Goal: Transaction & Acquisition: Purchase product/service

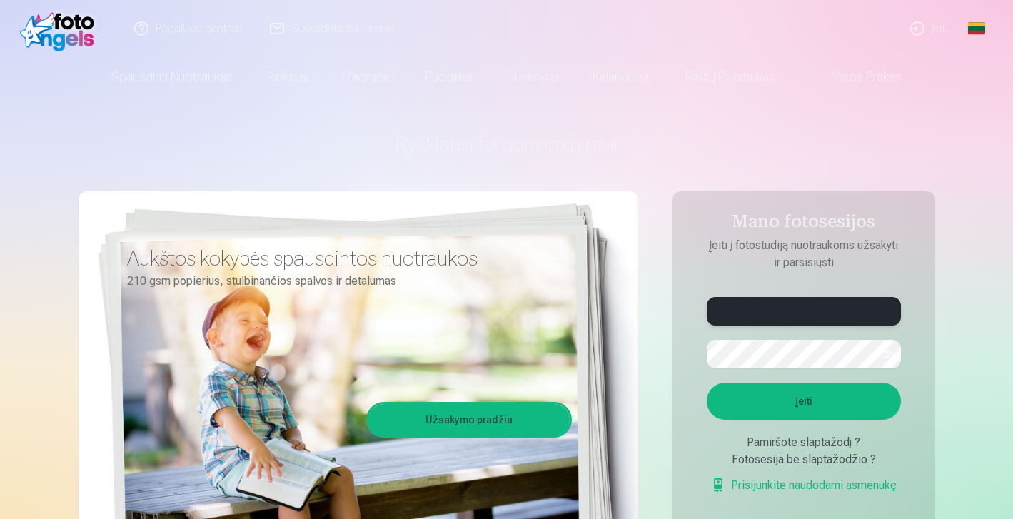
type input "**********"
click at [804, 409] on button "Įeiti" at bounding box center [804, 401] width 194 height 37
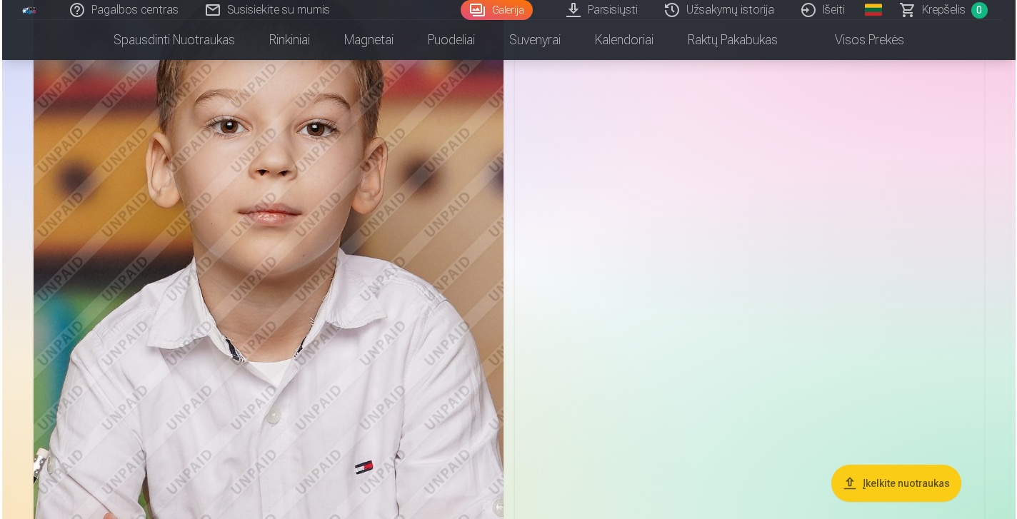
scroll to position [1872, 0]
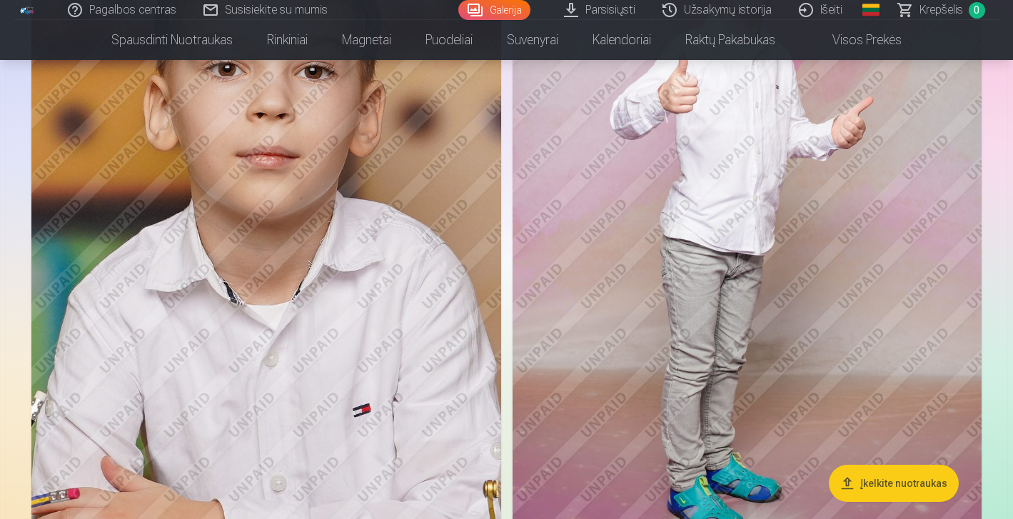
click at [367, 451] on img at bounding box center [266, 224] width 470 height 705
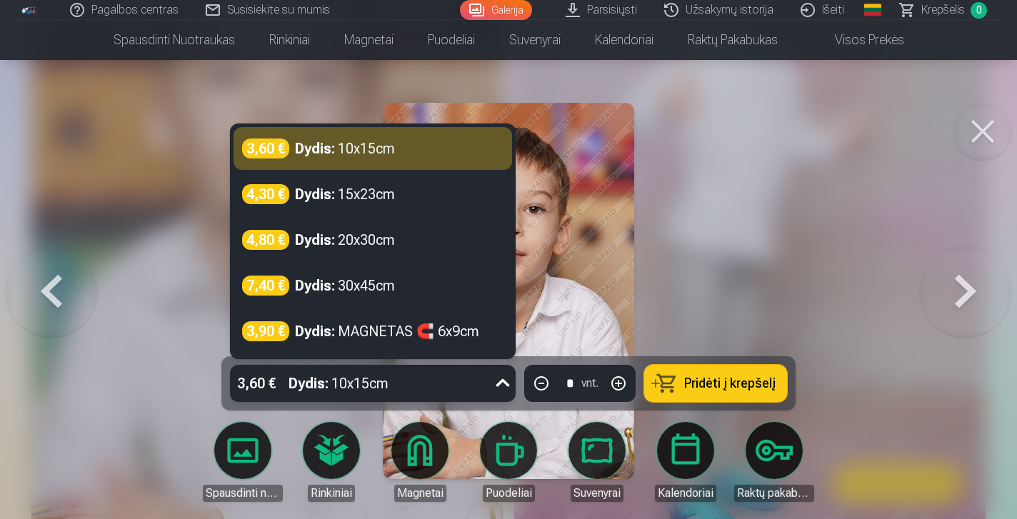
click at [498, 383] on icon at bounding box center [503, 383] width 14 height 8
click at [605, 9] on link "Parsisiųsti" at bounding box center [602, 10] width 99 height 20
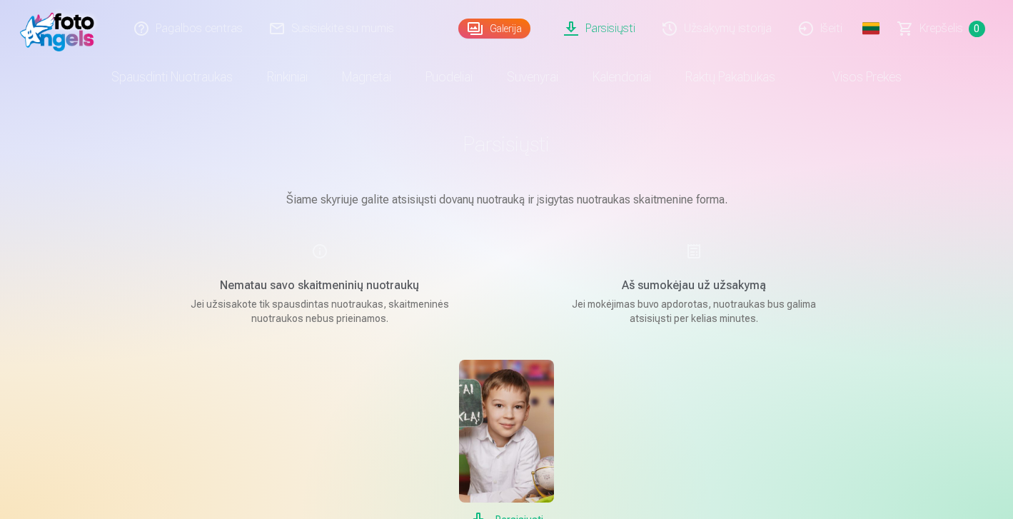
click at [503, 29] on link "Galerija" at bounding box center [494, 29] width 72 height 20
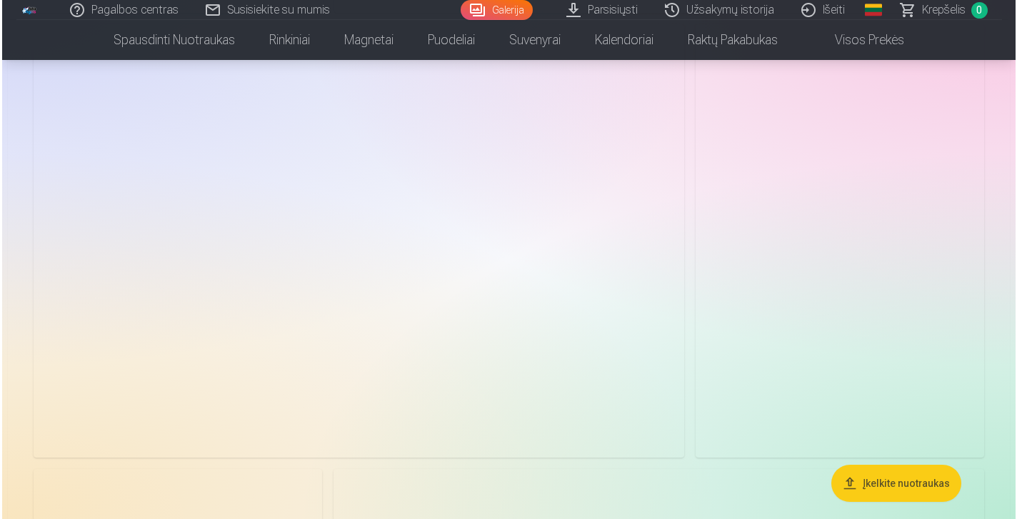
scroll to position [3798, 0]
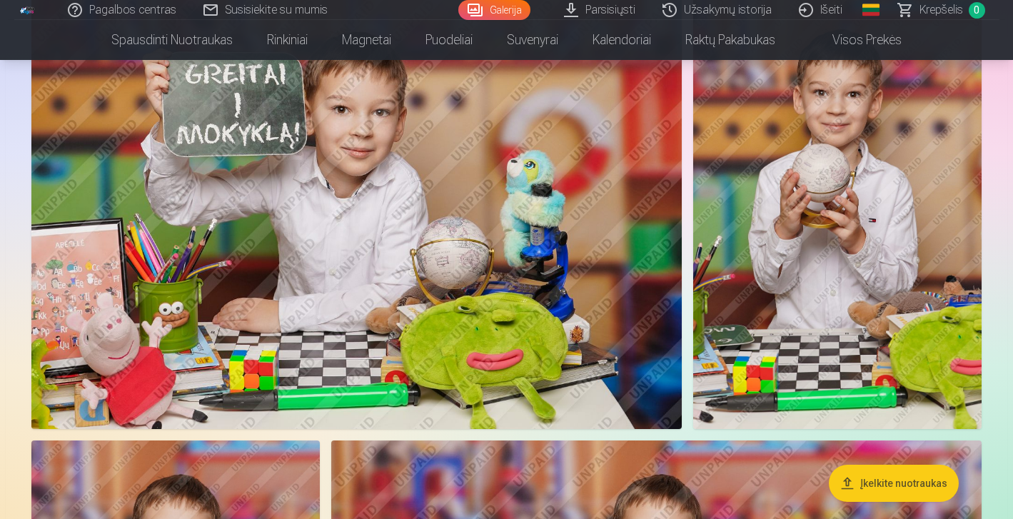
click at [842, 223] on img at bounding box center [837, 212] width 289 height 433
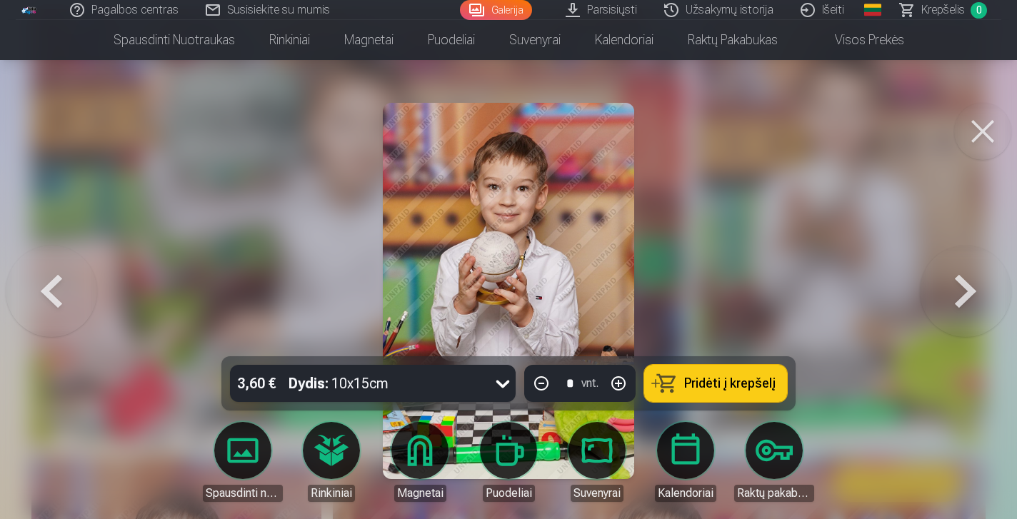
click at [690, 383] on span "Pridėti į krepšelį" at bounding box center [729, 383] width 91 height 13
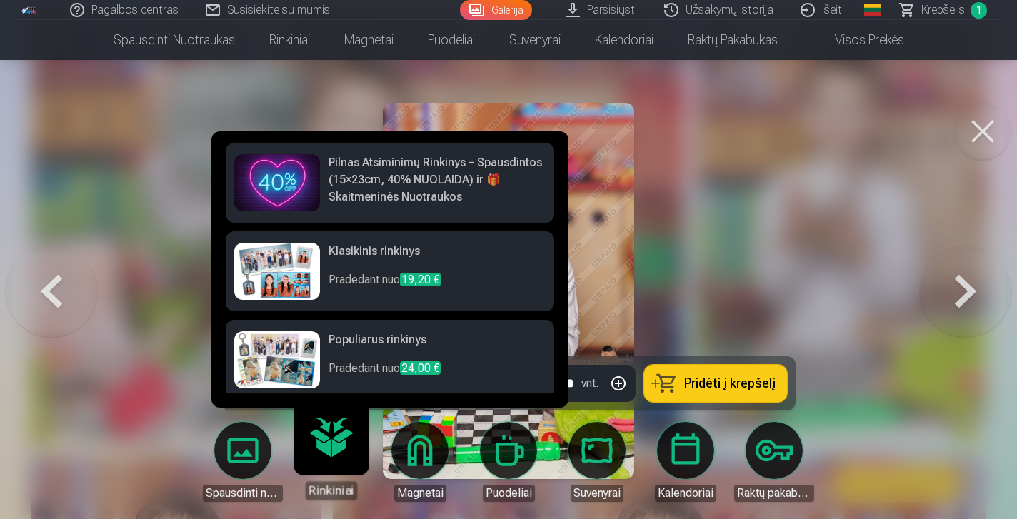
click at [333, 473] on link "Rinkiniai" at bounding box center [331, 456] width 88 height 88
click at [393, 186] on h6 "Pilnas Atsiminimų Rinkinys – Spausdintos (15×23cm, 40% NUOLAIDA) ir 🎁 Skaitmeni…" at bounding box center [436, 179] width 217 height 51
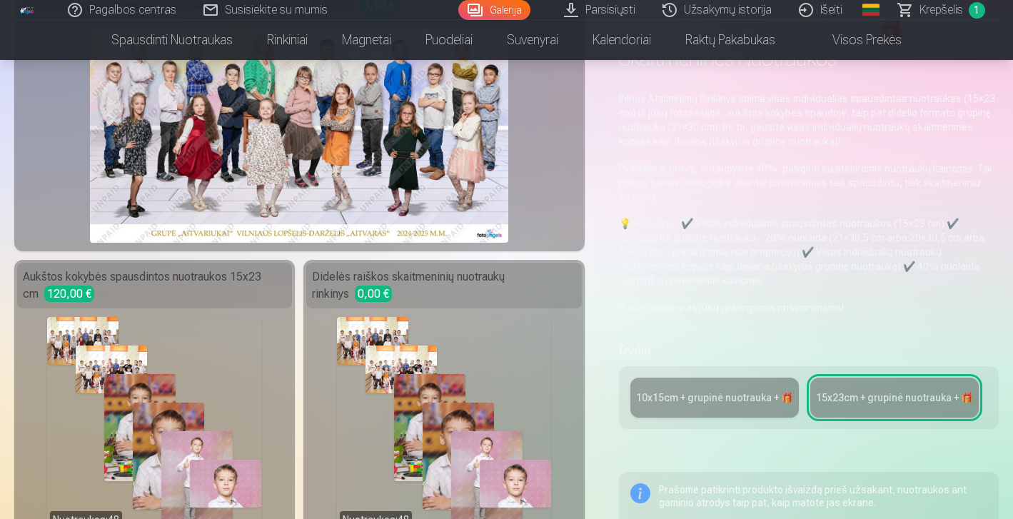
scroll to position [171, 0]
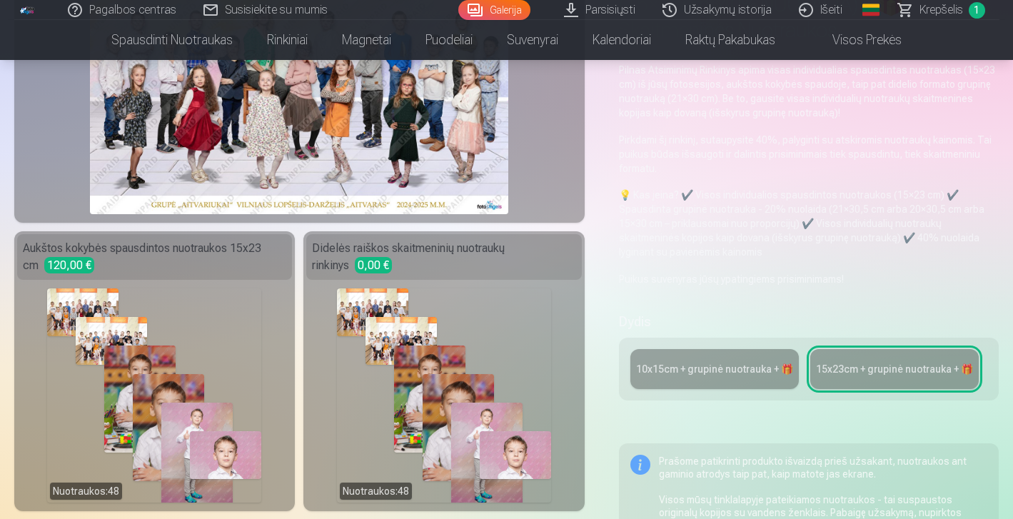
click at [685, 373] on div "10x15сm + grupinė nuotrauka + 🎁" at bounding box center [714, 369] width 157 height 14
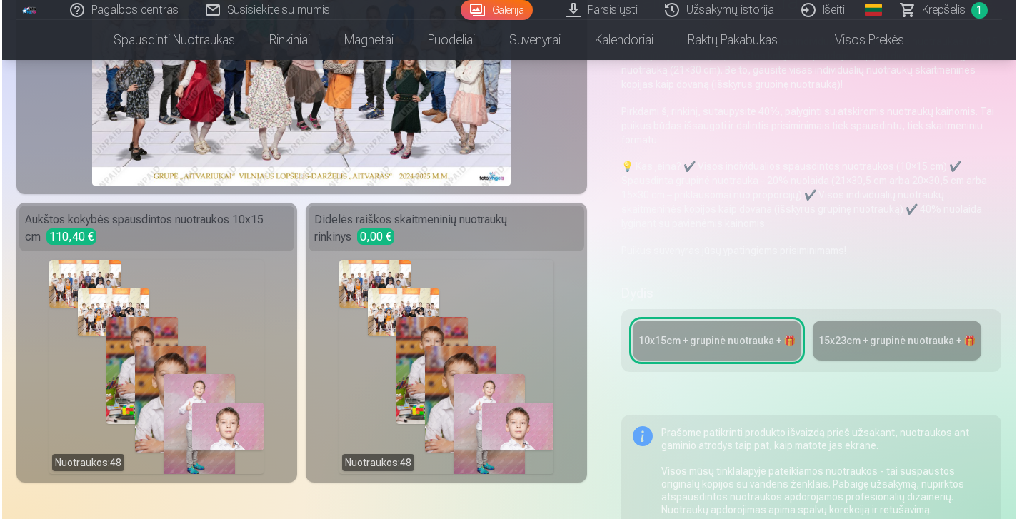
scroll to position [228, 0]
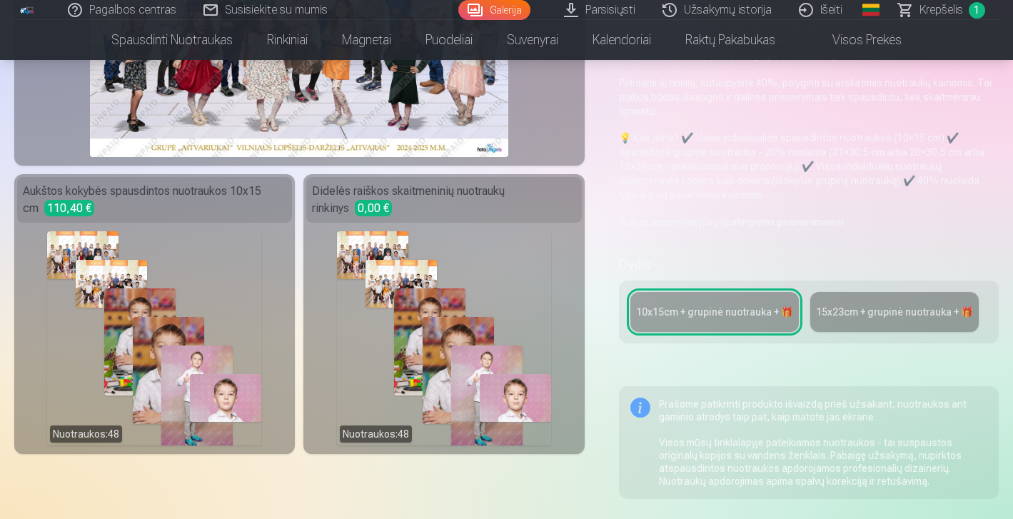
click at [540, 291] on div "Nuotraukos : 48" at bounding box center [444, 338] width 214 height 214
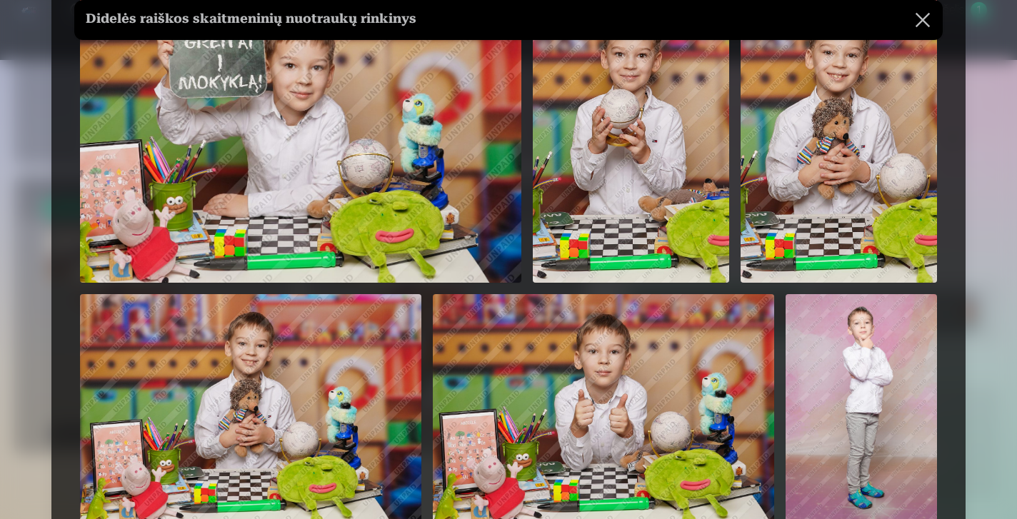
scroll to position [758, 0]
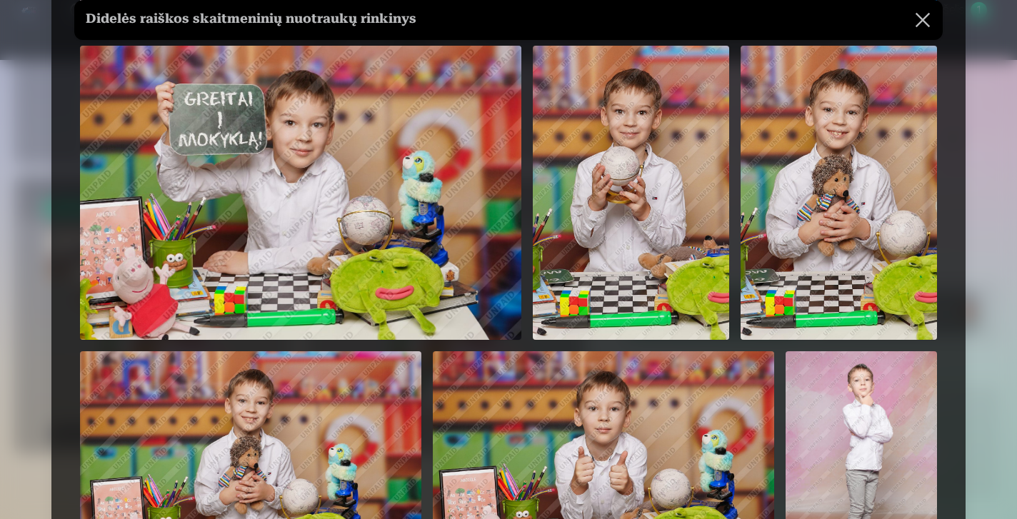
click at [919, 21] on button at bounding box center [922, 20] width 40 height 40
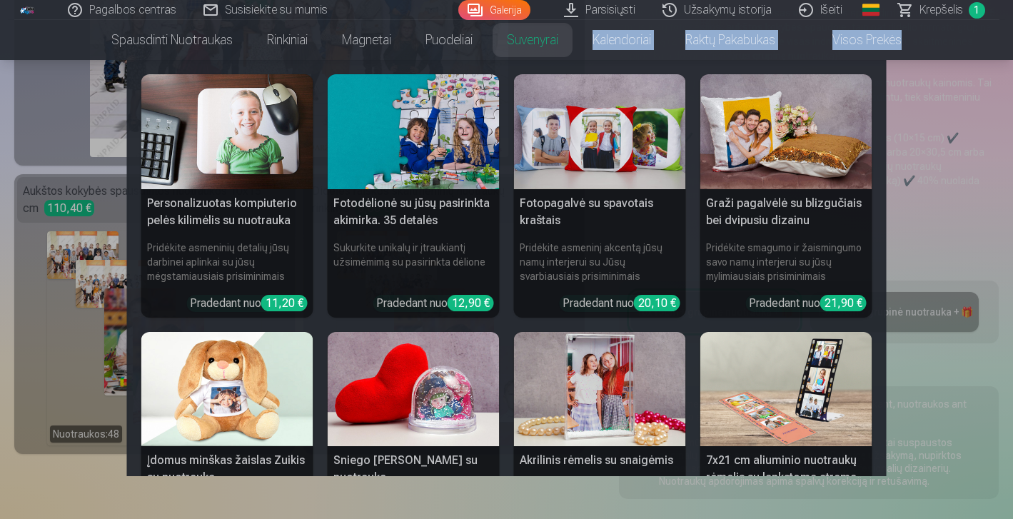
drag, startPoint x: 1012, startPoint y: 52, endPoint x: 1010, endPoint y: 129, distance: 76.4
click at [1010, 60] on nav "Spausdinti nuotraukas Aukštos kokybės spausdintos nuotraukos 210 gsm popierius,…" at bounding box center [506, 40] width 1013 height 40
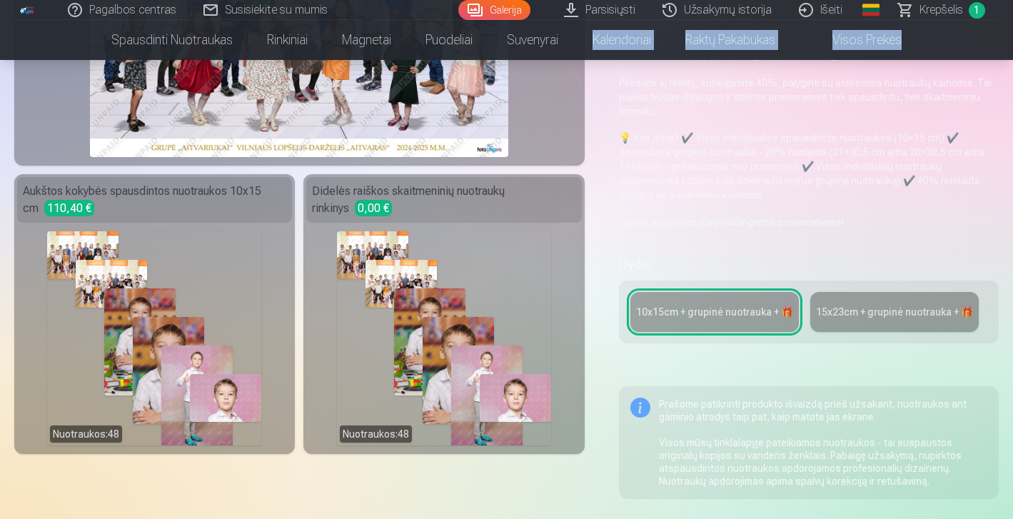
click at [478, 264] on div "Nuotraukos : 48" at bounding box center [444, 338] width 214 height 214
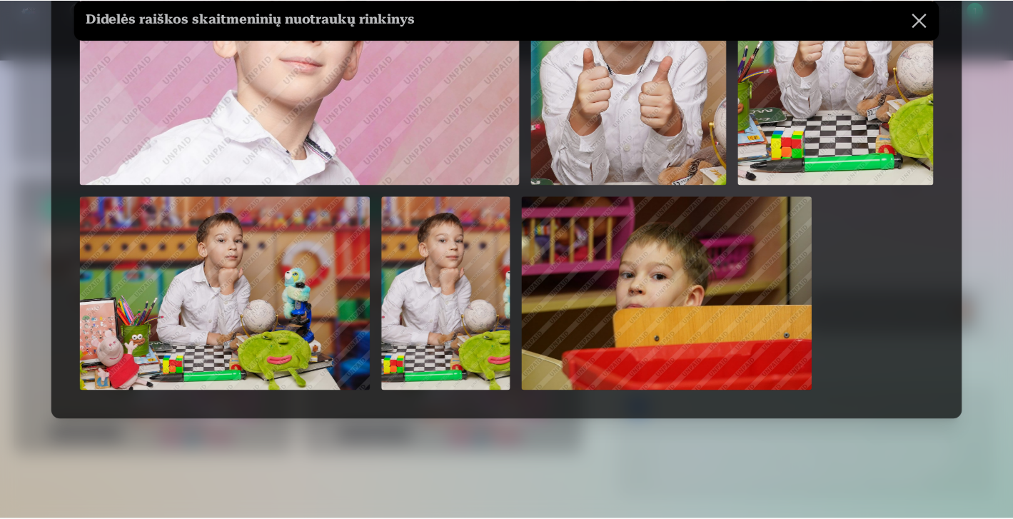
scroll to position [2814, 0]
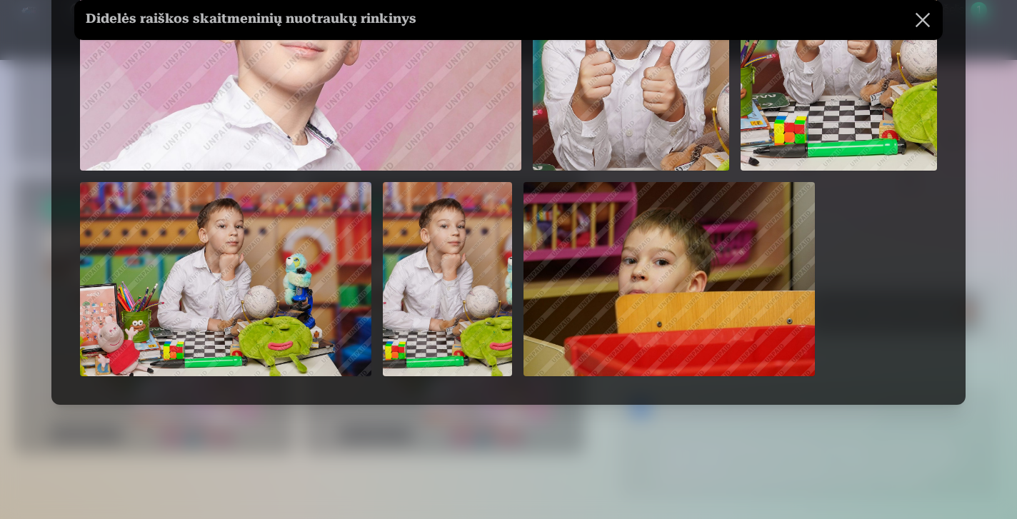
click at [921, 14] on button at bounding box center [922, 20] width 40 height 40
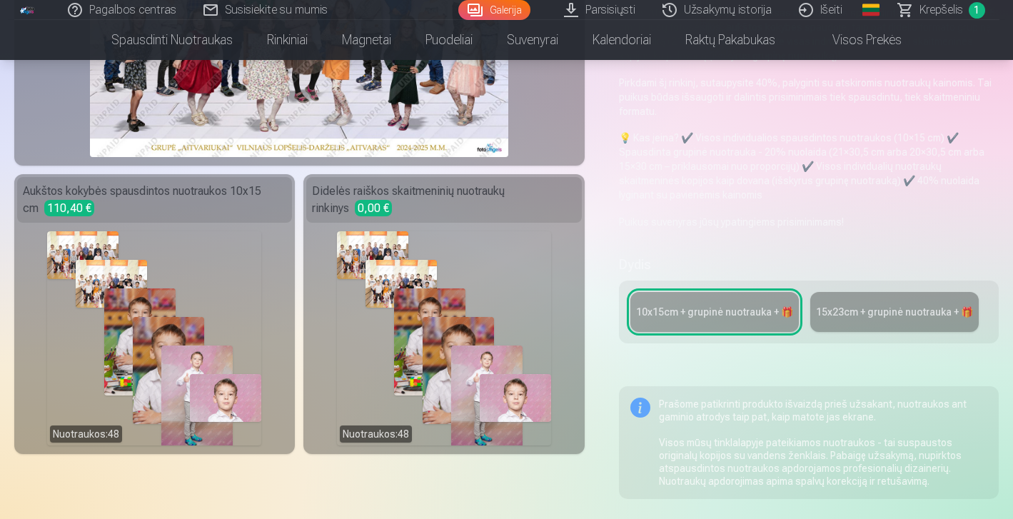
click at [867, 307] on div "15x23сm + grupinė nuotrauka + 🎁" at bounding box center [894, 312] width 157 height 14
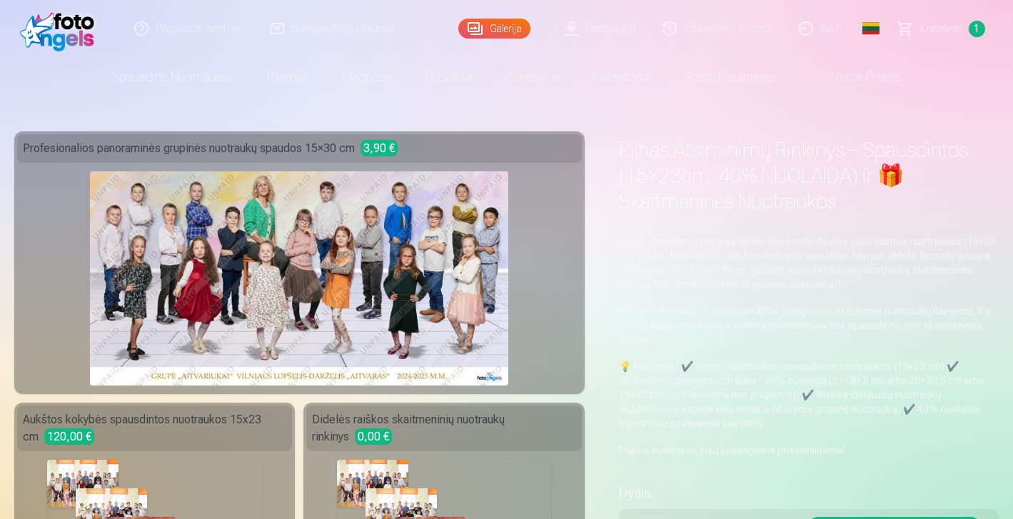
click at [767, 423] on p "💡 Kas įeina? ✔️ Visos individualios spausdintos nuotraukos (15×23 cm) ✔️ Spausd…" at bounding box center [809, 394] width 381 height 71
click at [770, 446] on p "Puikus suvenyras jūsų ypatingiems prisiminimams!" at bounding box center [809, 450] width 381 height 14
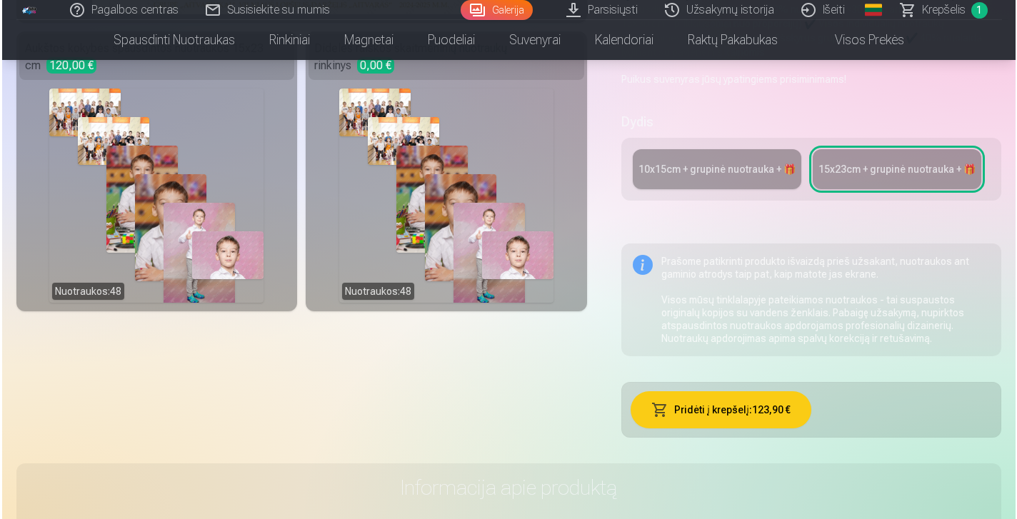
scroll to position [400, 0]
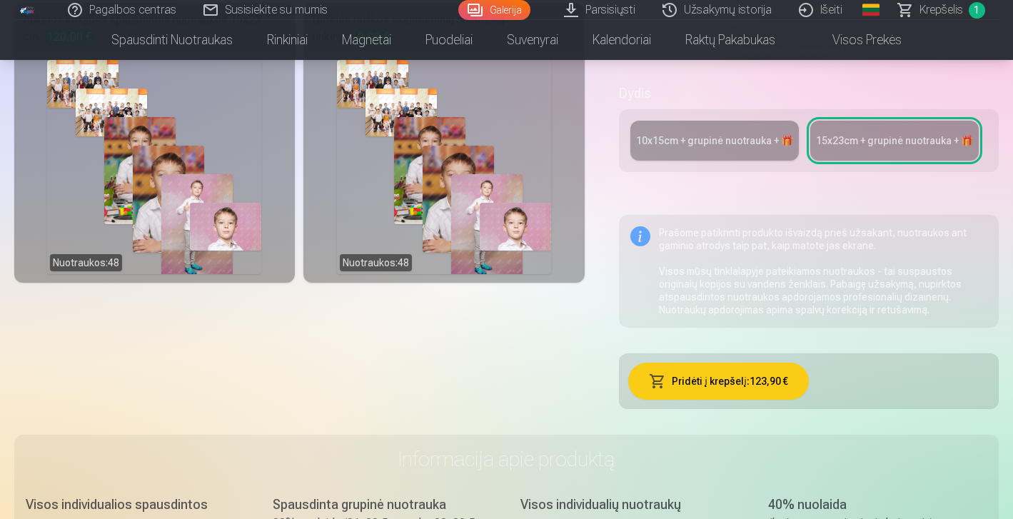
click at [699, 383] on button "Pridėti į krepšelį : 123,90 €" at bounding box center [718, 381] width 181 height 37
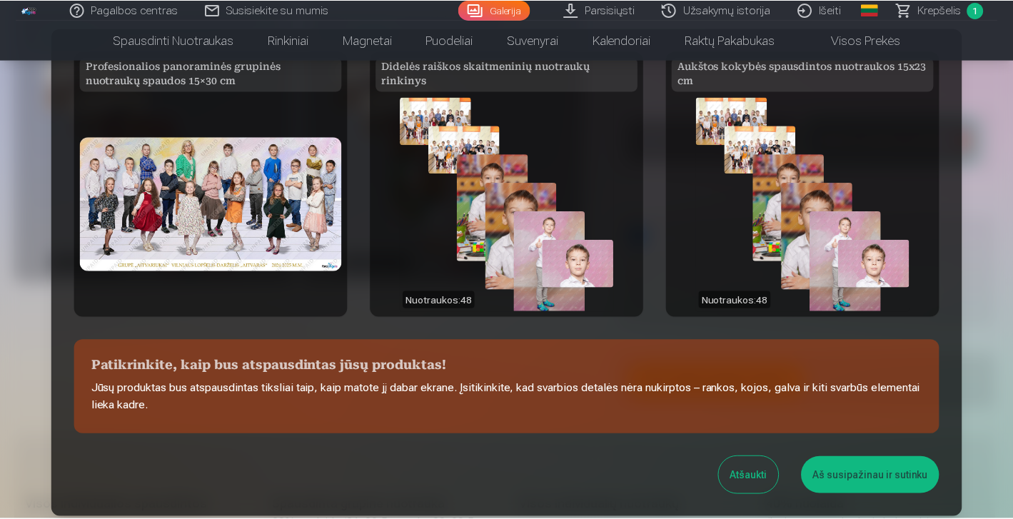
scroll to position [112, 0]
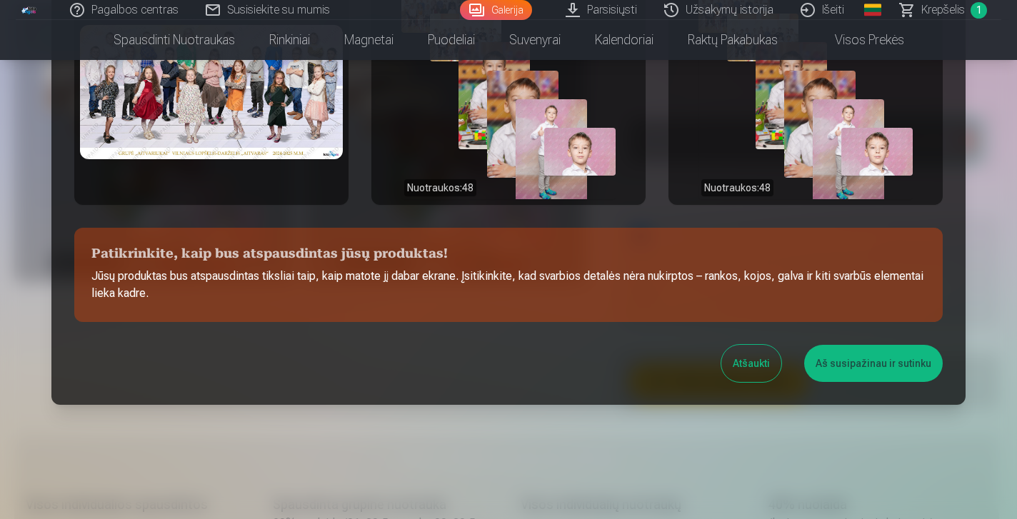
click at [860, 358] on button "Aš susipažinau ir sutinku" at bounding box center [873, 363] width 139 height 37
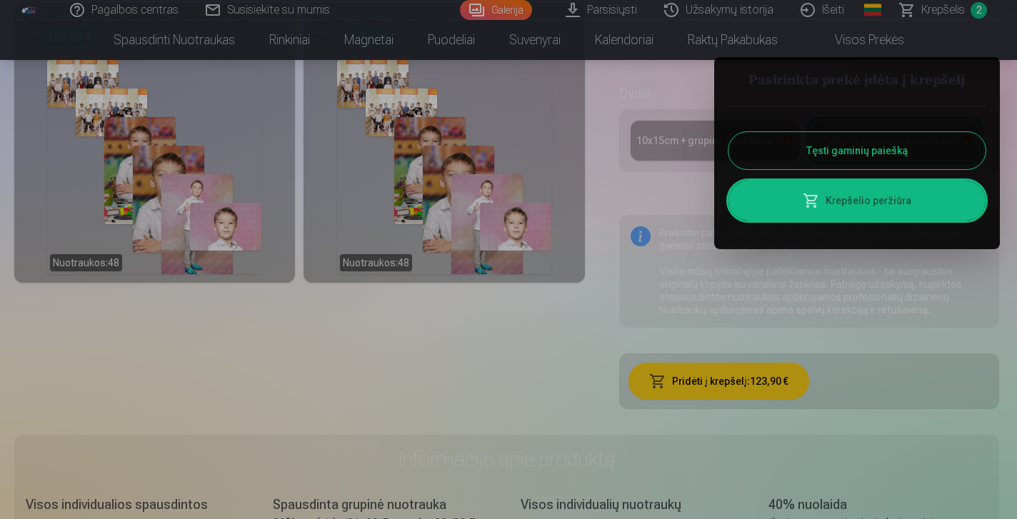
click at [954, 7] on div at bounding box center [508, 259] width 1017 height 519
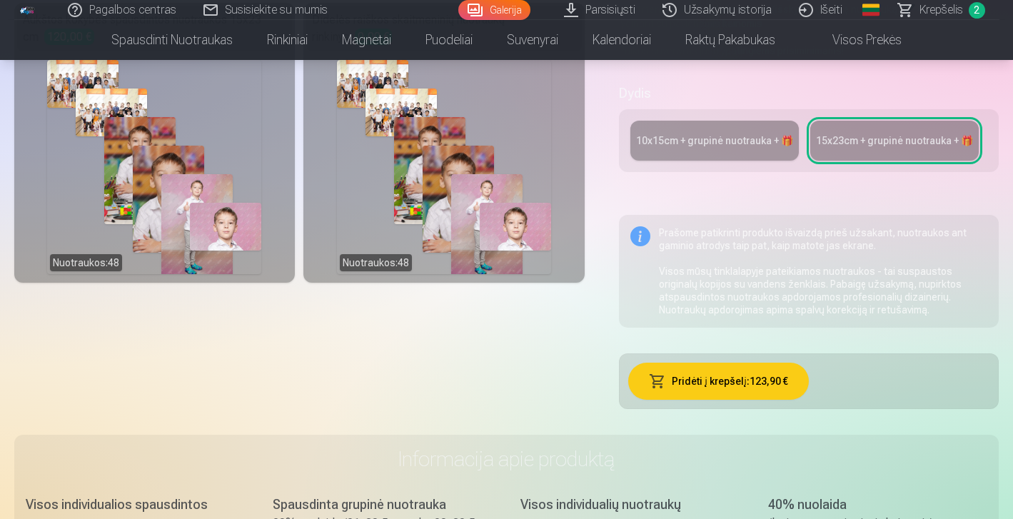
click at [932, 9] on span "Krepšelis" at bounding box center [942, 9] width 44 height 17
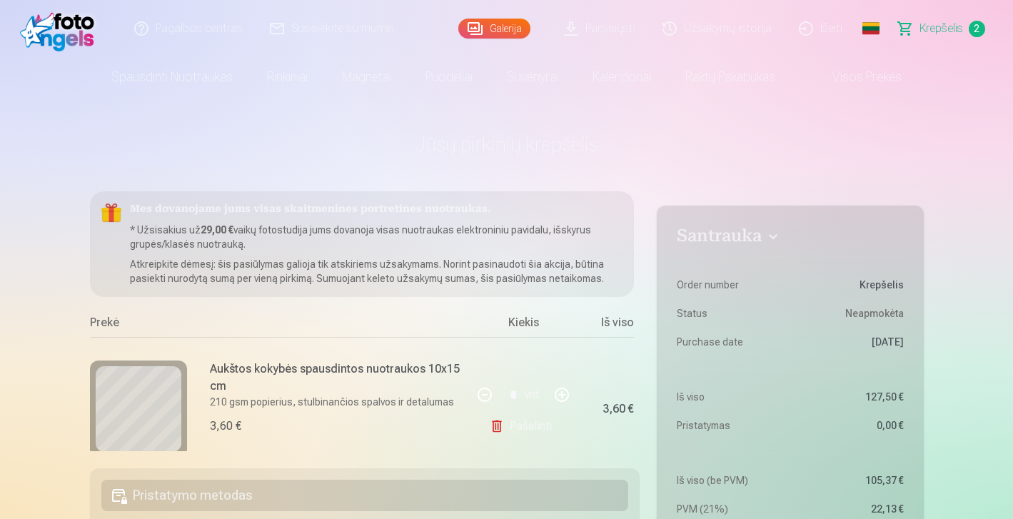
click at [494, 426] on link "Pašalinti" at bounding box center [524, 426] width 68 height 29
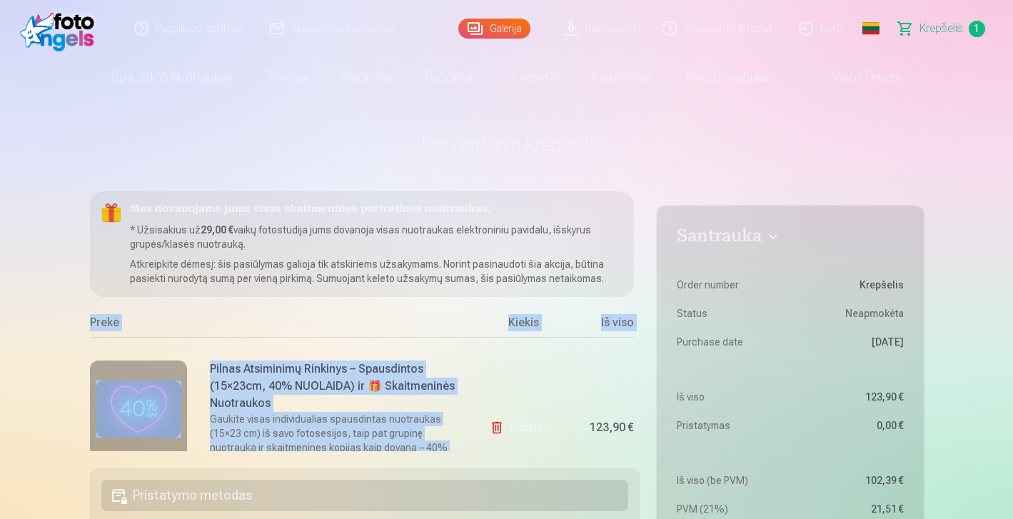
drag, startPoint x: 635, startPoint y: 271, endPoint x: 637, endPoint y: 341, distance: 70.7
click at [637, 341] on div "Mes dovanojame jums visas skaitmenines portretines nuotraukas. * Užsisakius už …" at bounding box center [365, 321] width 550 height 260
click at [640, 290] on div "Mes dovanojame jums visas skaitmenines portretines nuotraukas. * Užsisakius už …" at bounding box center [365, 321] width 550 height 260
drag, startPoint x: 640, startPoint y: 283, endPoint x: 638, endPoint y: 342, distance: 59.3
click at [638, 343] on div "Mes dovanojame jums visas skaitmenines portretines nuotraukas. * Užsisakius už …" at bounding box center [365, 321] width 550 height 260
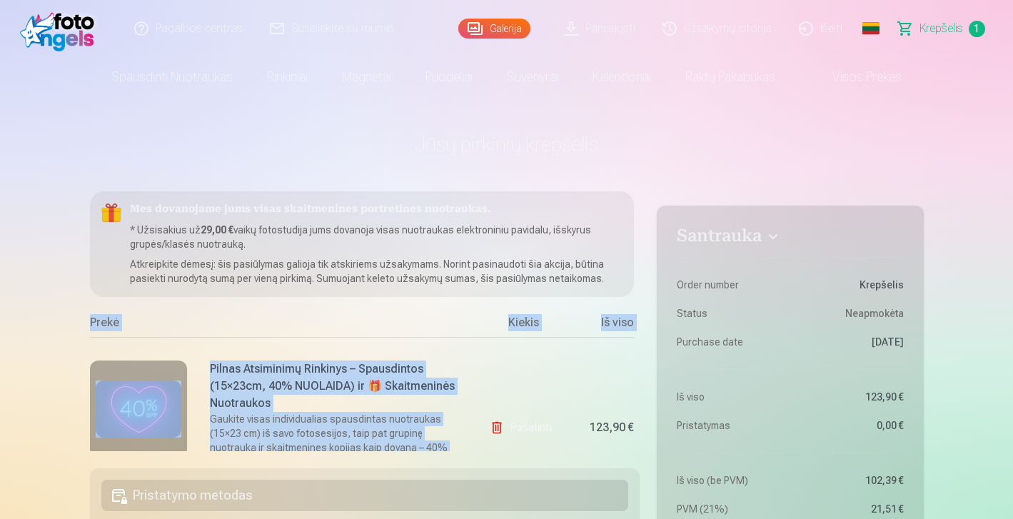
click at [495, 31] on link "Galerija" at bounding box center [494, 29] width 72 height 20
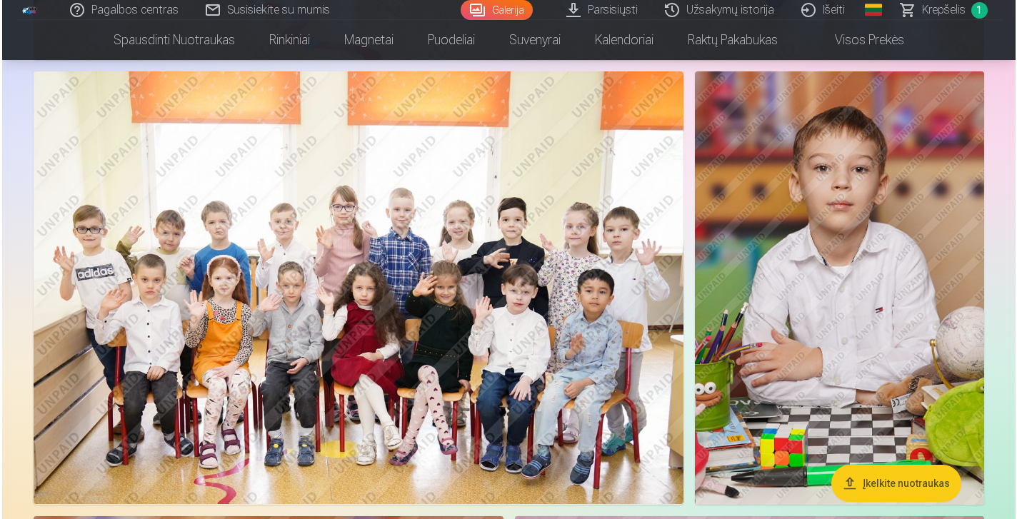
scroll to position [1257, 0]
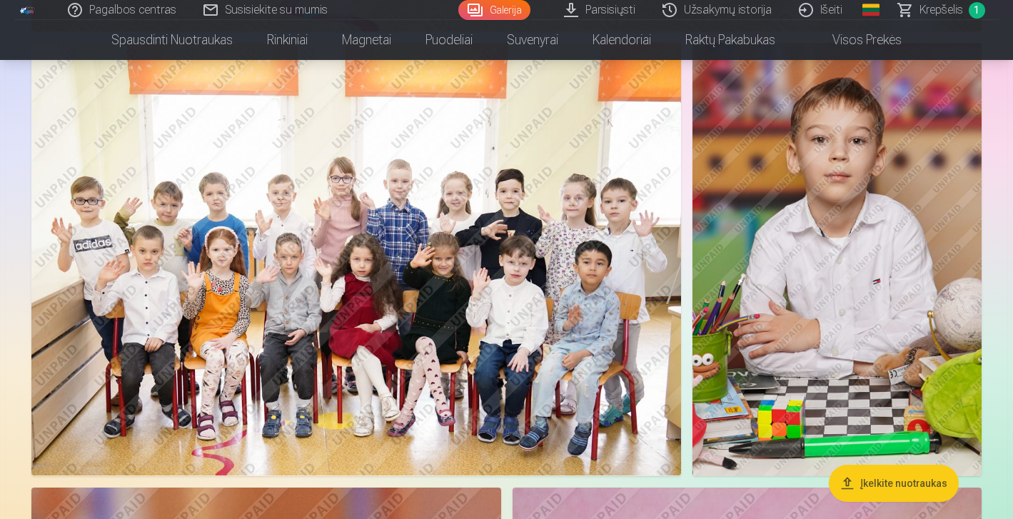
click at [899, 286] on img at bounding box center [837, 259] width 289 height 433
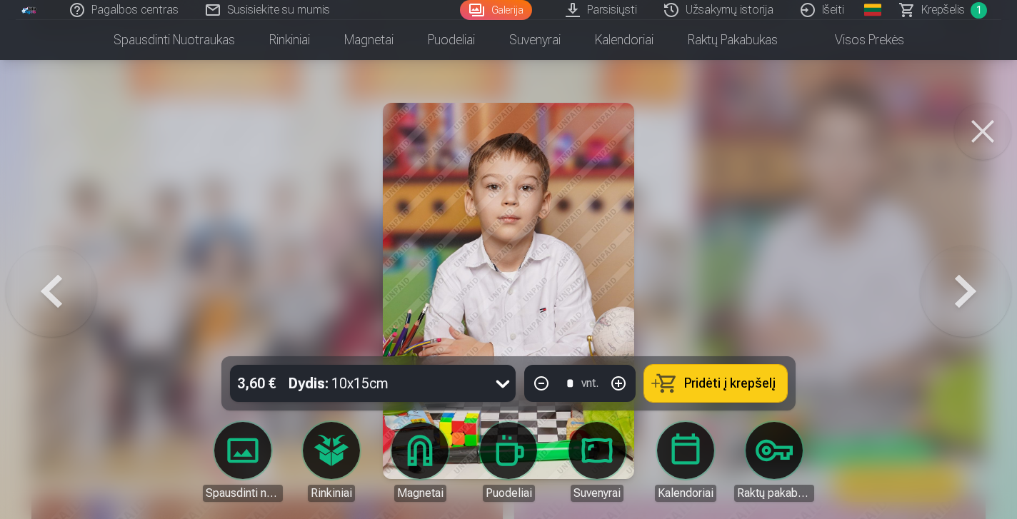
click at [707, 388] on span "Pridėti į krepšelį" at bounding box center [729, 383] width 91 height 13
click at [967, 308] on button at bounding box center [965, 291] width 91 height 102
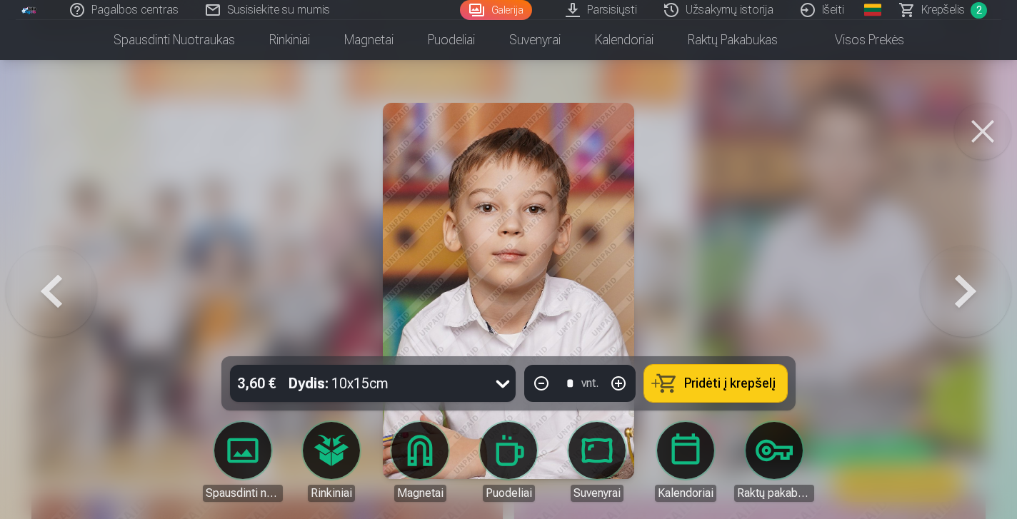
click at [967, 308] on button at bounding box center [965, 291] width 91 height 102
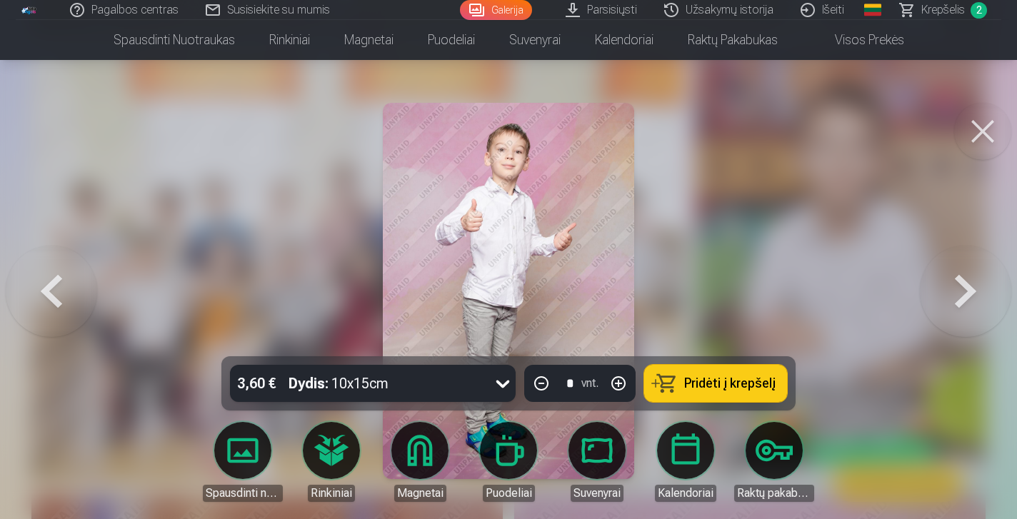
click at [967, 308] on button at bounding box center [965, 291] width 91 height 102
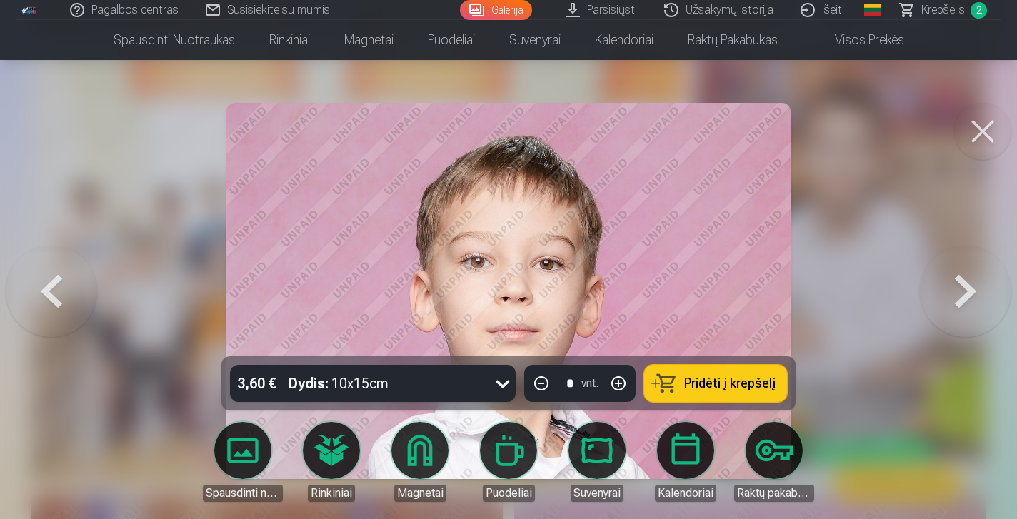
click at [971, 292] on button at bounding box center [965, 291] width 91 height 102
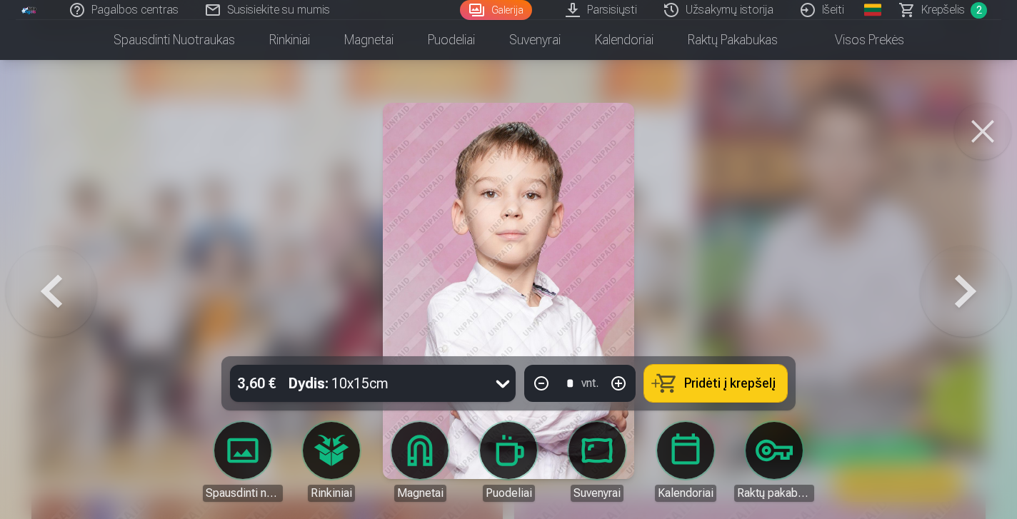
click at [971, 292] on button at bounding box center [965, 291] width 91 height 102
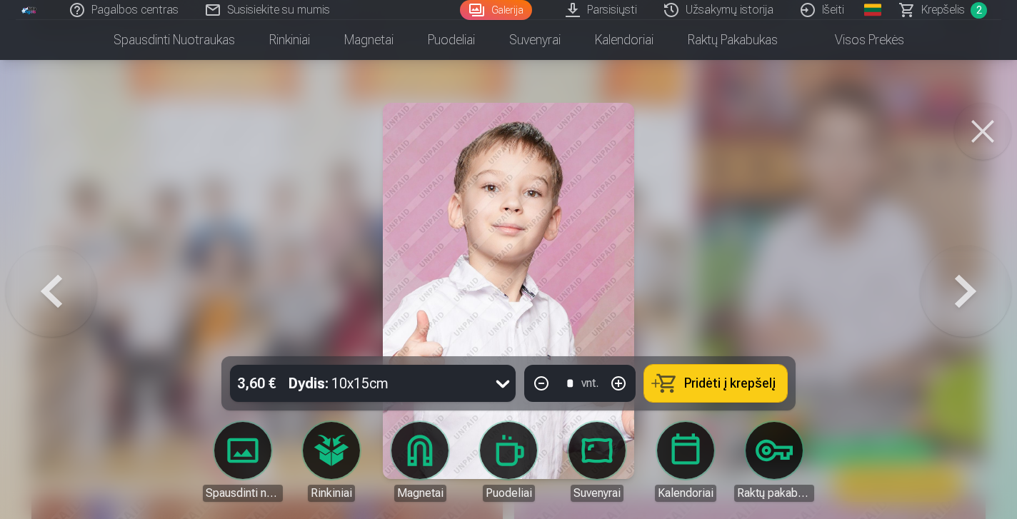
click at [971, 292] on button at bounding box center [965, 291] width 91 height 102
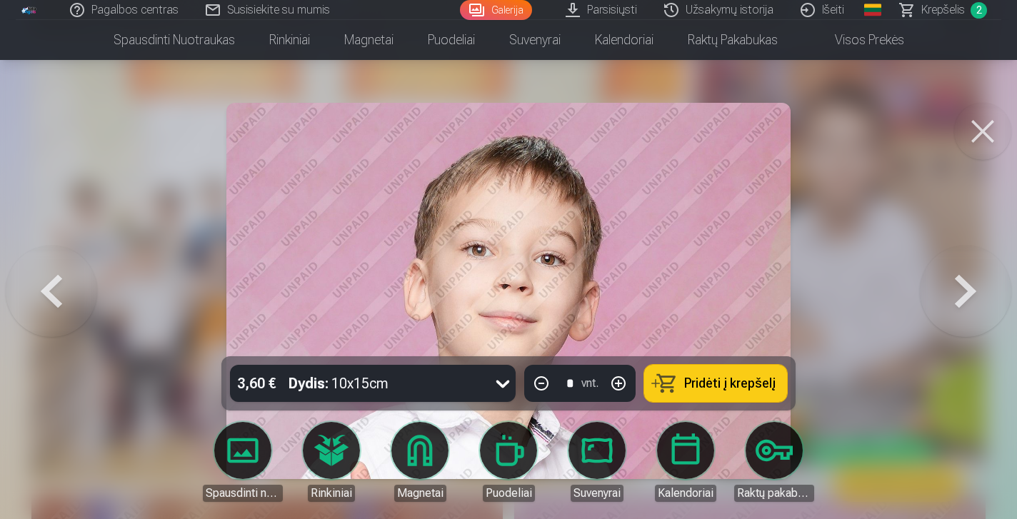
click at [971, 292] on button at bounding box center [965, 291] width 91 height 102
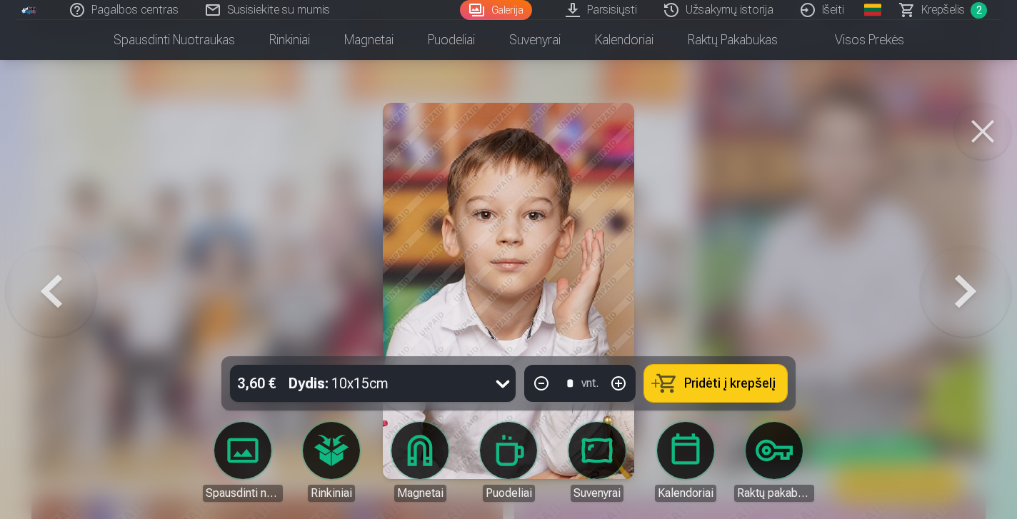
click at [971, 292] on button at bounding box center [965, 291] width 91 height 102
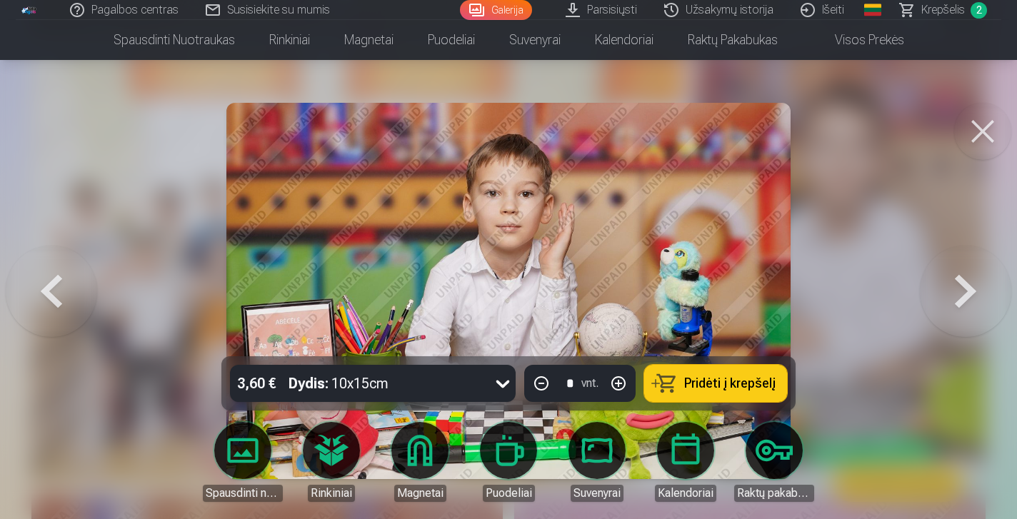
click at [971, 292] on button at bounding box center [965, 291] width 91 height 102
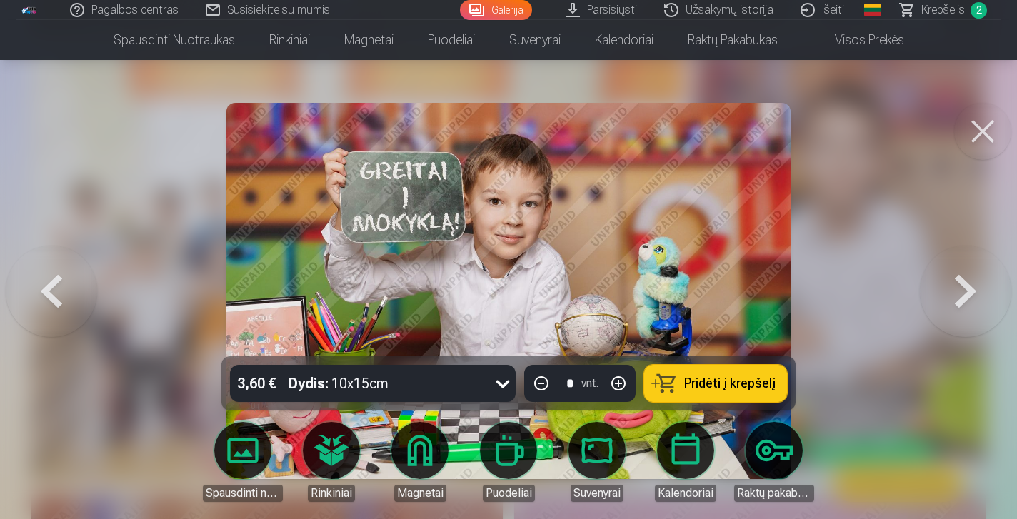
click at [728, 386] on span "Pridėti į krepšelį" at bounding box center [729, 383] width 91 height 13
click at [953, 302] on button at bounding box center [965, 291] width 91 height 102
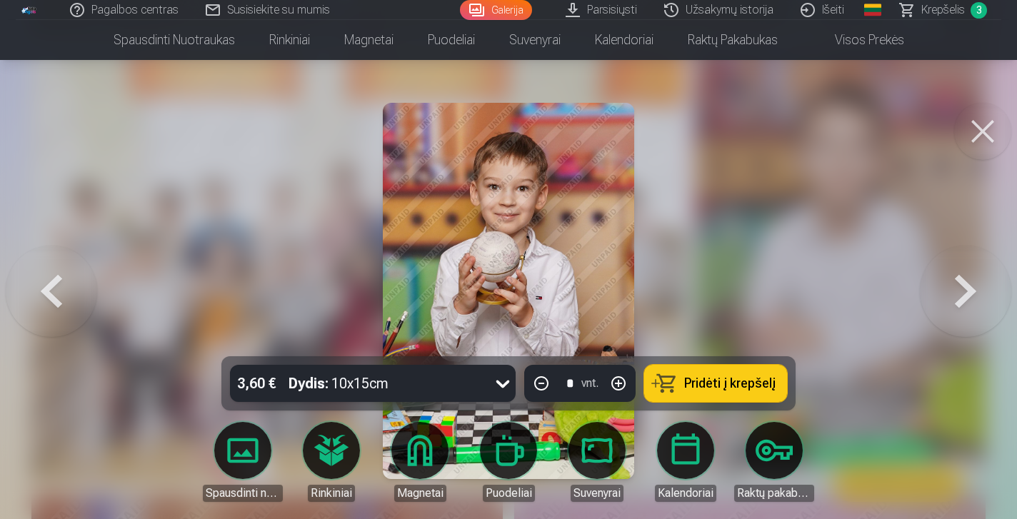
click at [734, 378] on span "Pridėti į krepšelį" at bounding box center [729, 383] width 91 height 13
click at [960, 301] on button at bounding box center [965, 291] width 91 height 102
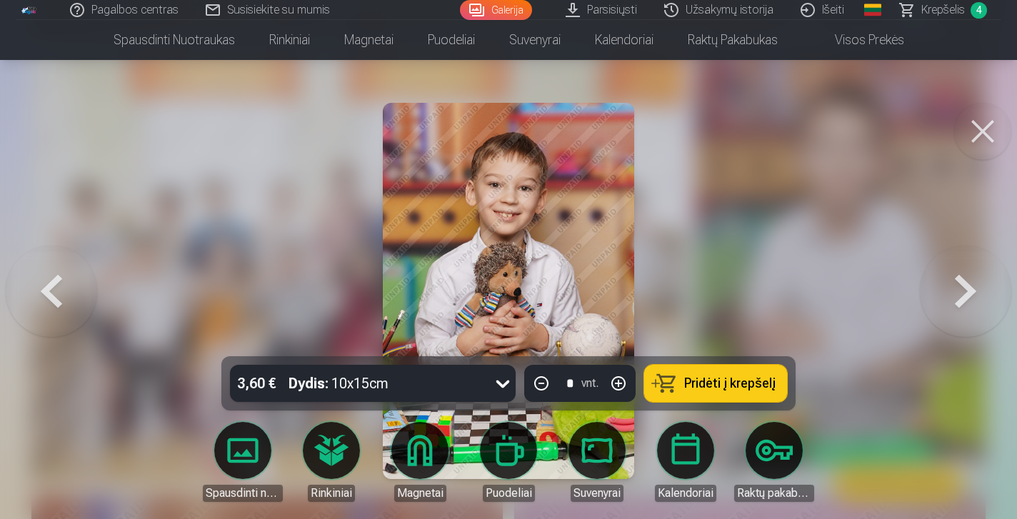
click at [960, 301] on button at bounding box center [965, 291] width 91 height 102
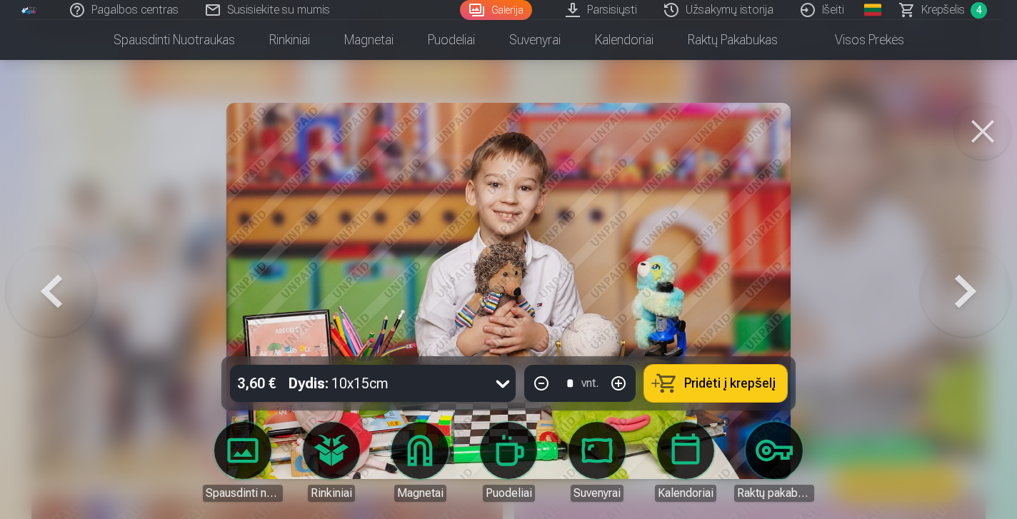
click at [705, 396] on button "Pridėti į krepšelį" at bounding box center [715, 383] width 143 height 37
click at [958, 308] on button at bounding box center [965, 291] width 91 height 102
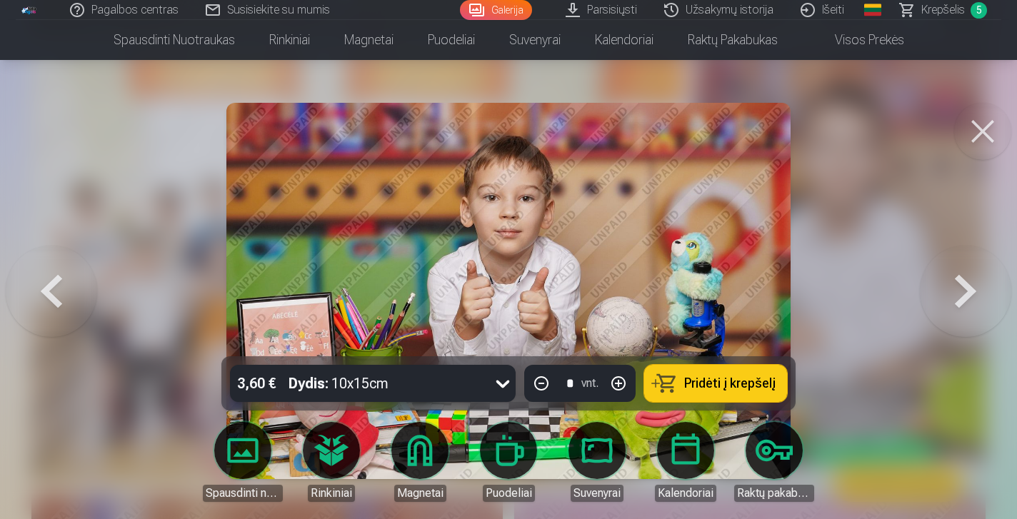
click at [706, 380] on span "Pridėti į krepšelį" at bounding box center [729, 383] width 91 height 13
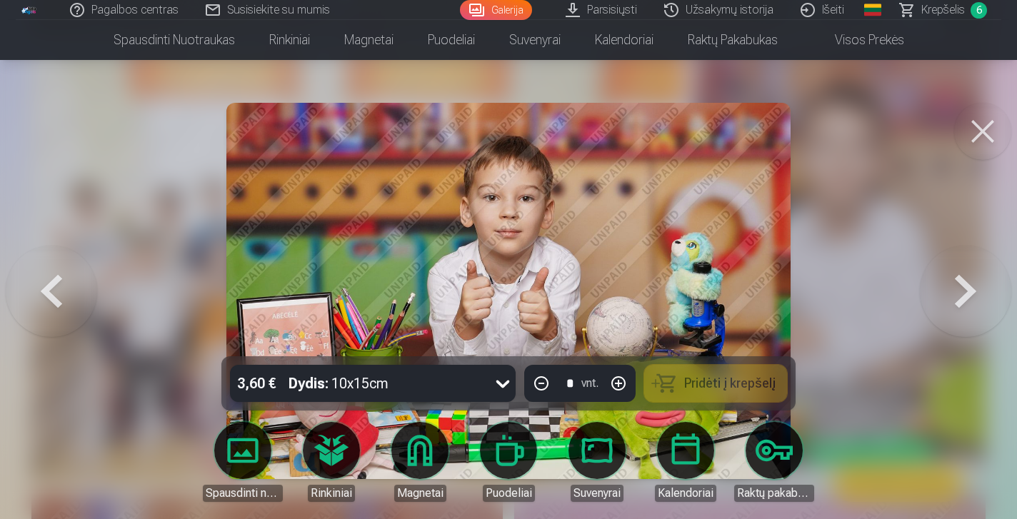
click at [965, 304] on button at bounding box center [965, 291] width 91 height 102
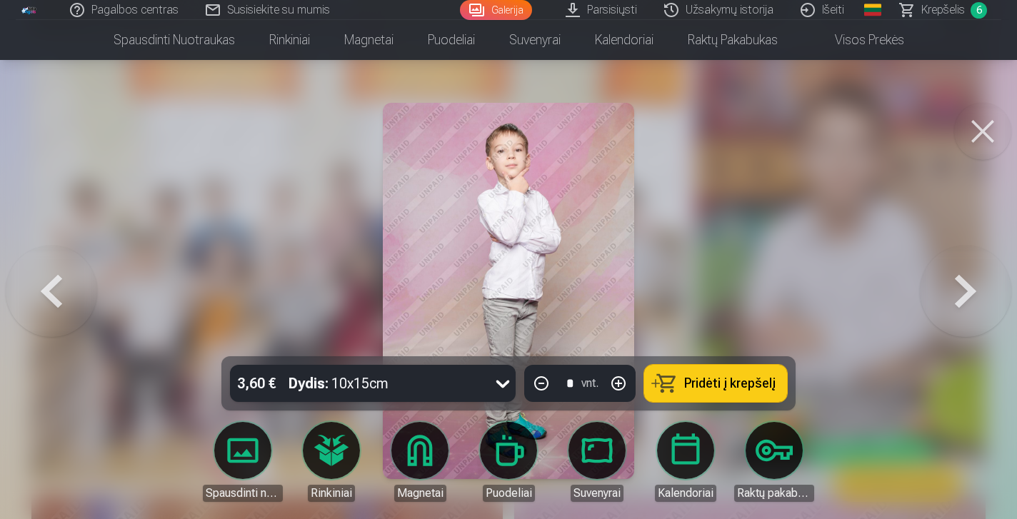
click at [965, 304] on button at bounding box center [965, 291] width 91 height 102
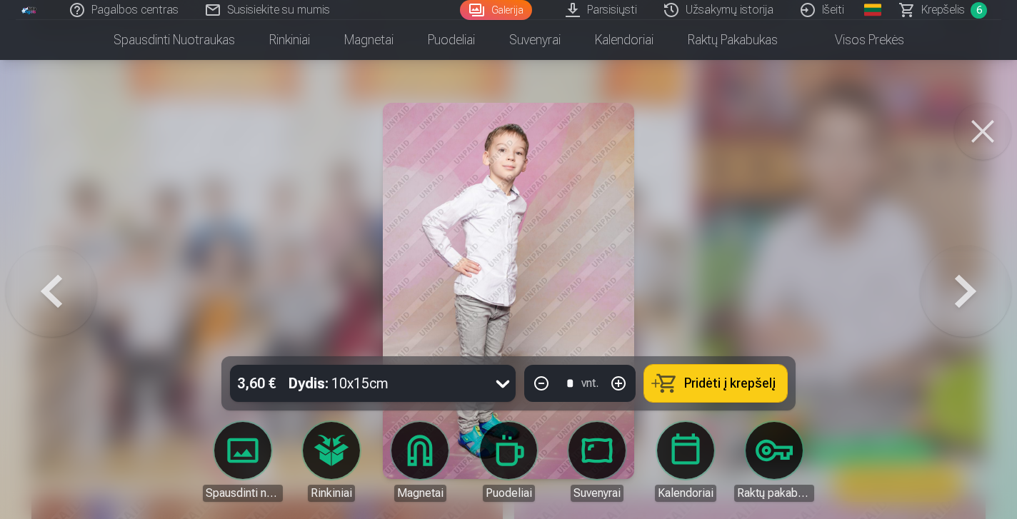
click at [965, 304] on button at bounding box center [965, 291] width 91 height 102
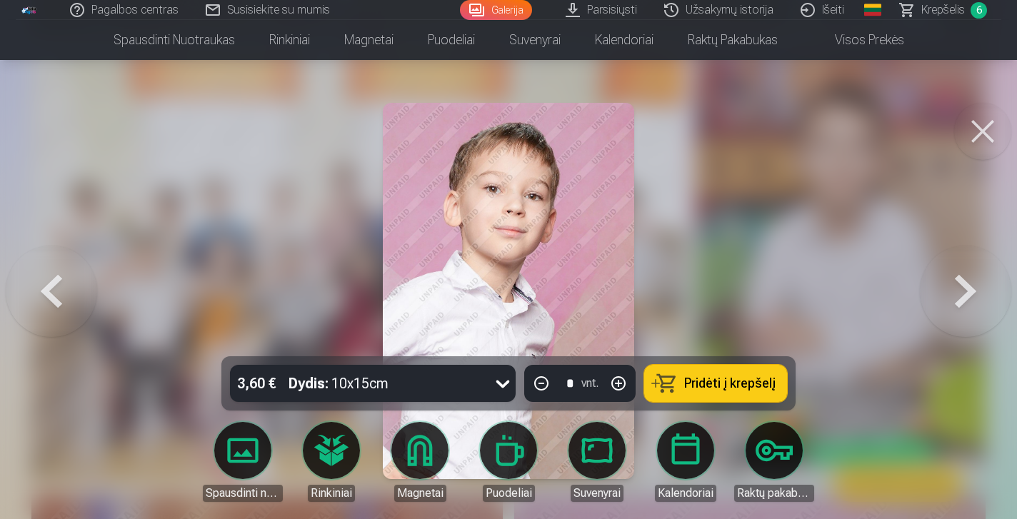
click at [965, 304] on button at bounding box center [965, 291] width 91 height 102
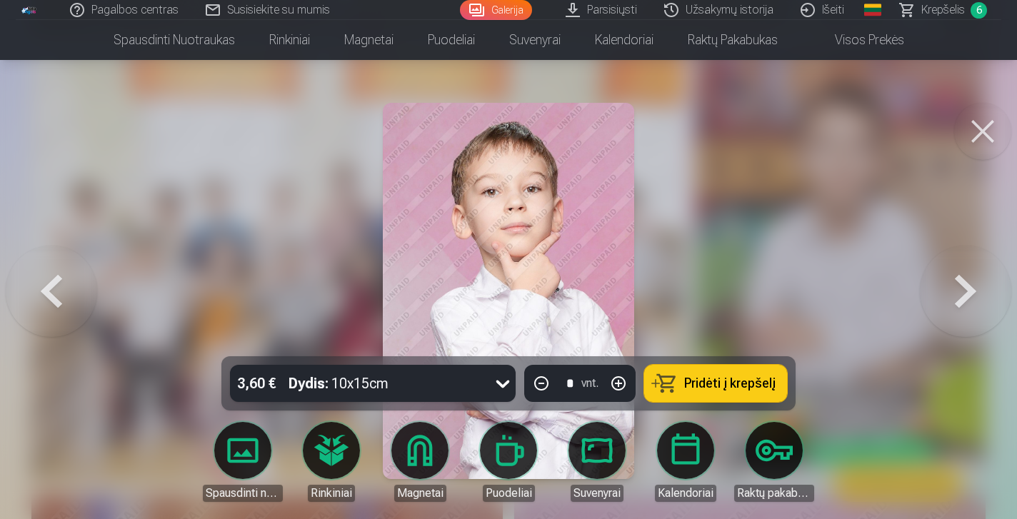
click at [965, 304] on button at bounding box center [965, 291] width 91 height 102
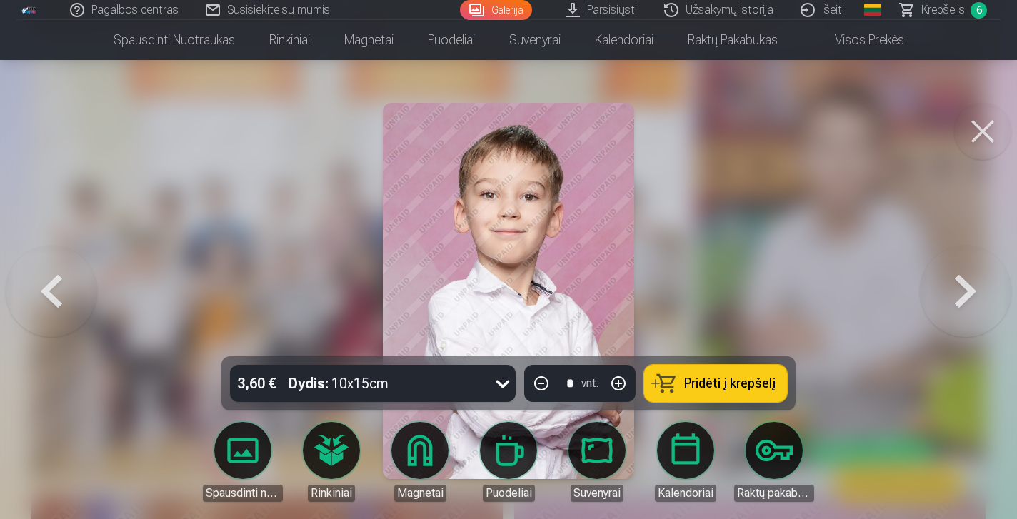
click at [965, 304] on button at bounding box center [965, 291] width 91 height 102
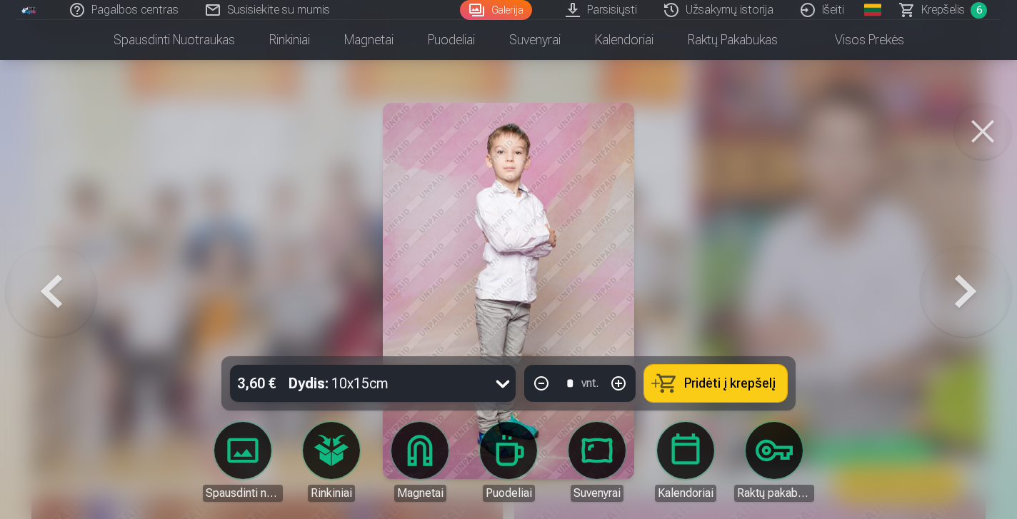
click at [965, 304] on button at bounding box center [965, 291] width 91 height 102
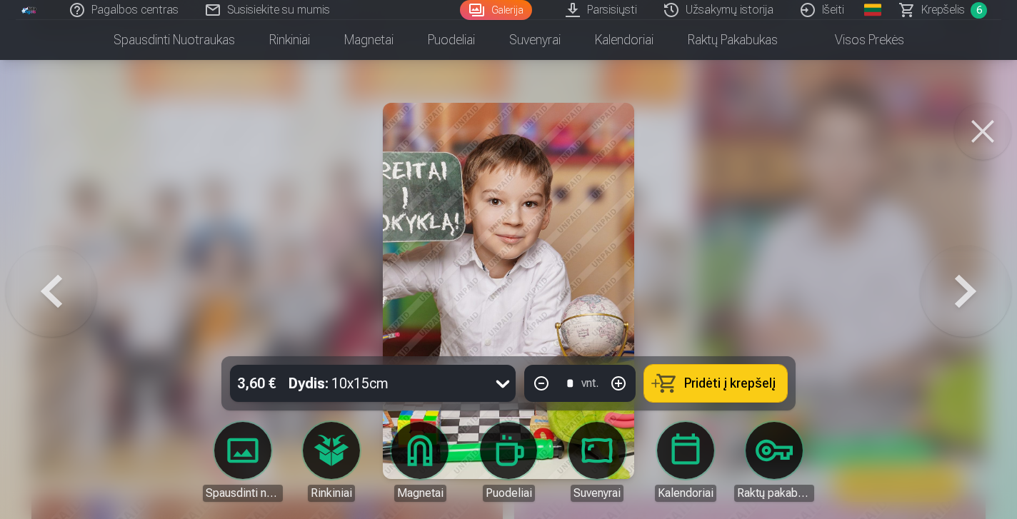
click at [965, 304] on button at bounding box center [965, 291] width 91 height 102
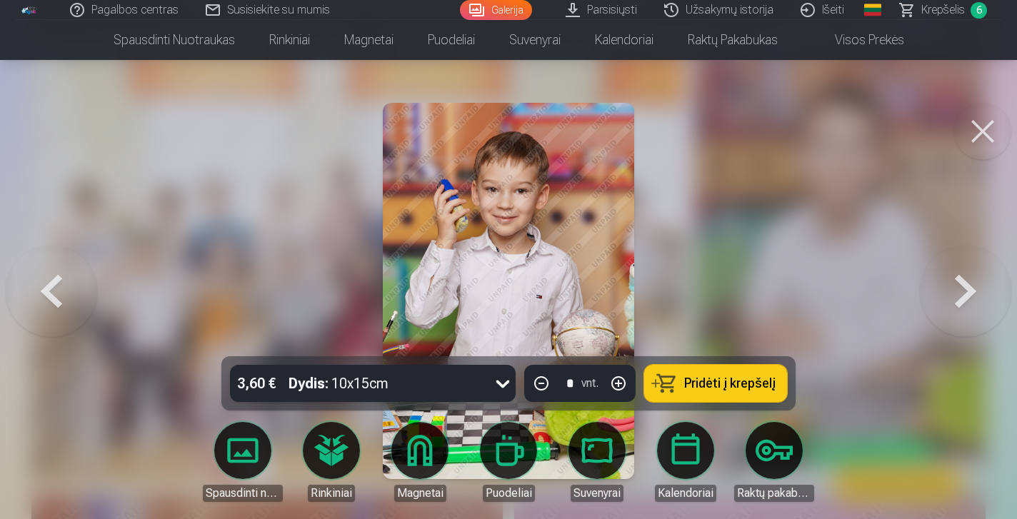
click at [707, 392] on button "Pridėti į krepšelį" at bounding box center [715, 383] width 143 height 37
click at [961, 311] on button at bounding box center [965, 291] width 91 height 102
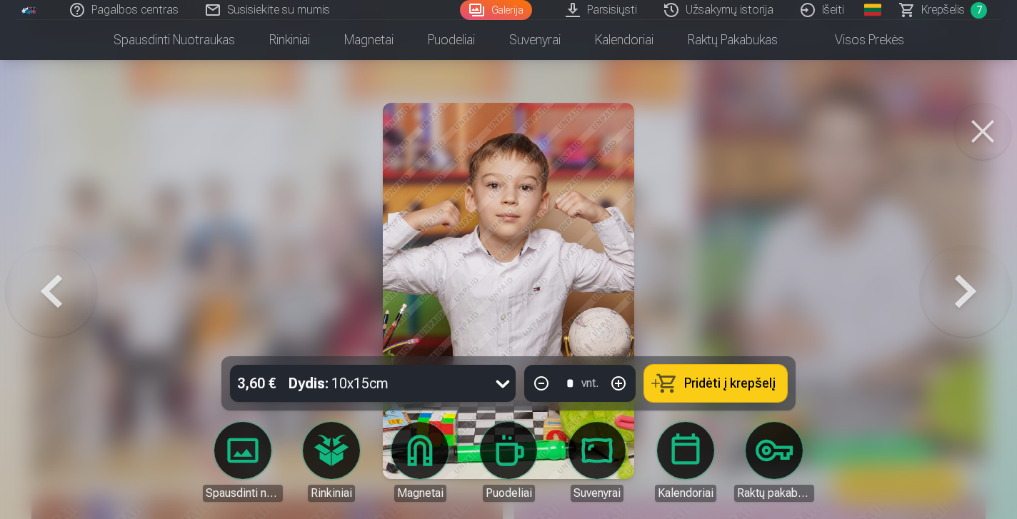
click at [961, 312] on button at bounding box center [965, 291] width 91 height 102
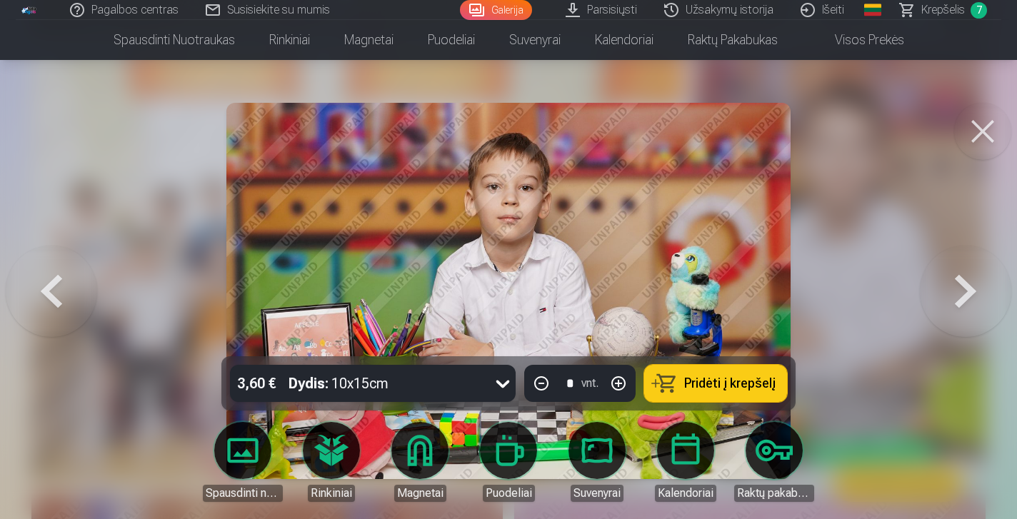
click at [961, 312] on button at bounding box center [965, 291] width 91 height 102
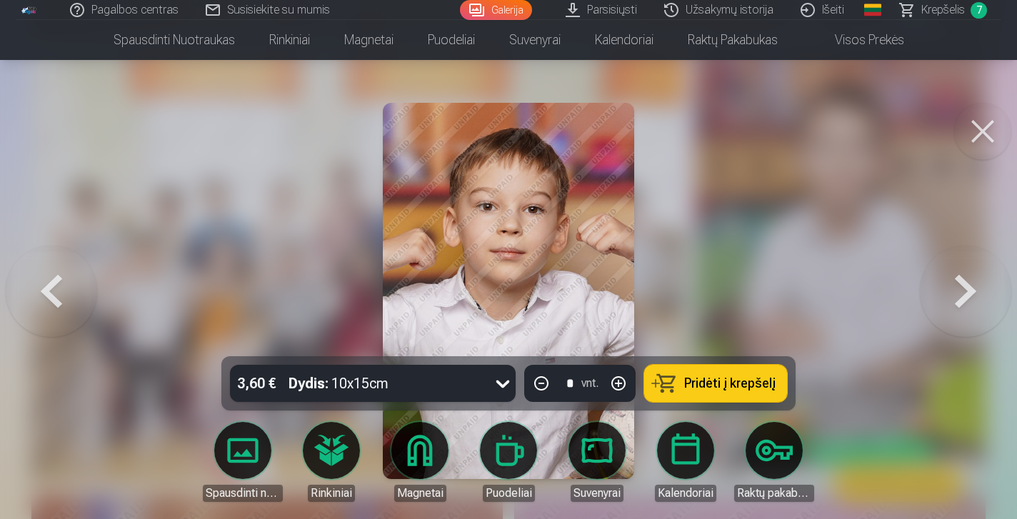
click at [961, 312] on button at bounding box center [965, 291] width 91 height 102
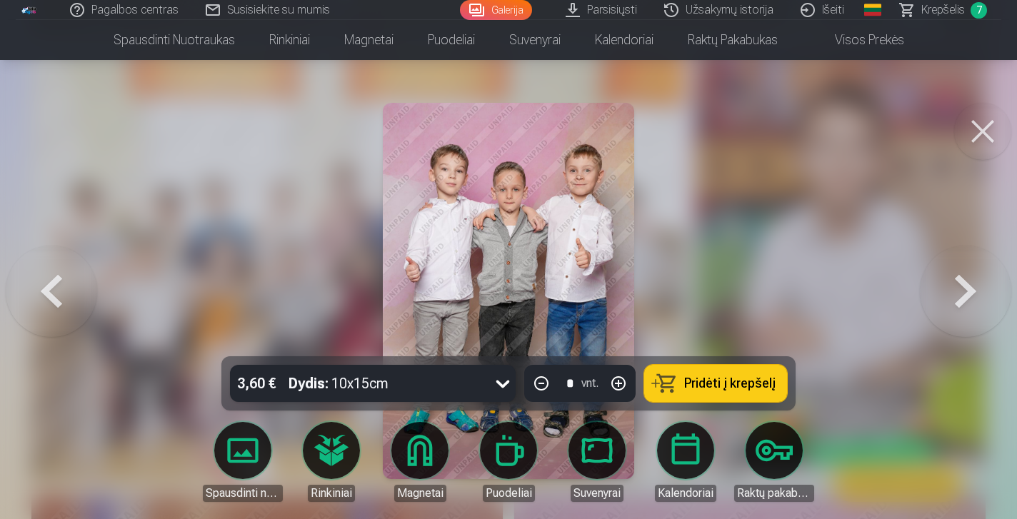
click at [962, 312] on button at bounding box center [965, 291] width 91 height 102
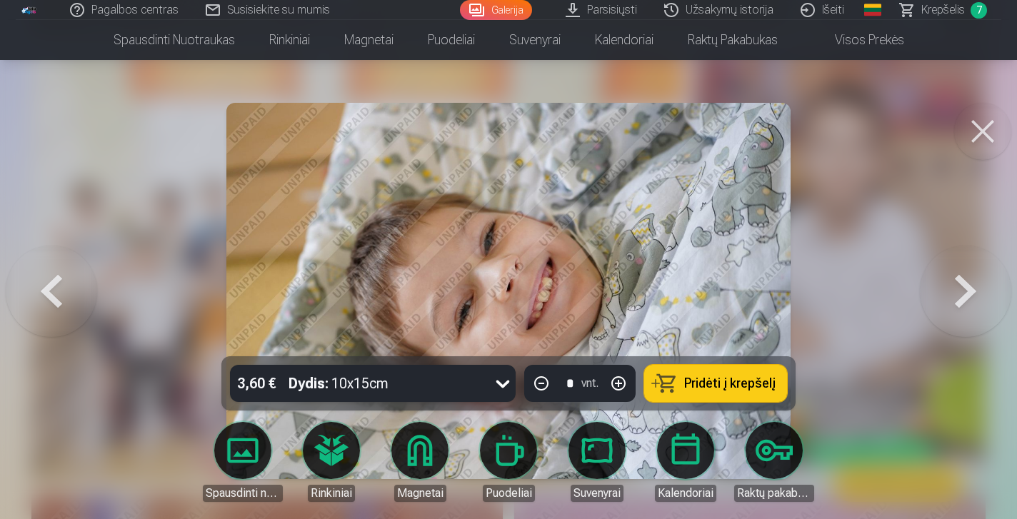
click at [962, 312] on button at bounding box center [965, 291] width 91 height 102
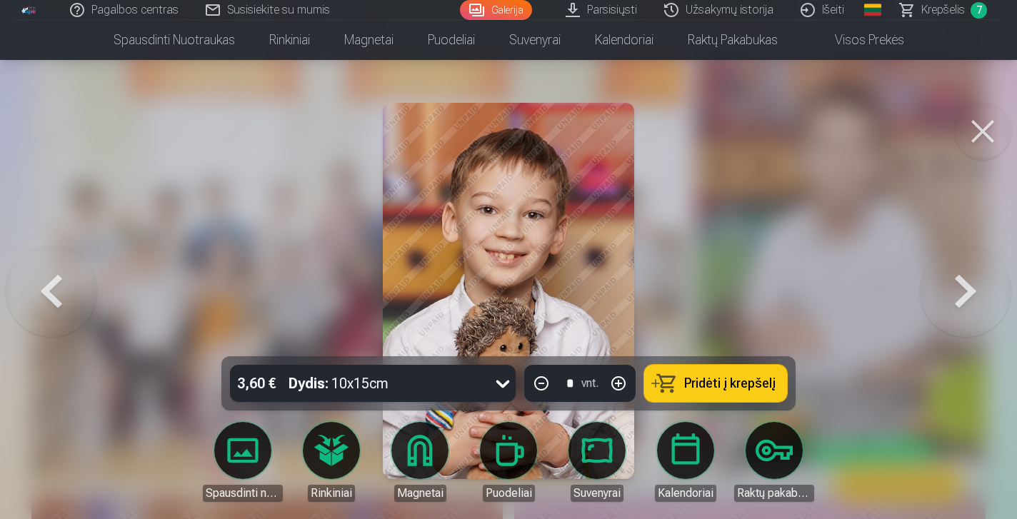
click at [962, 312] on button at bounding box center [965, 291] width 91 height 102
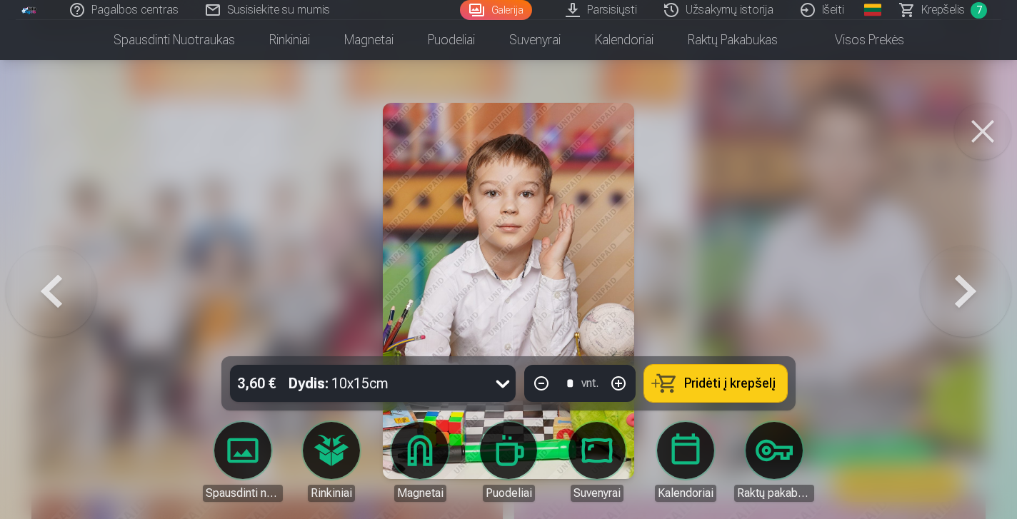
click at [962, 312] on button at bounding box center [965, 291] width 91 height 102
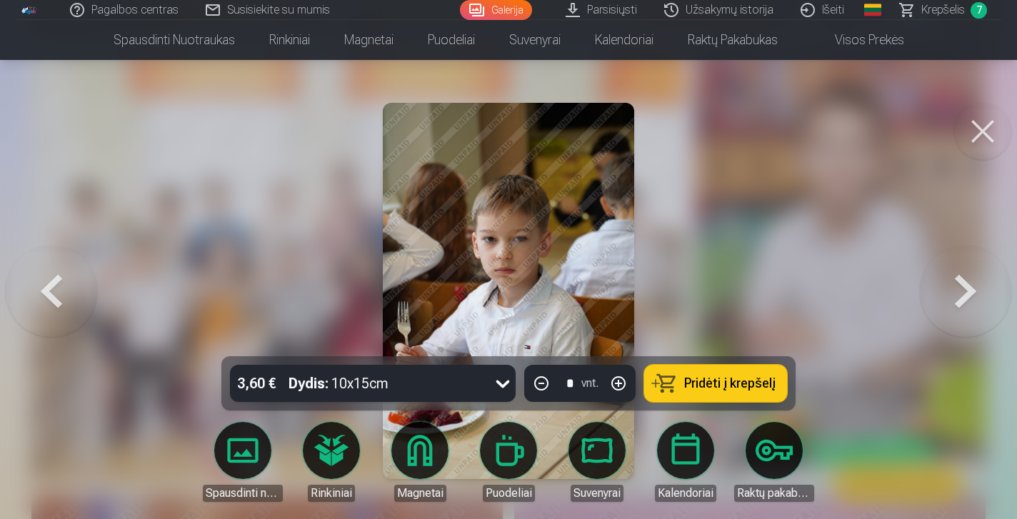
click at [962, 312] on button at bounding box center [965, 291] width 91 height 102
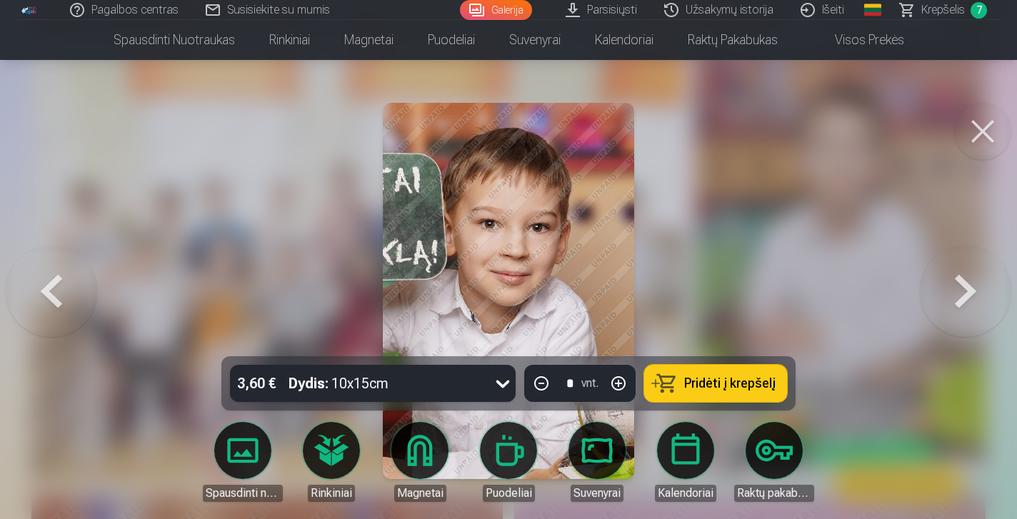
click at [962, 312] on button at bounding box center [965, 291] width 91 height 102
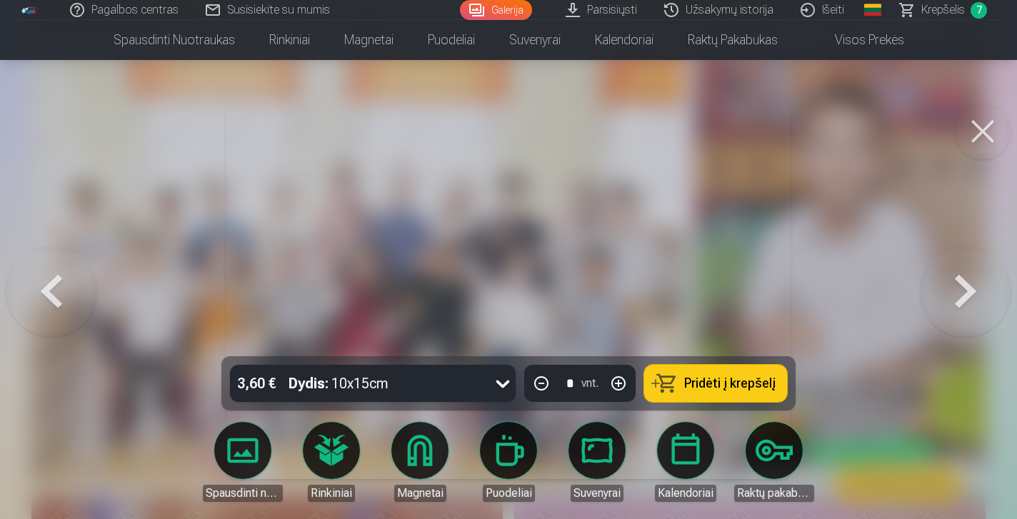
click at [962, 312] on button at bounding box center [965, 291] width 91 height 102
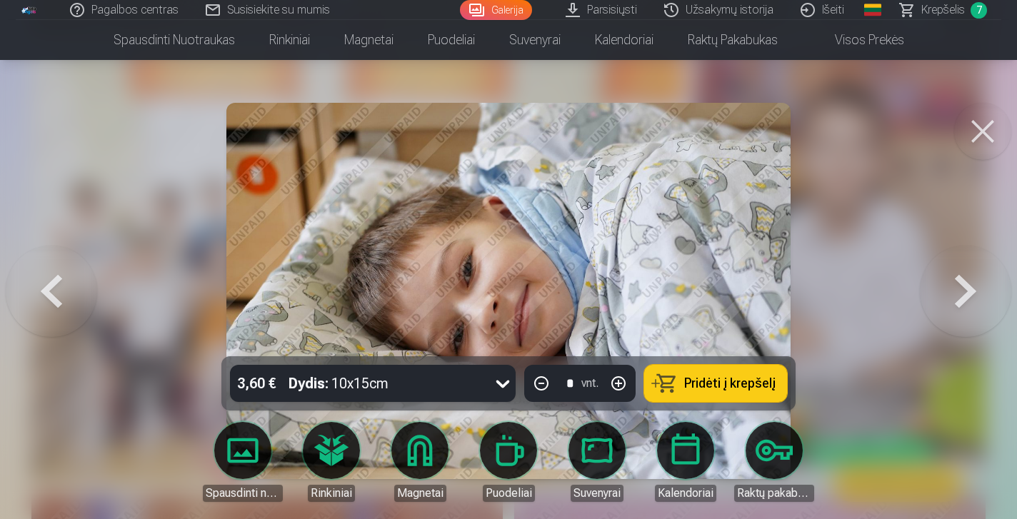
click at [724, 387] on span "Pridėti į krepšelį" at bounding box center [729, 383] width 91 height 13
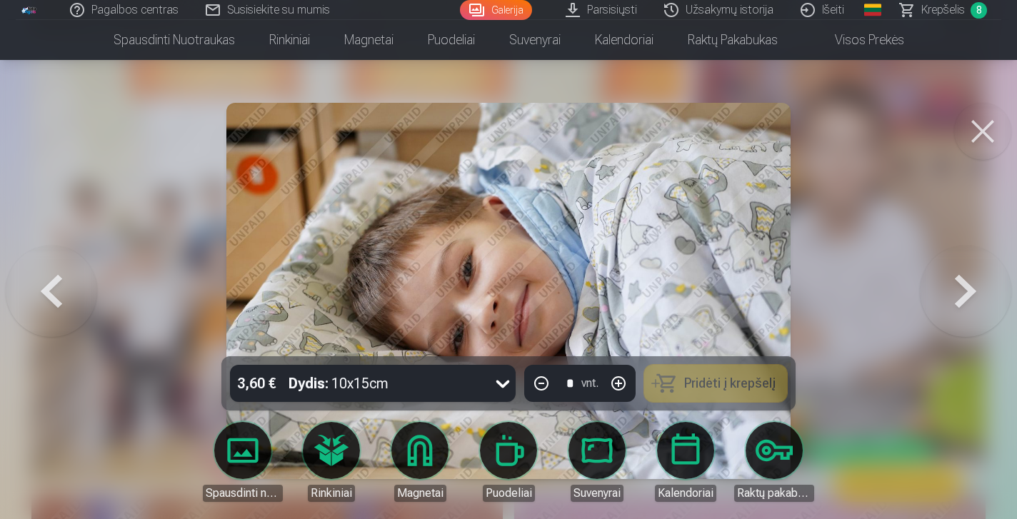
click at [967, 295] on button at bounding box center [965, 291] width 91 height 102
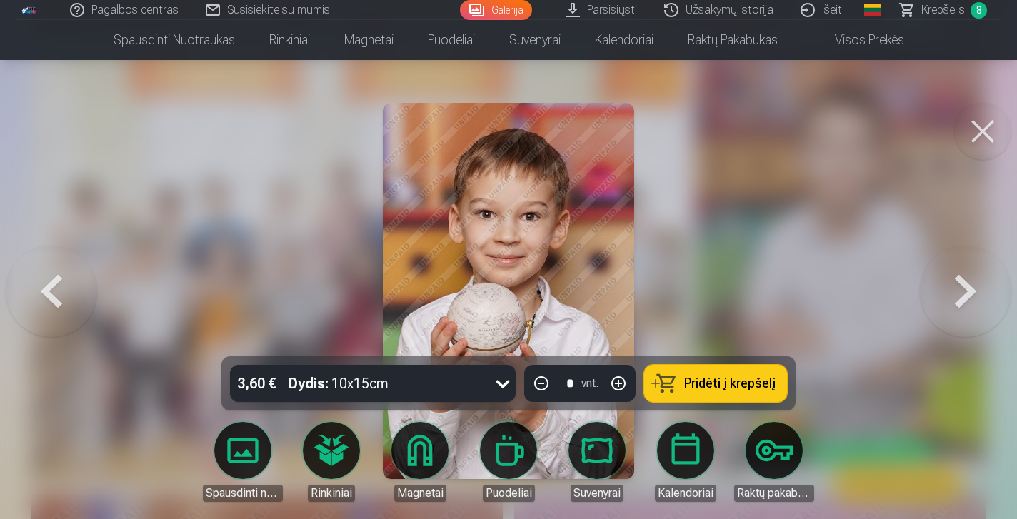
click at [691, 374] on button "Pridėti į krepšelį" at bounding box center [715, 383] width 143 height 37
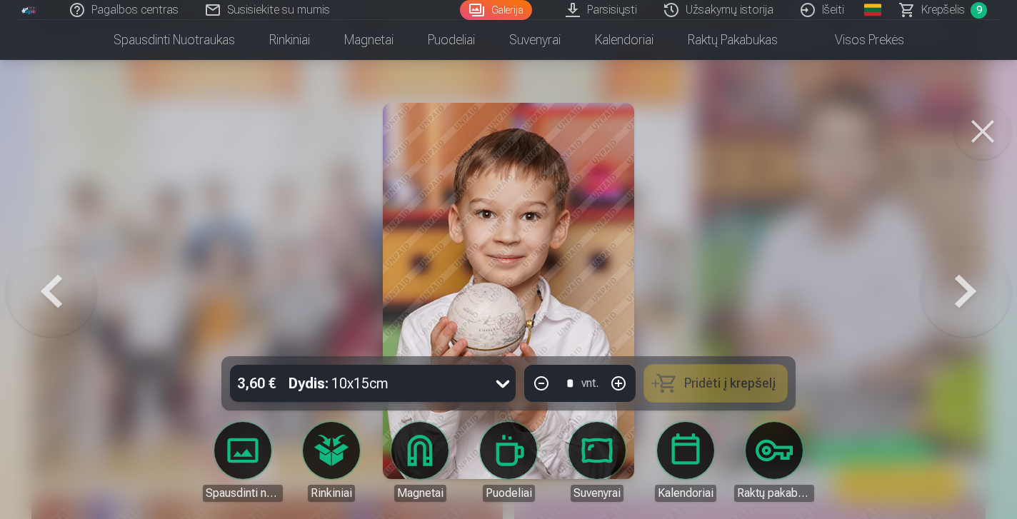
click at [960, 309] on button at bounding box center [965, 291] width 91 height 102
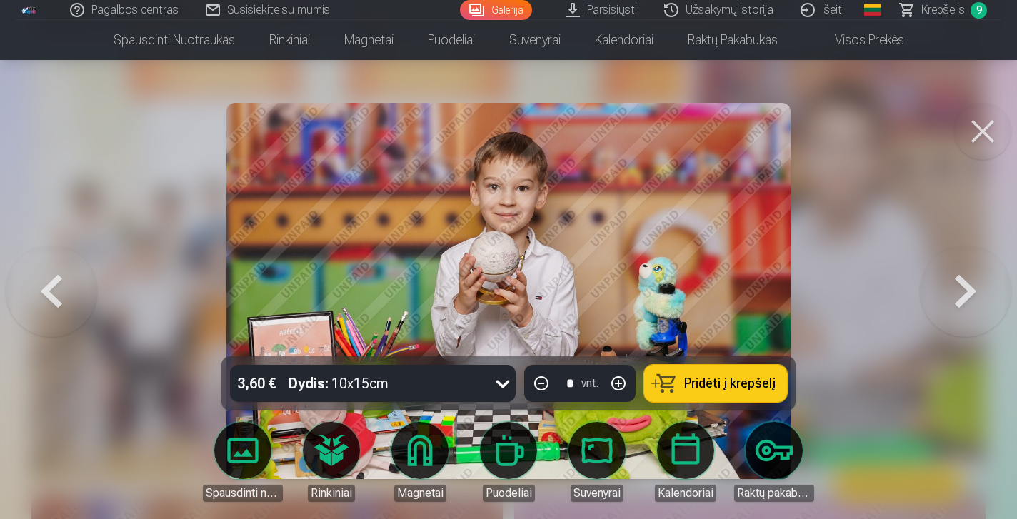
click at [960, 309] on button at bounding box center [965, 291] width 91 height 102
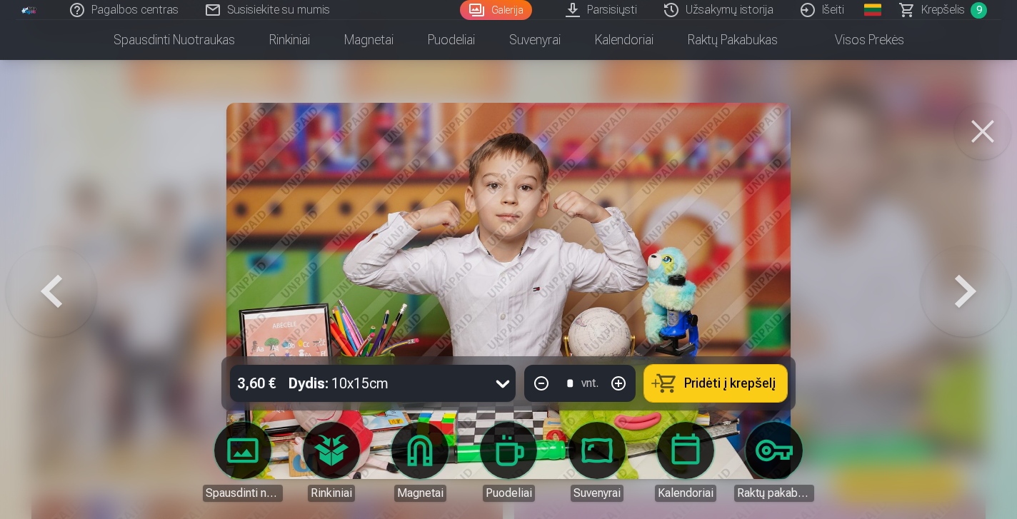
click at [960, 310] on button at bounding box center [965, 291] width 91 height 102
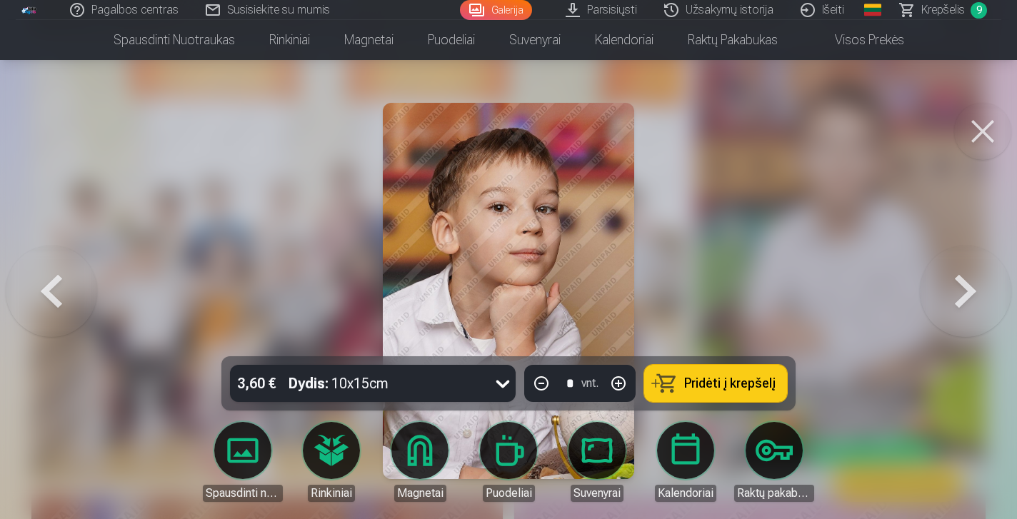
click at [700, 392] on button "Pridėti į krepšelį" at bounding box center [715, 383] width 143 height 37
click at [961, 302] on button at bounding box center [965, 291] width 91 height 102
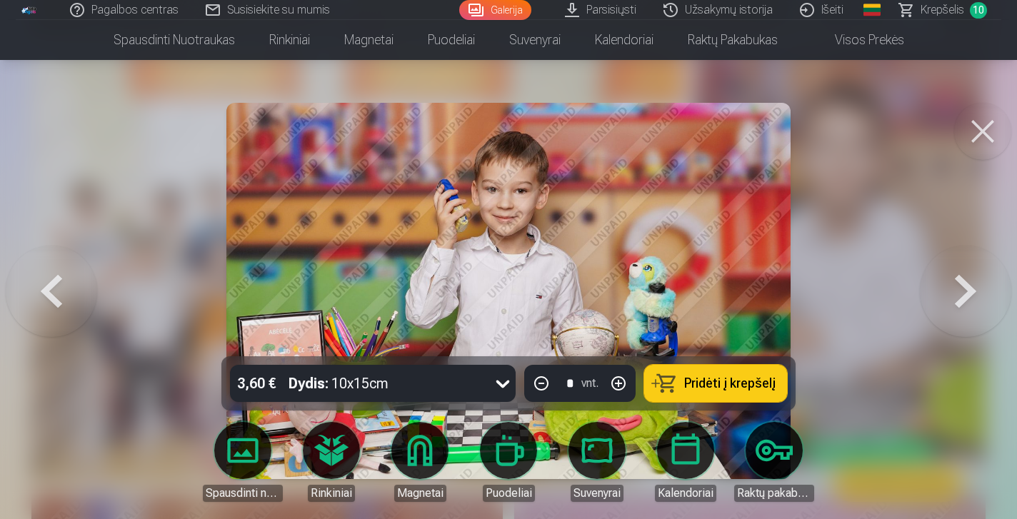
click at [933, 13] on span "Krepšelis" at bounding box center [942, 9] width 44 height 17
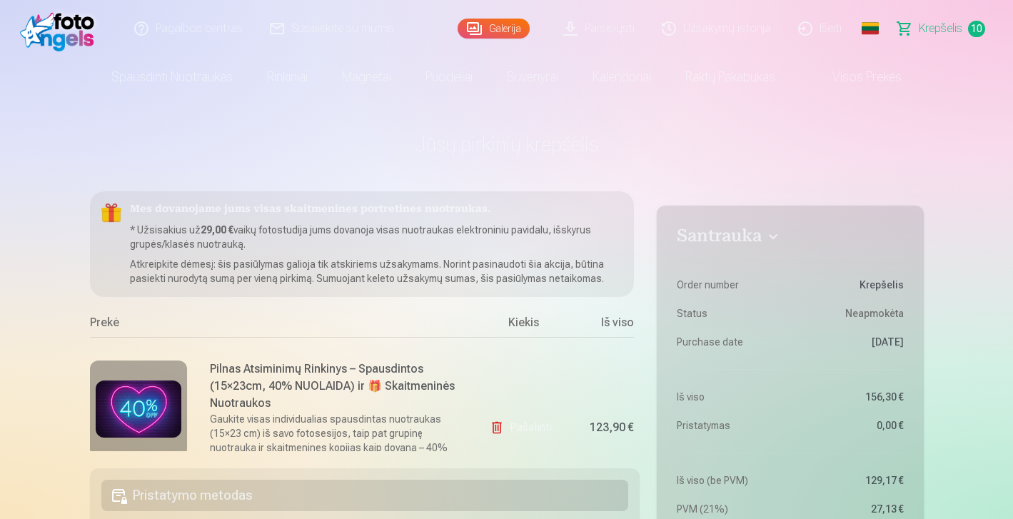
click at [509, 427] on link "Pašalinti" at bounding box center [524, 427] width 68 height 29
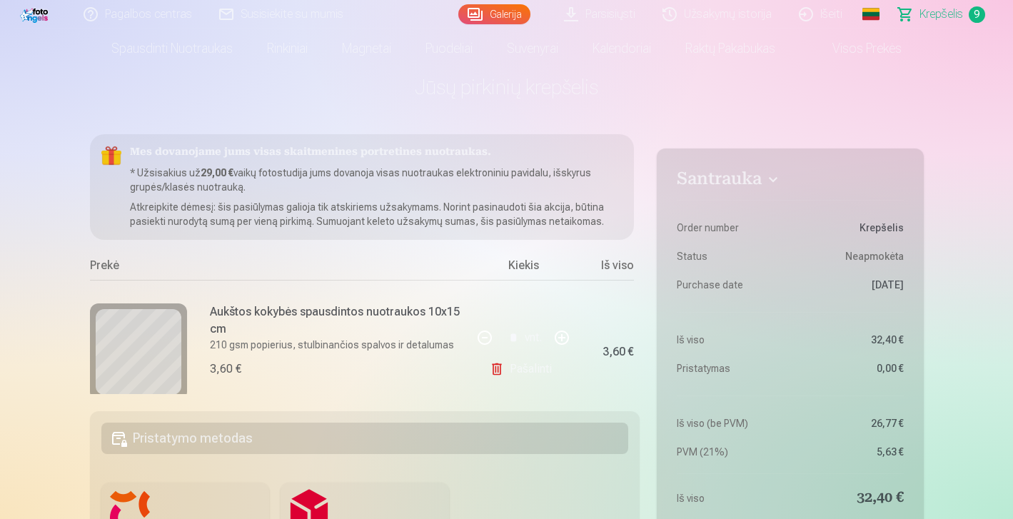
scroll to position [29, 0]
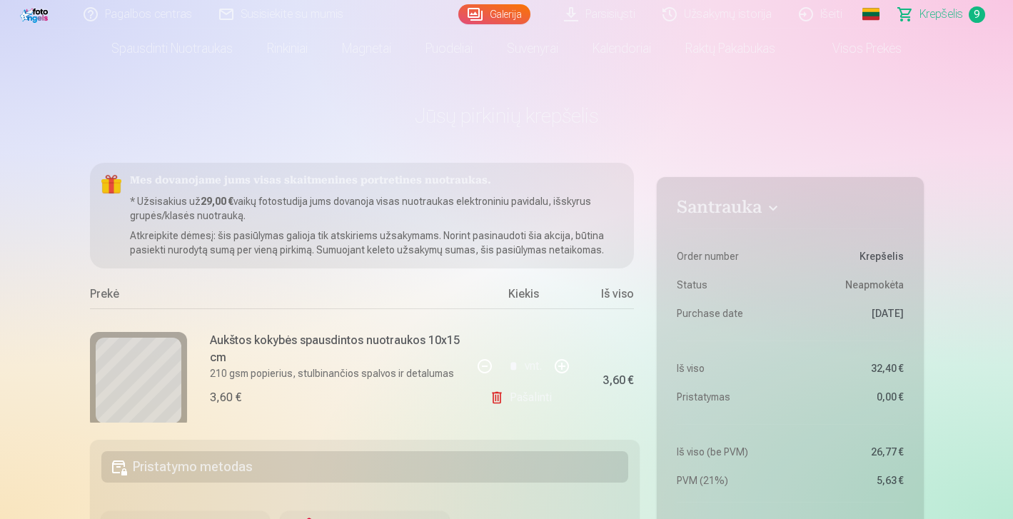
click at [513, 23] on link "Galerija" at bounding box center [494, 14] width 72 height 20
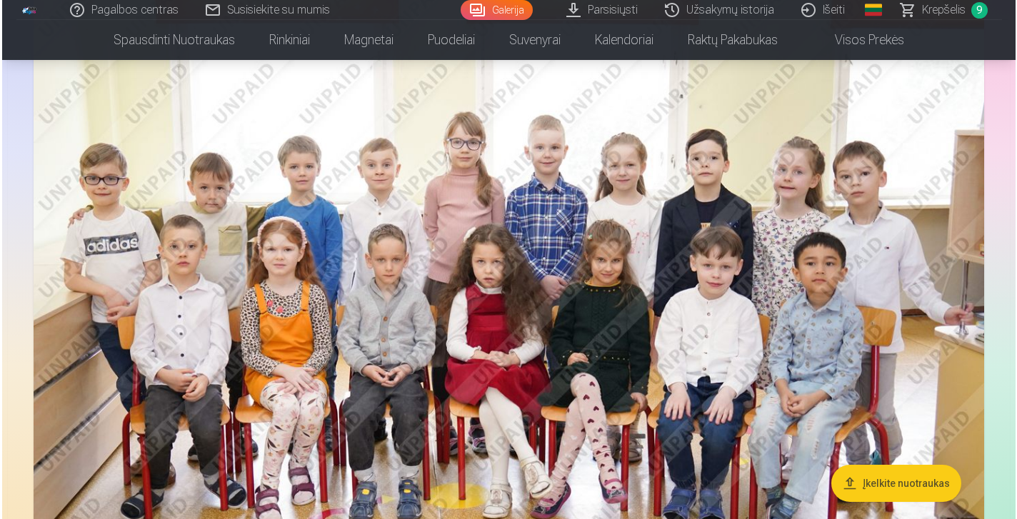
scroll to position [714, 0]
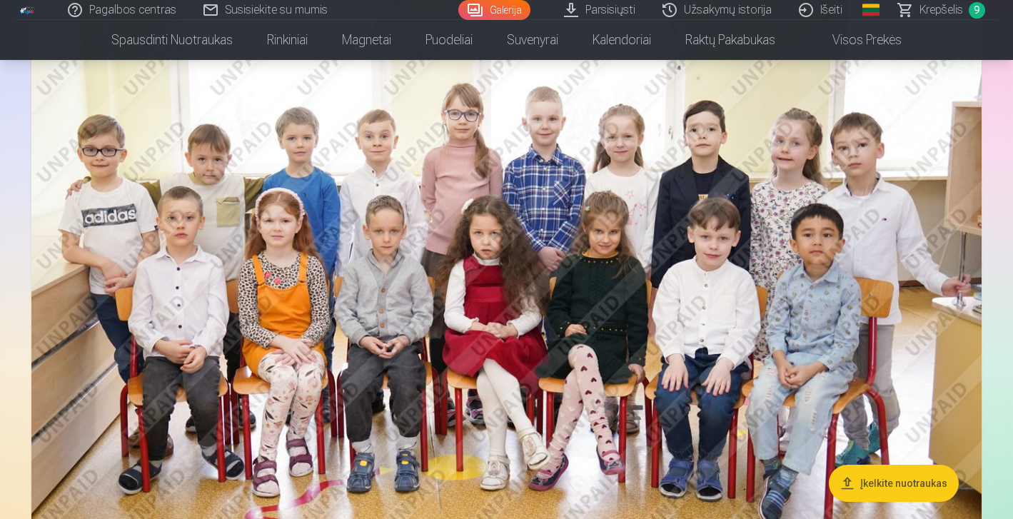
click at [882, 483] on button "Įkelkite nuotraukas" at bounding box center [894, 483] width 130 height 37
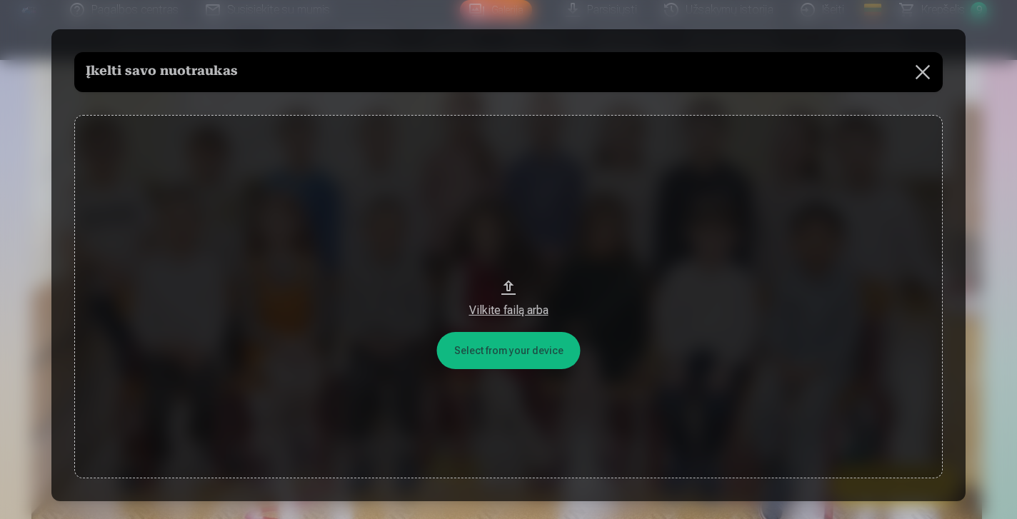
click at [508, 349] on button "Vilkite failą arba" at bounding box center [508, 296] width 868 height 363
drag, startPoint x: 505, startPoint y: 319, endPoint x: 824, endPoint y: 182, distance: 347.3
click at [824, 182] on button "Vilkite failą arba" at bounding box center [508, 296] width 868 height 363
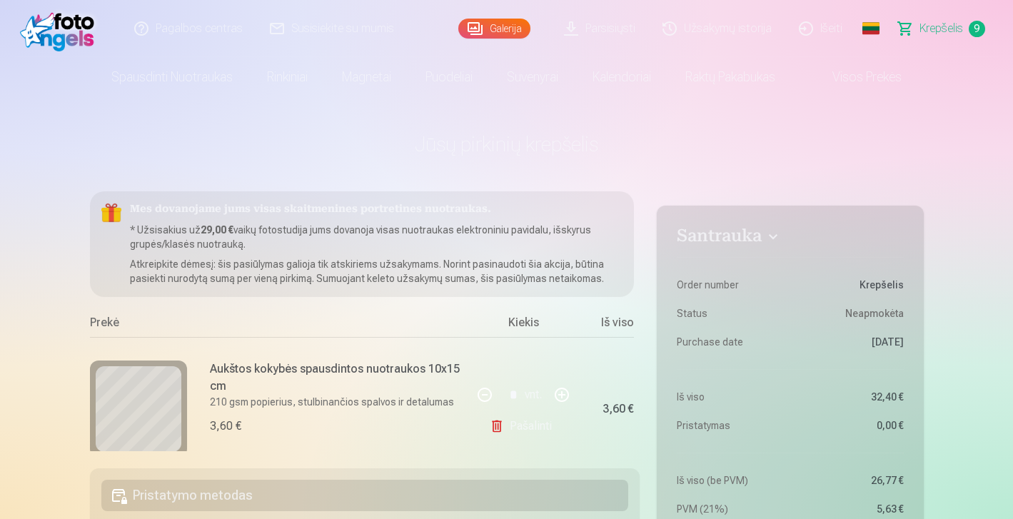
scroll to position [12, 0]
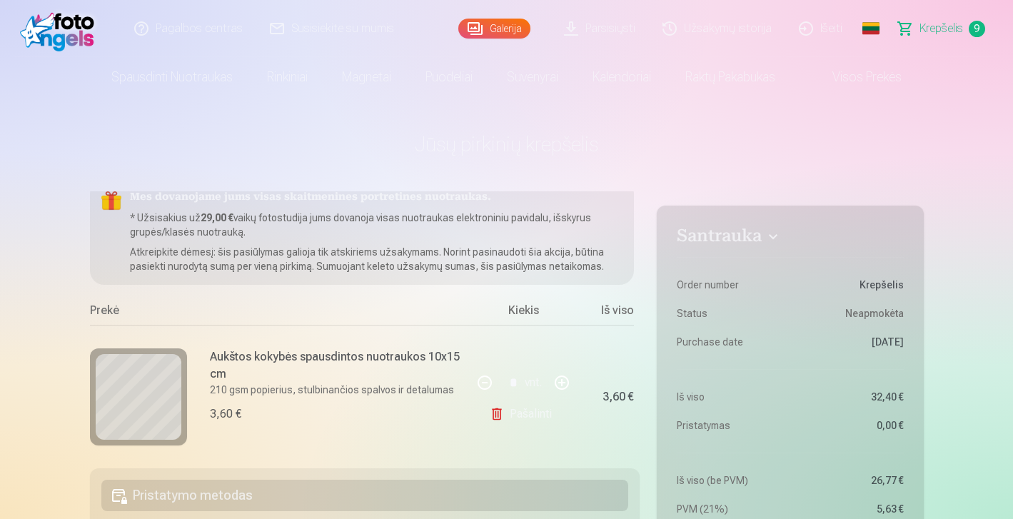
click at [525, 240] on div "Mes dovanojame jums visas skaitmenines portretines nuotraukas. * Užsisakius už …" at bounding box center [362, 232] width 545 height 106
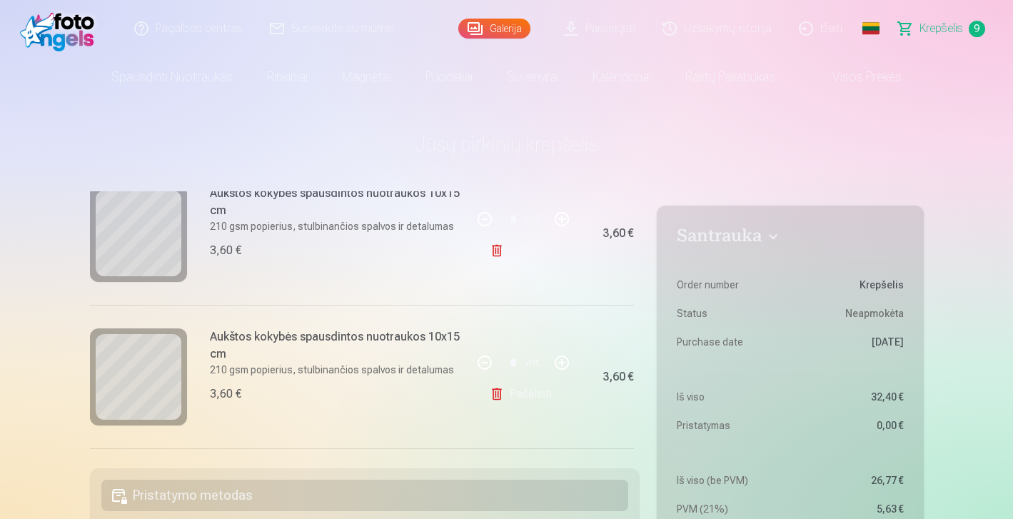
scroll to position [454, 0]
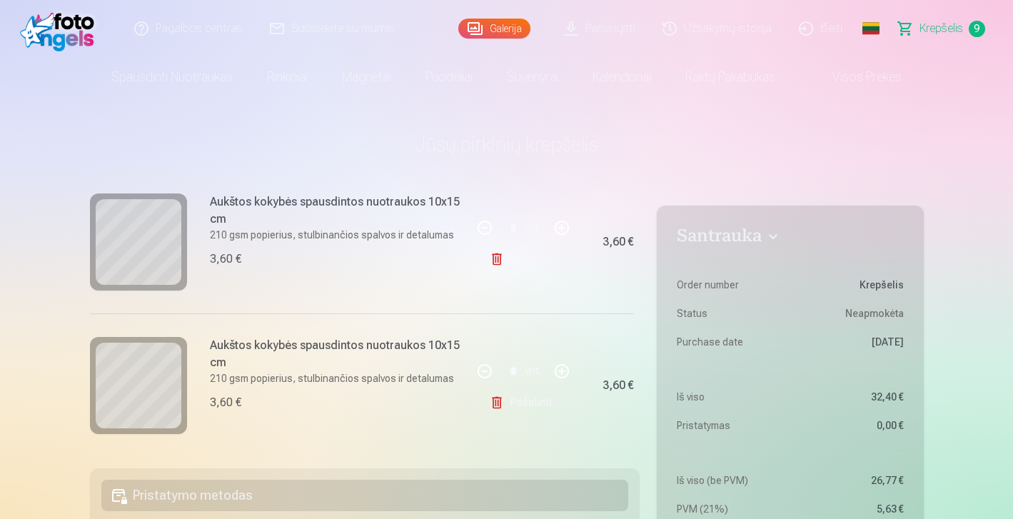
click at [494, 264] on link "Pašalinti" at bounding box center [524, 259] width 68 height 29
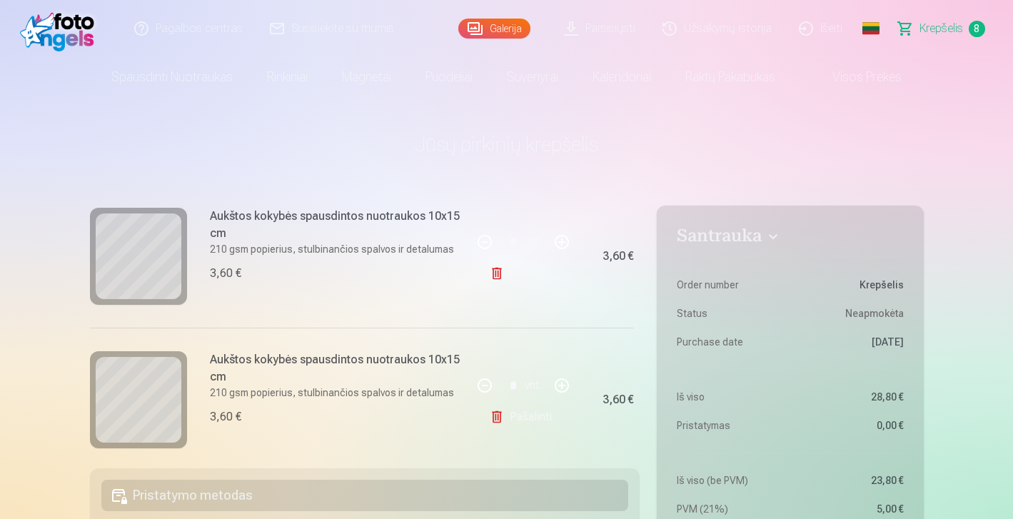
click at [500, 39] on div "Galerija" at bounding box center [497, 28] width 79 height 57
click at [498, 24] on link "Galerija" at bounding box center [494, 29] width 72 height 20
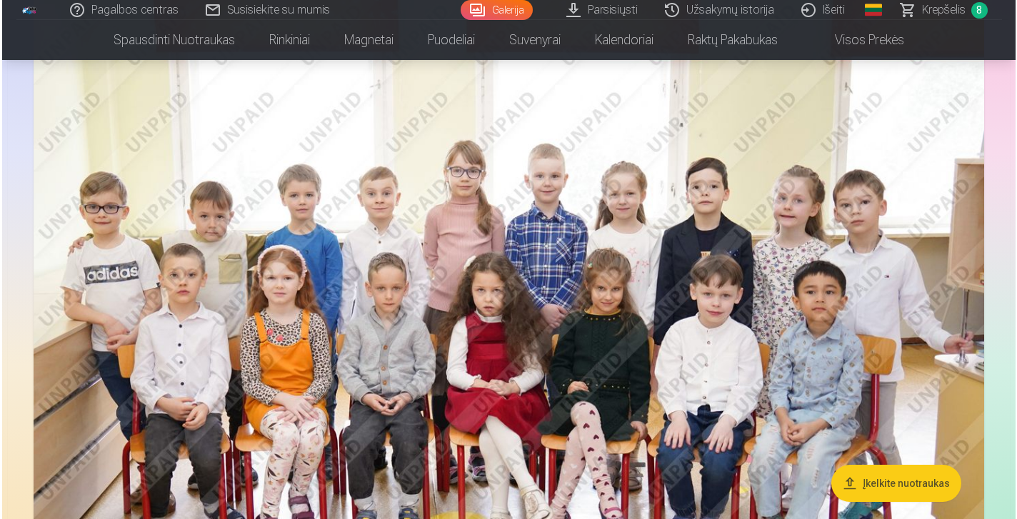
scroll to position [714, 0]
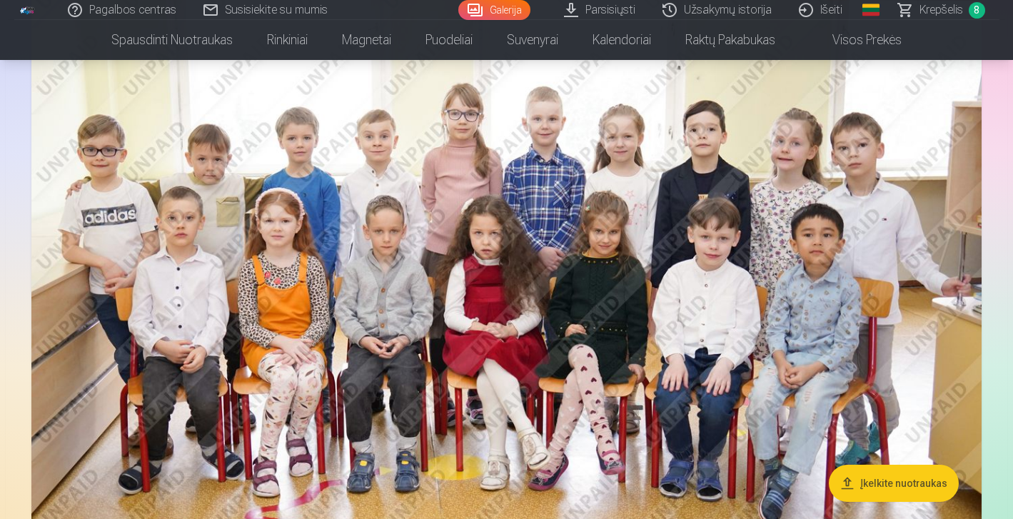
click at [856, 338] on img at bounding box center [506, 257] width 950 height 633
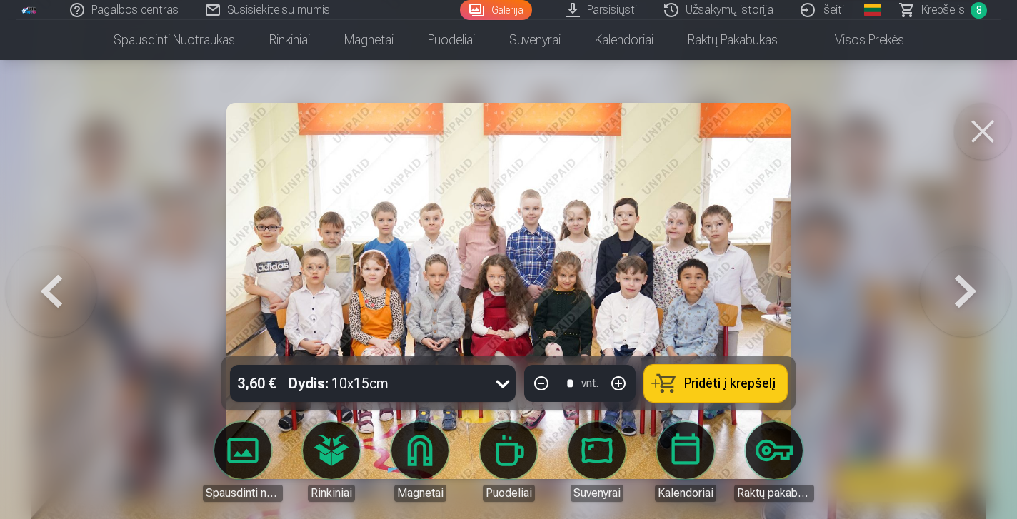
click at [712, 378] on span "Pridėti į krepšelį" at bounding box center [729, 383] width 91 height 13
click at [925, 12] on span "Krepšelis" at bounding box center [943, 9] width 44 height 17
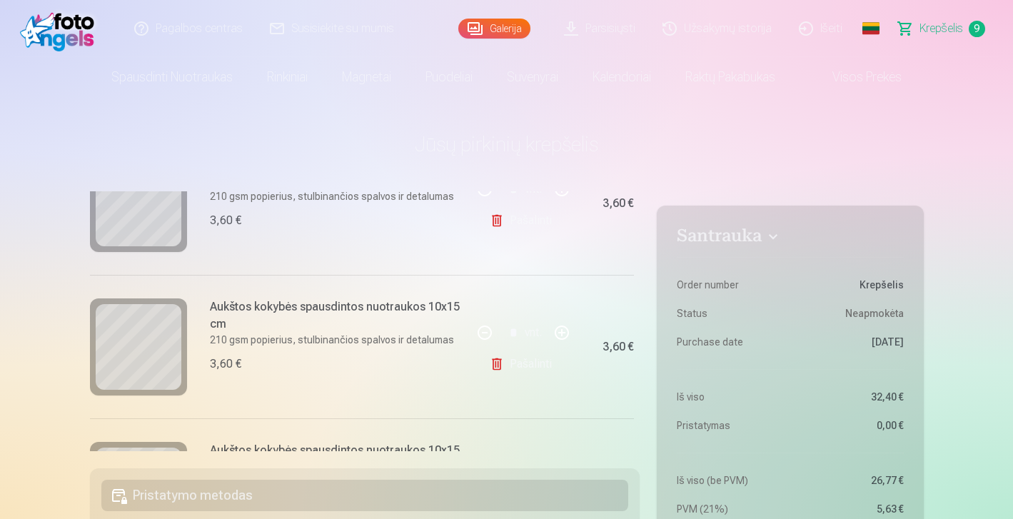
scroll to position [640, 0]
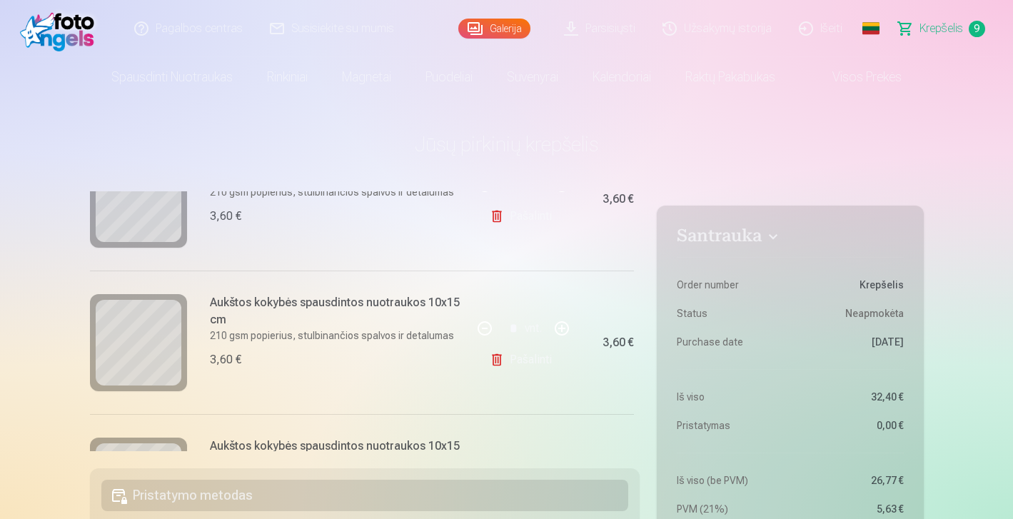
click at [635, 334] on div "Mes dovanojame jums visas skaitmenines portretines nuotraukas. * Užsisakius už …" at bounding box center [365, 321] width 550 height 260
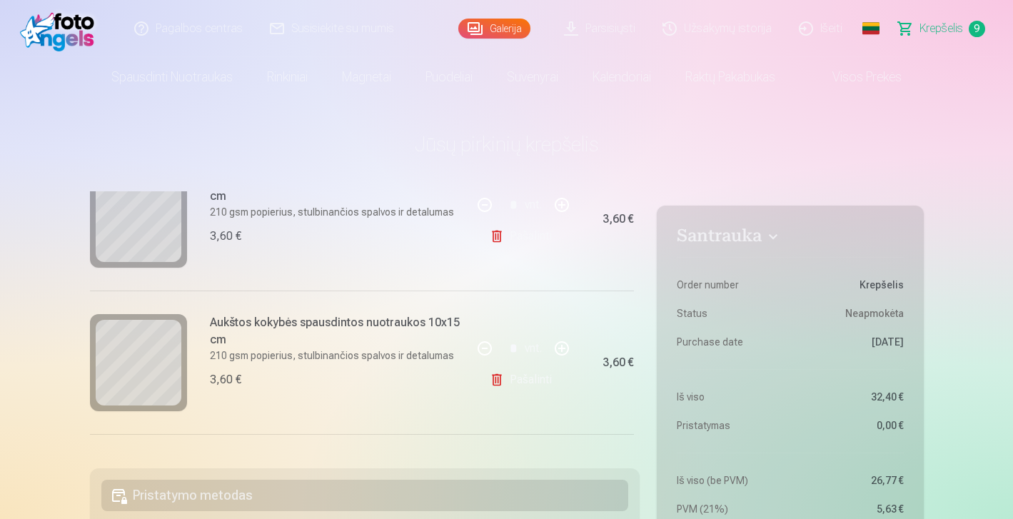
drag, startPoint x: 645, startPoint y: 253, endPoint x: 645, endPoint y: 233, distance: 20.7
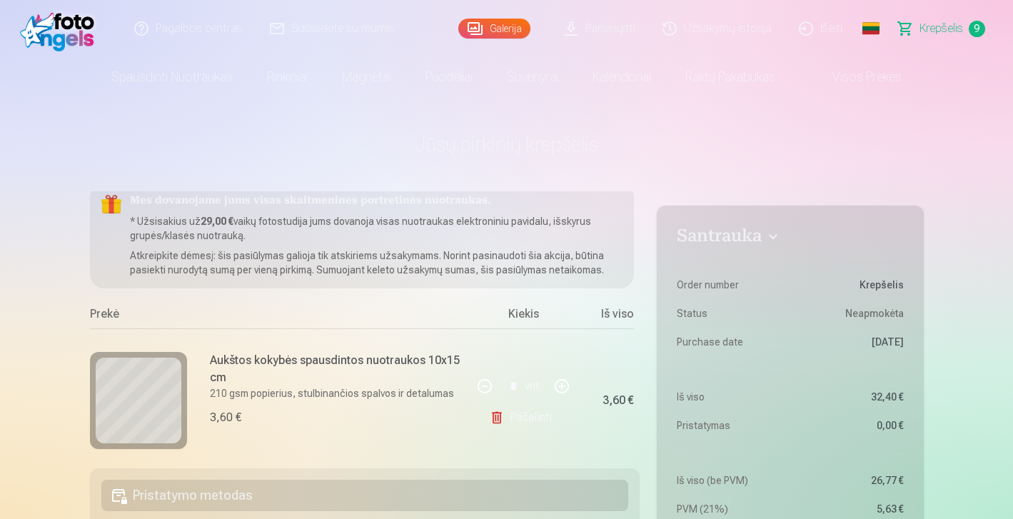
scroll to position [0, 0]
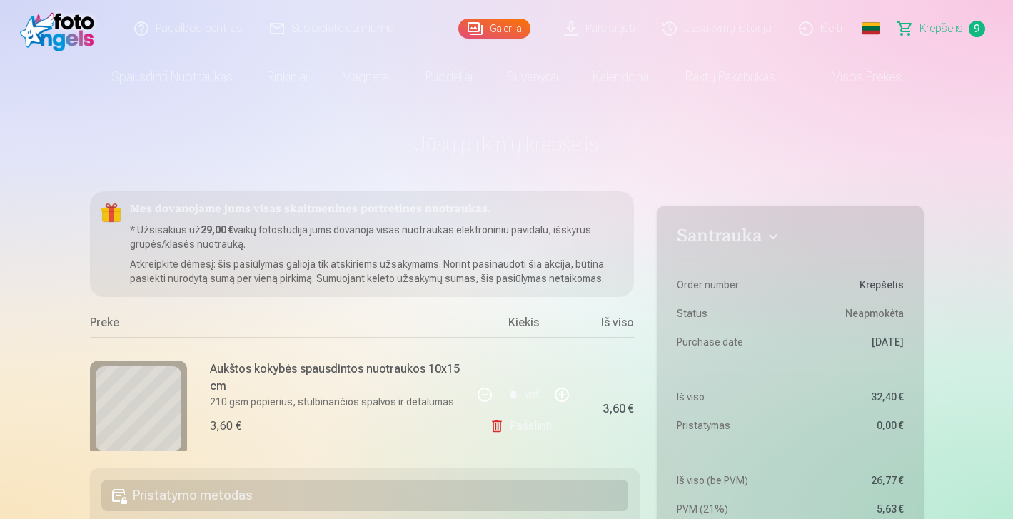
click at [502, 26] on link "Galerija" at bounding box center [494, 29] width 72 height 20
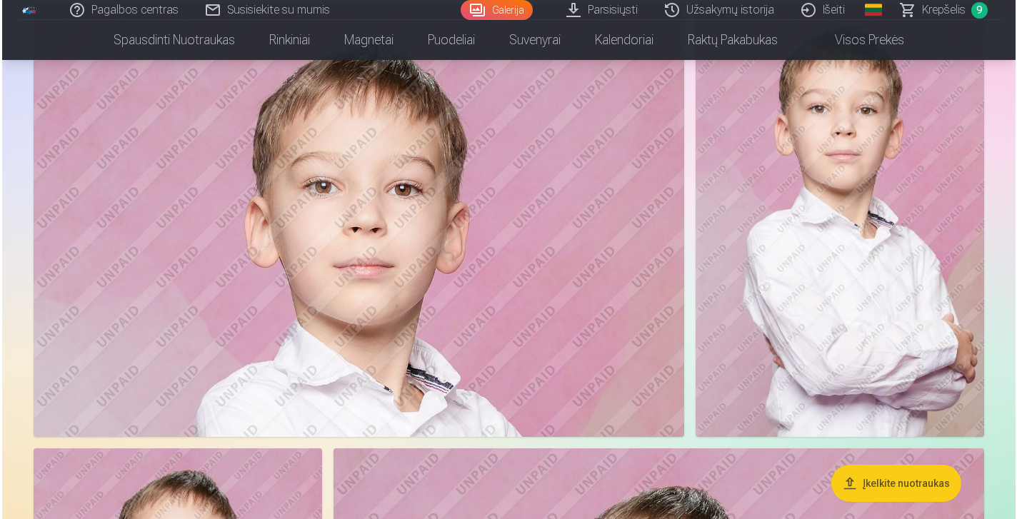
scroll to position [2513, 0]
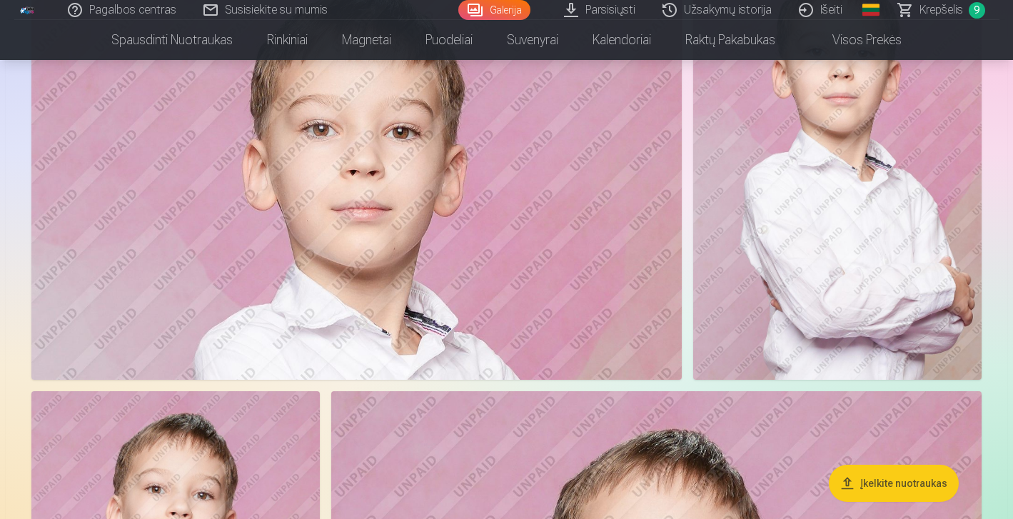
click at [421, 318] on img at bounding box center [356, 162] width 650 height 433
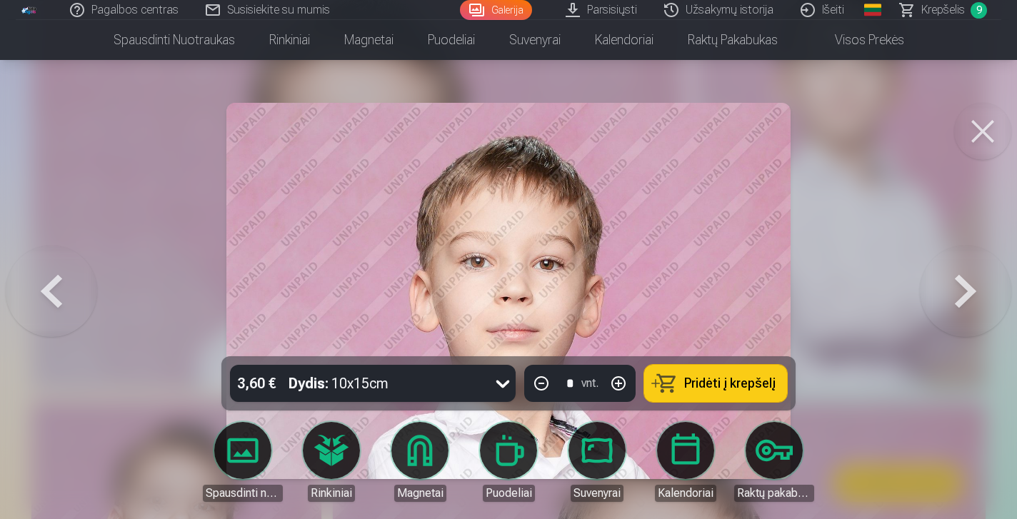
click at [693, 383] on span "Pridėti į krepšelį" at bounding box center [729, 383] width 91 height 13
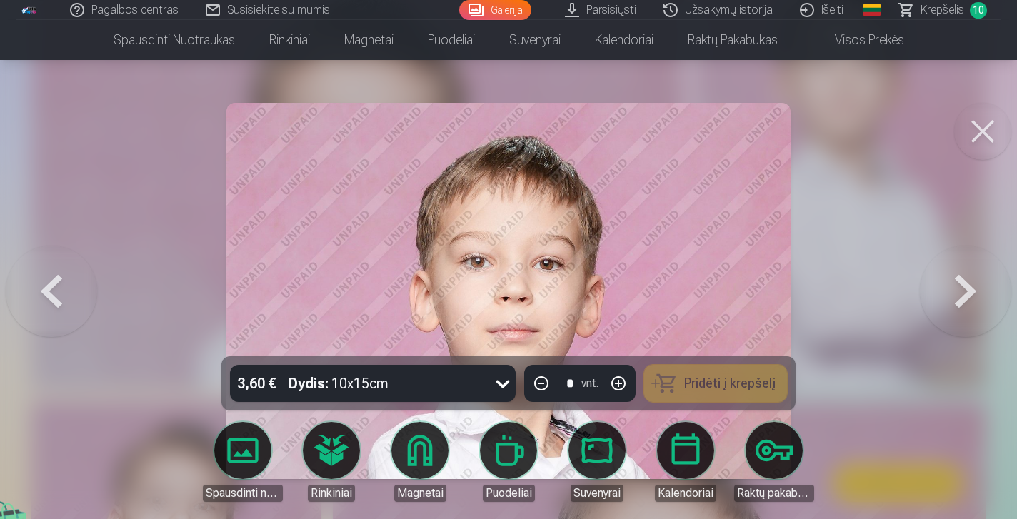
click at [926, 16] on span "Krepšelis" at bounding box center [942, 9] width 44 height 17
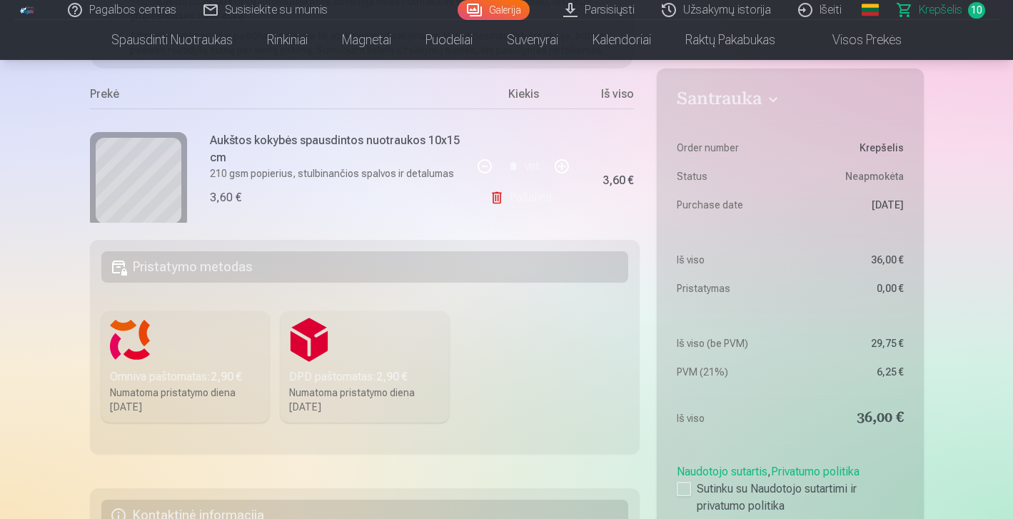
scroll to position [257, 0]
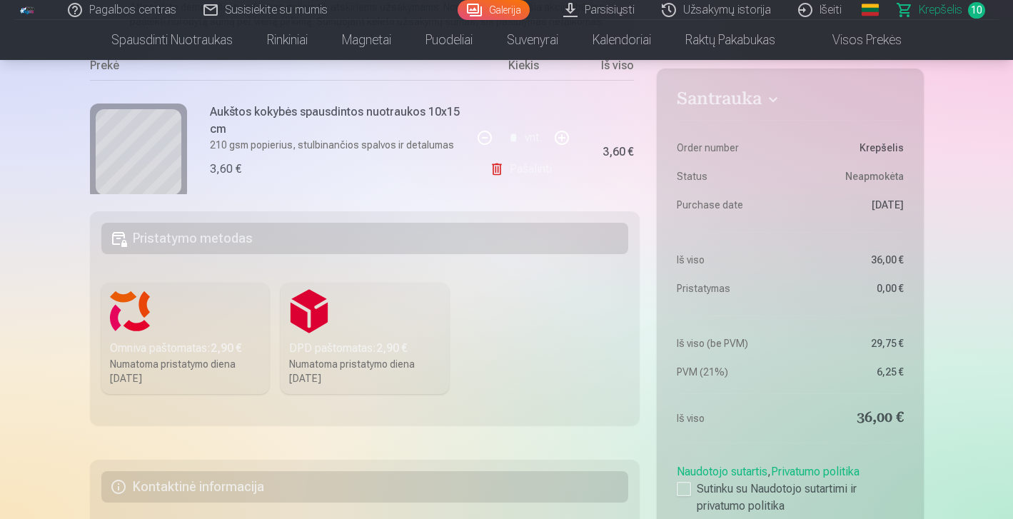
click at [645, 202] on div "Santrauka Order number Krepšelis Status Neapmokėta Purchase date [DATE] Iš viso…" at bounding box center [507, 309] width 834 height 751
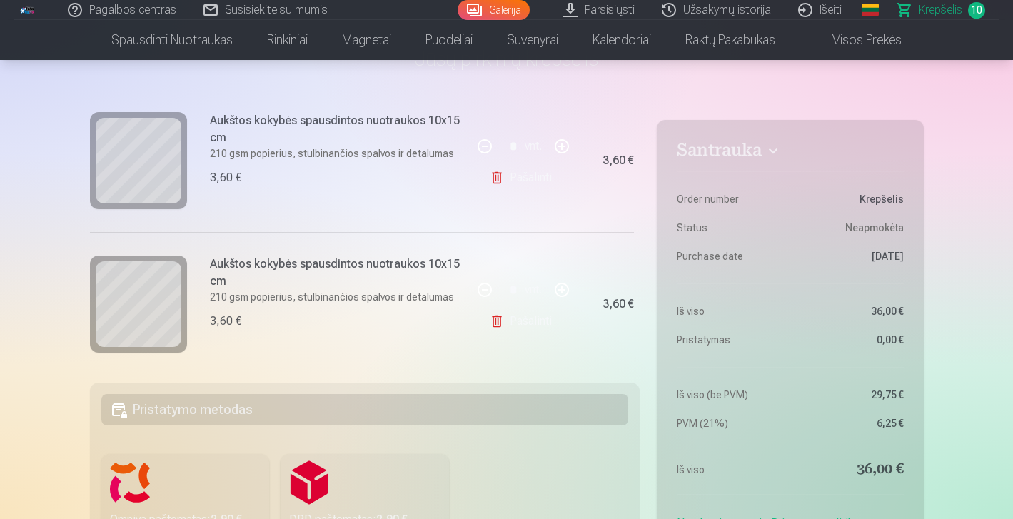
scroll to position [1321, 0]
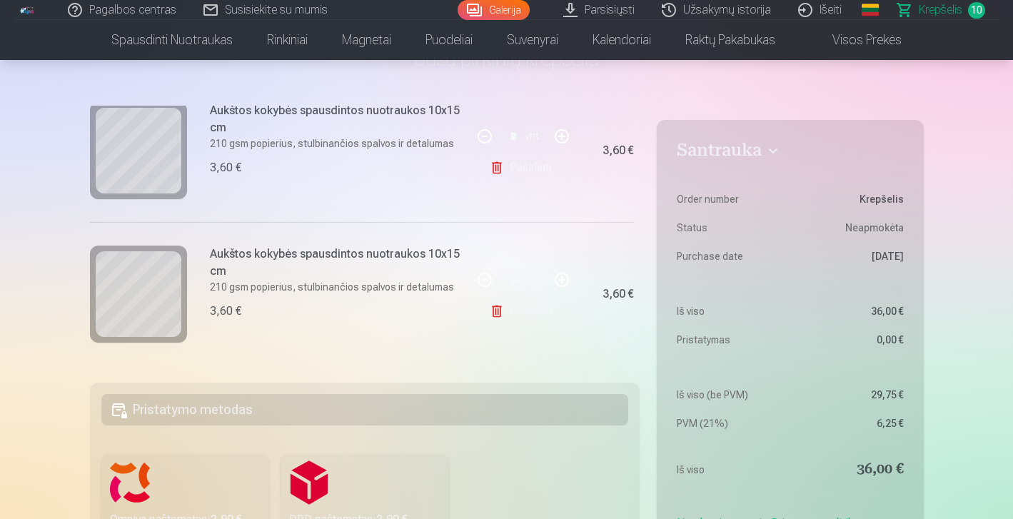
click at [559, 281] on button "button" at bounding box center [562, 280] width 34 height 34
click at [483, 281] on button "button" at bounding box center [485, 280] width 34 height 34
type input "*"
click at [505, 316] on link "Pašalinti" at bounding box center [524, 311] width 68 height 29
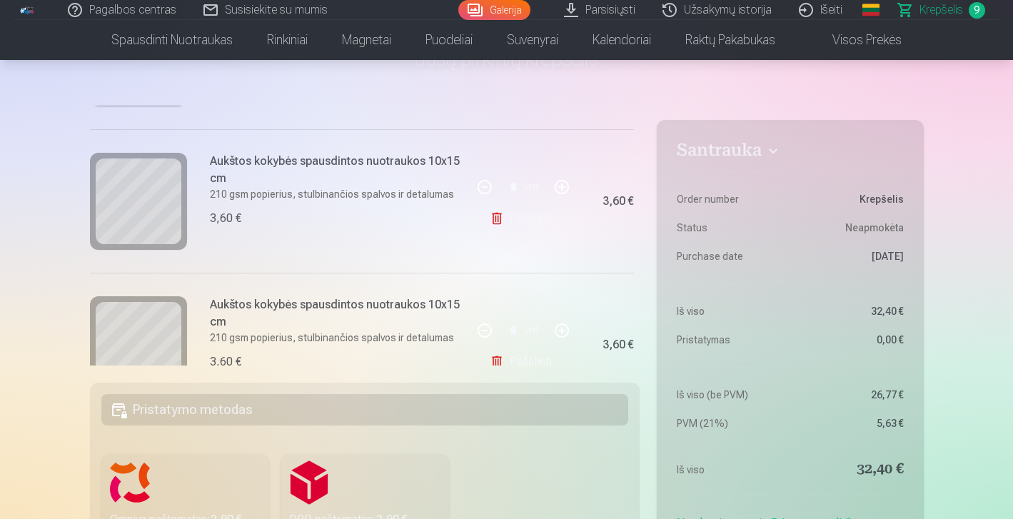
scroll to position [405, 0]
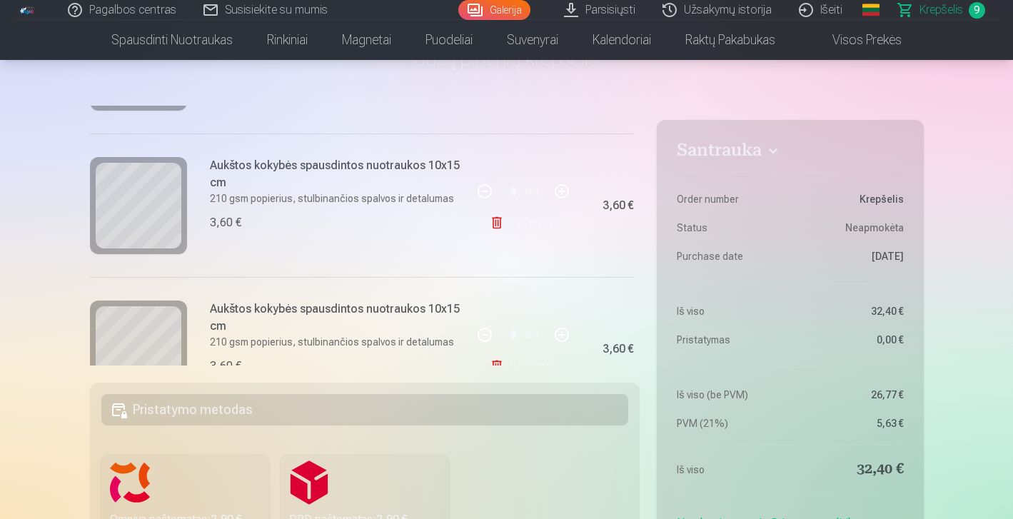
click at [530, 359] on link "Pašalinti" at bounding box center [524, 366] width 68 height 29
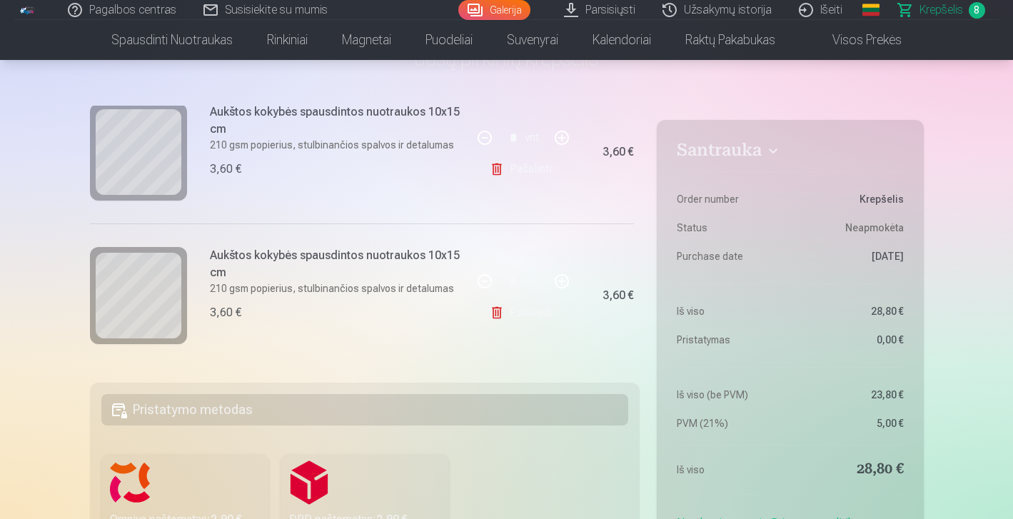
scroll to position [485, 0]
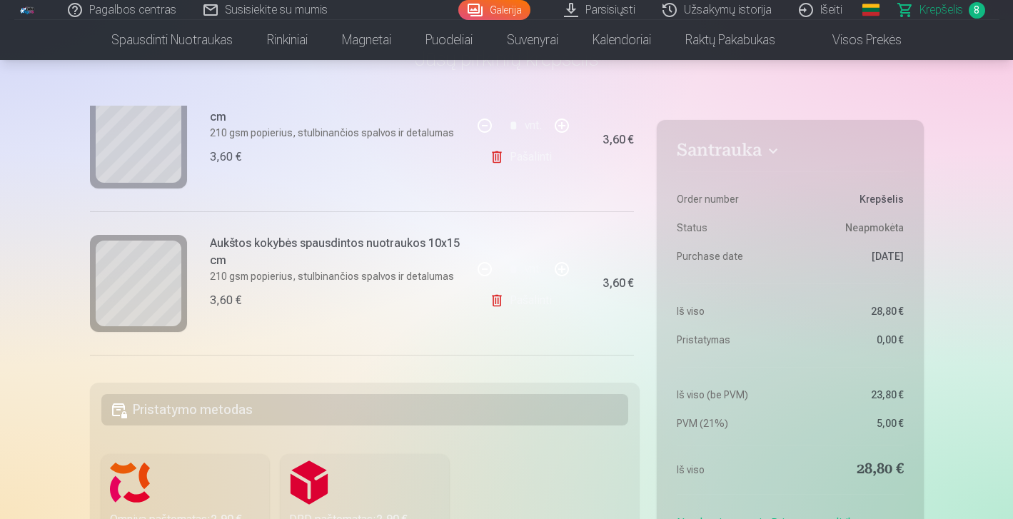
click at [497, 9] on link "Galerija" at bounding box center [494, 10] width 72 height 20
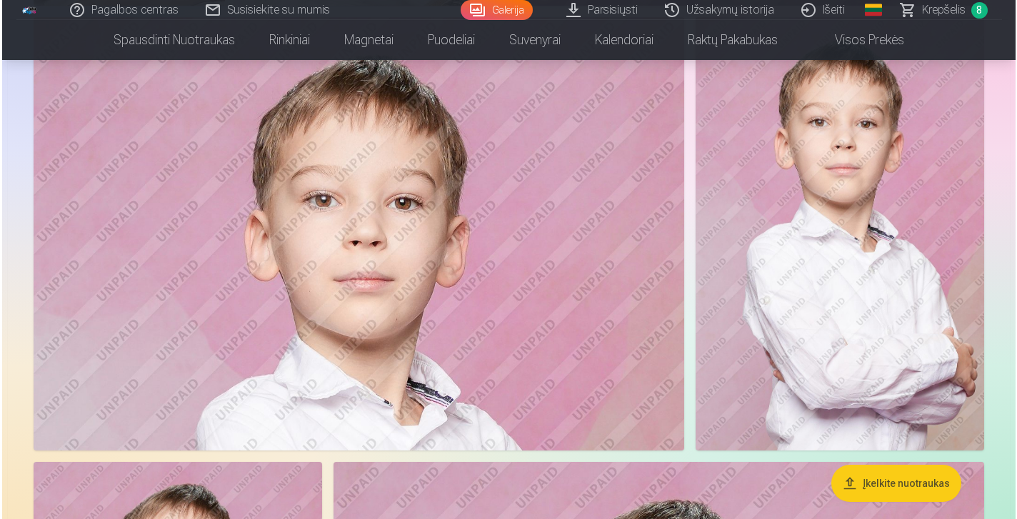
scroll to position [2528, 0]
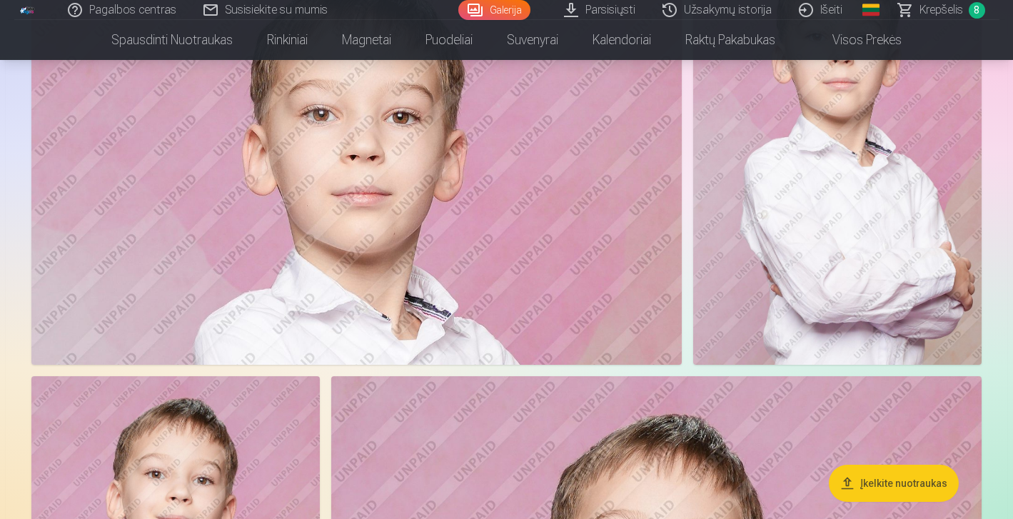
click at [530, 268] on img at bounding box center [356, 147] width 650 height 433
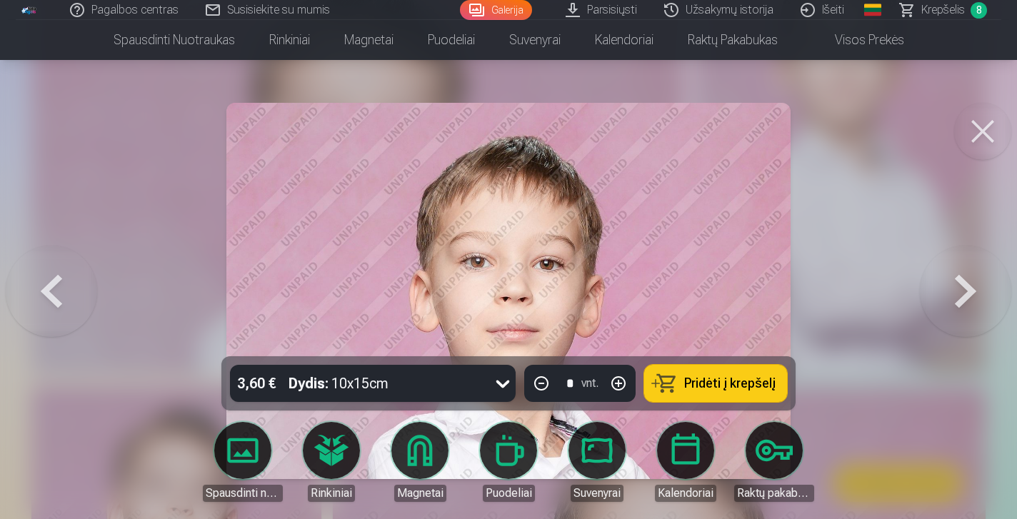
click at [713, 393] on button "Pridėti į krepšelį" at bounding box center [715, 383] width 143 height 37
click at [932, 9] on span "Krepšelis" at bounding box center [943, 9] width 44 height 17
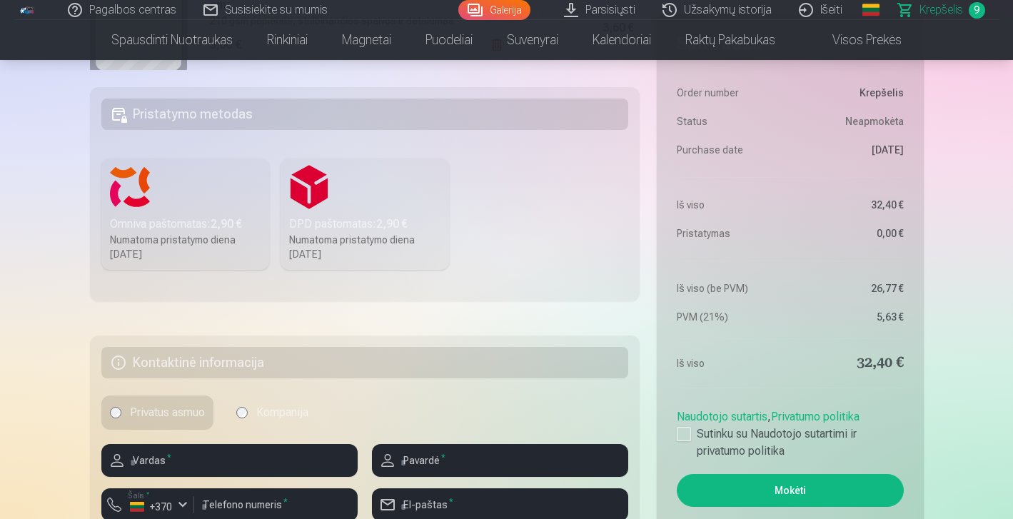
scroll to position [366, 0]
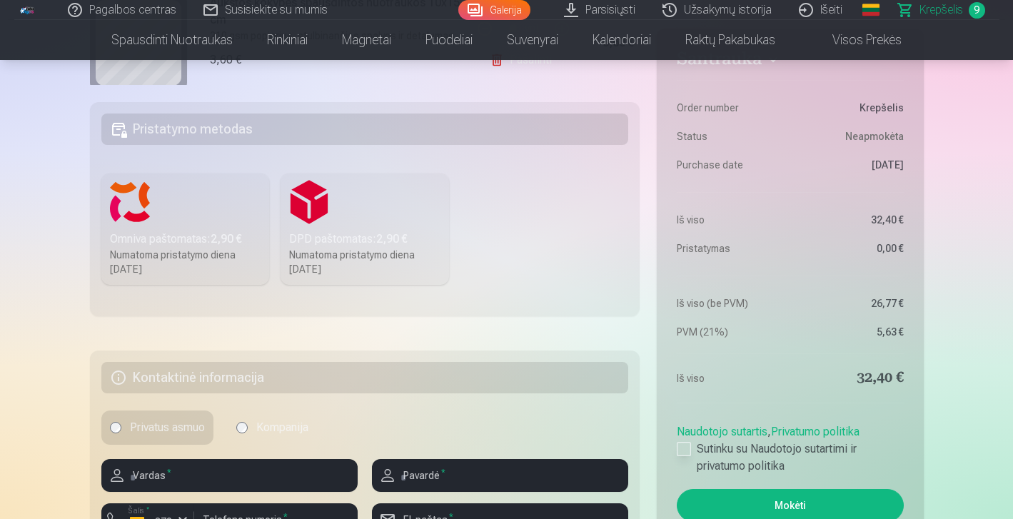
click at [686, 449] on div at bounding box center [684, 449] width 14 height 14
click at [203, 243] on div "Omniva paštomatas : 2,90 €" at bounding box center [185, 239] width 151 height 17
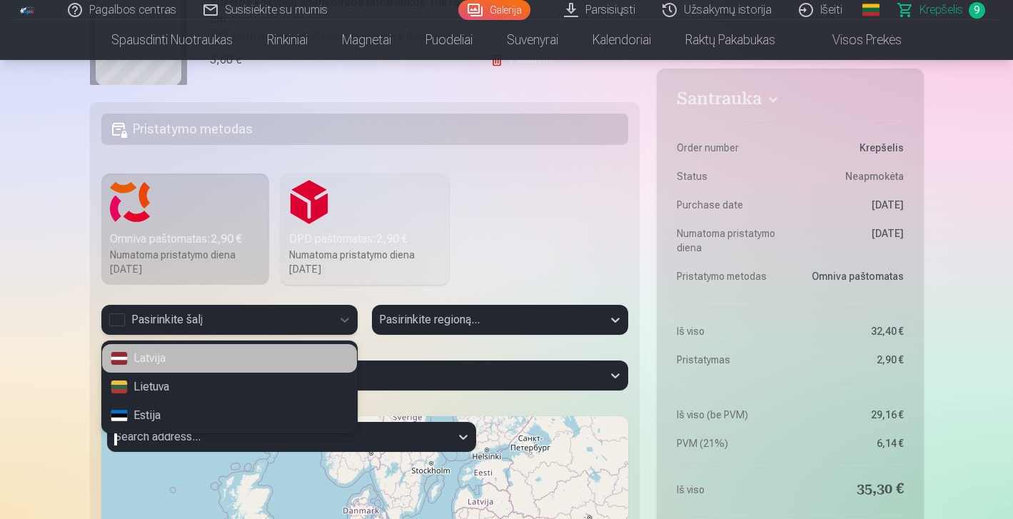
click at [114, 323] on div "Pasirinkite šalį" at bounding box center [217, 319] width 216 height 17
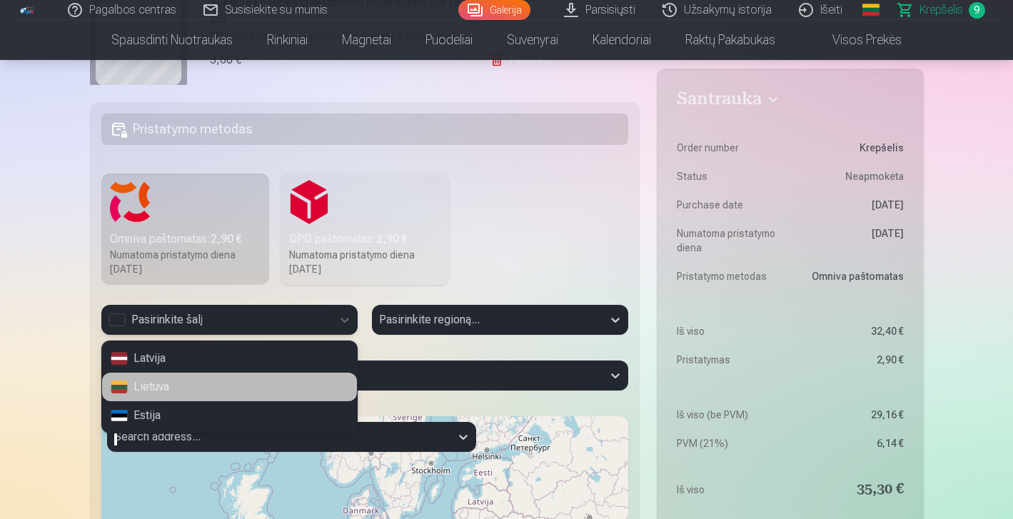
click at [166, 386] on div "Lietuva" at bounding box center [229, 387] width 255 height 29
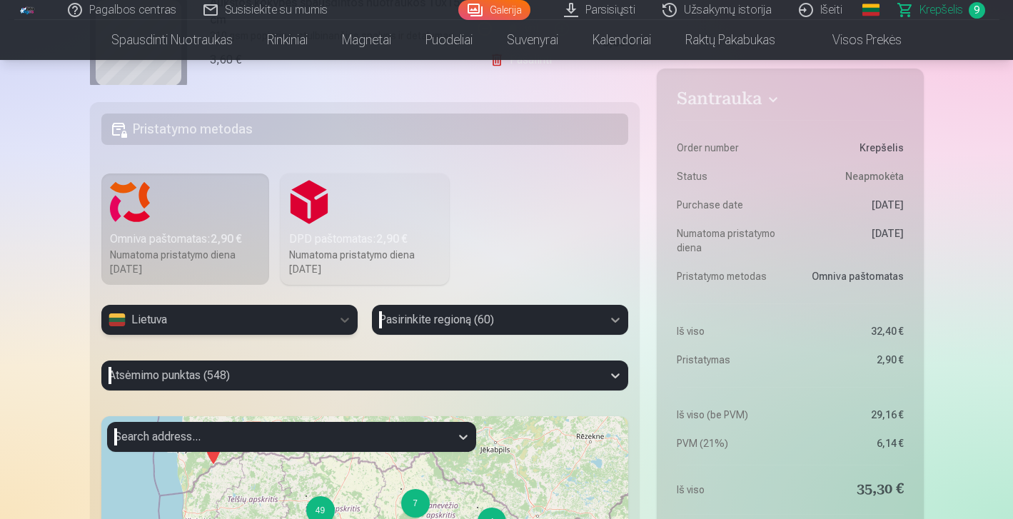
click at [619, 320] on div "Pasirinkite regioną (60)" at bounding box center [500, 320] width 256 height 30
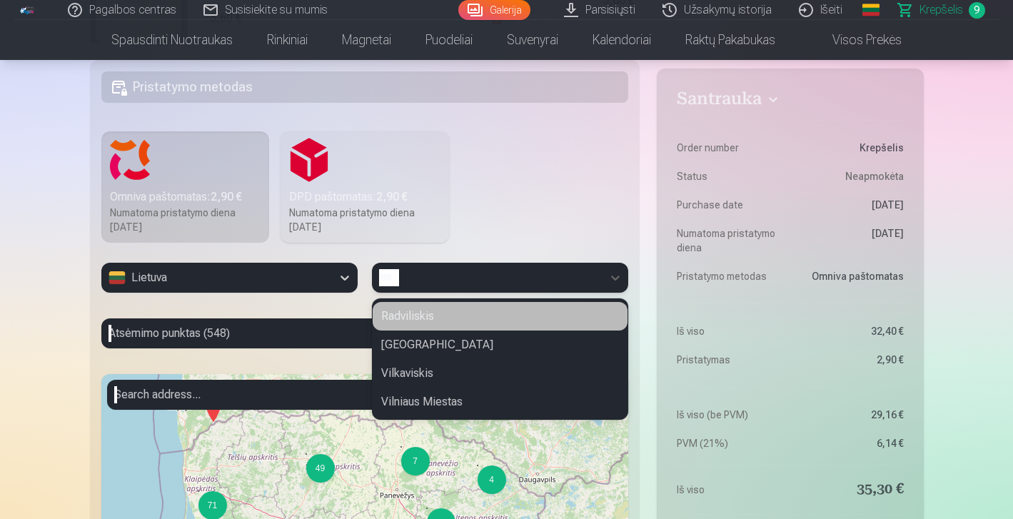
type input "****"
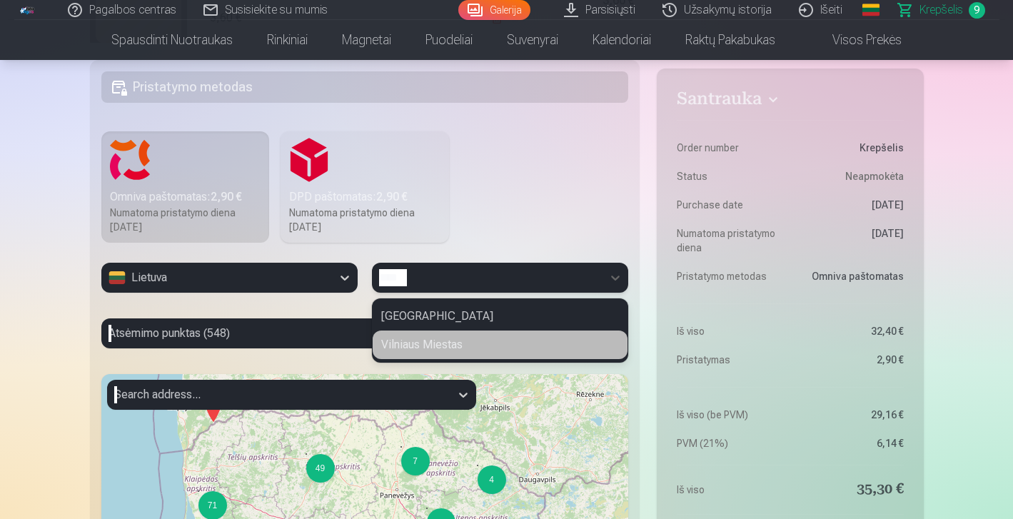
click at [451, 351] on div "Vilniaus Miestas" at bounding box center [500, 345] width 255 height 29
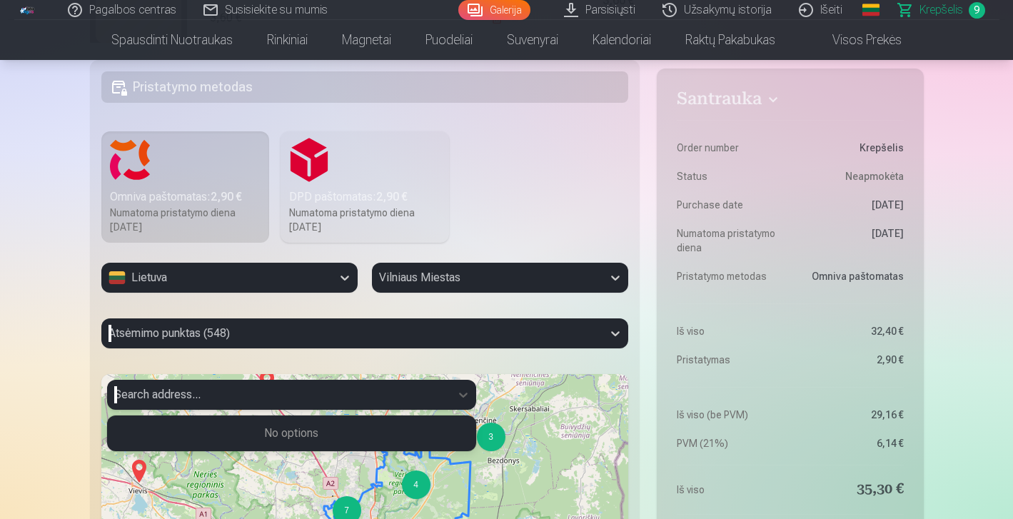
click at [358, 391] on div at bounding box center [278, 395] width 329 height 20
type input "*"
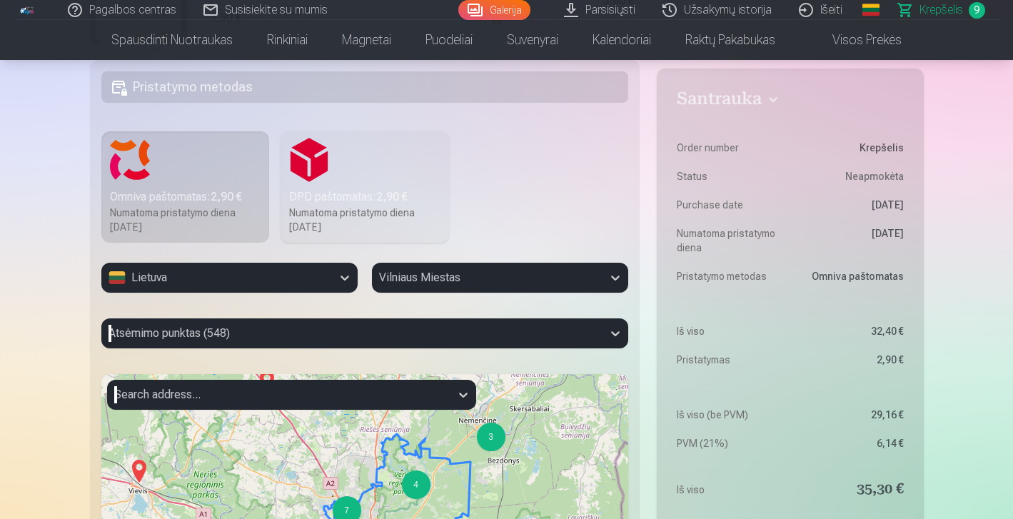
click at [321, 163] on label "DPD paštomatas : 2,90 € Numatoma pristatymo diena [DATE]" at bounding box center [365, 186] width 168 height 111
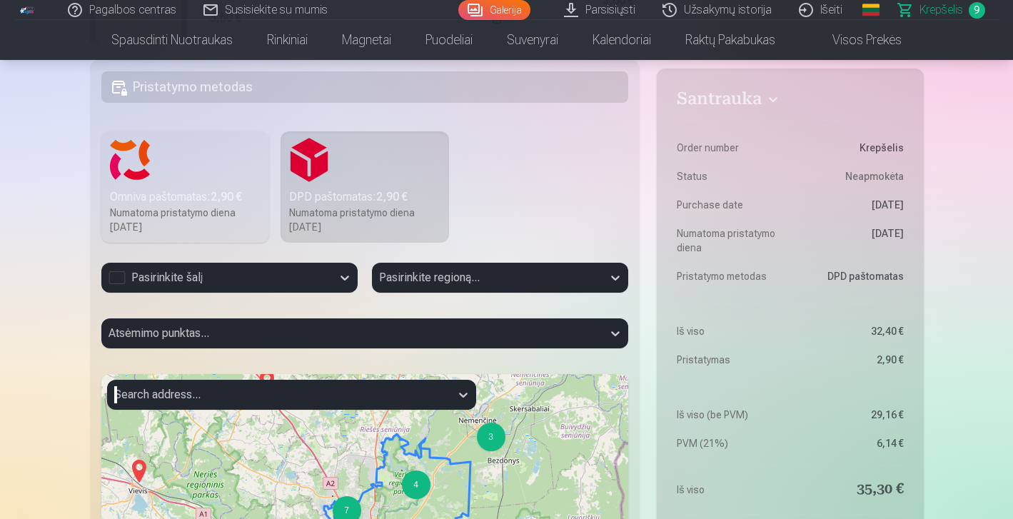
click at [244, 333] on div "Atsėmimo punktas..." at bounding box center [365, 338] width 528 height 41
click at [608, 332] on div "Atsėmimo punktas..." at bounding box center [365, 338] width 528 height 41
click at [613, 334] on div "Atsėmimo punktas..." at bounding box center [365, 338] width 528 height 41
click at [485, 339] on div "Atsėmimo punktas..." at bounding box center [365, 338] width 528 height 41
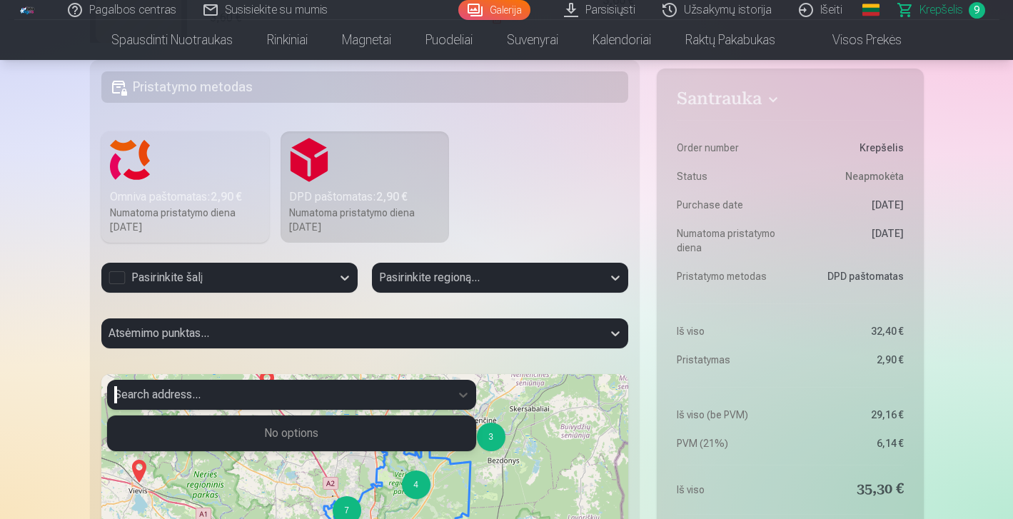
click at [261, 398] on div at bounding box center [278, 395] width 329 height 20
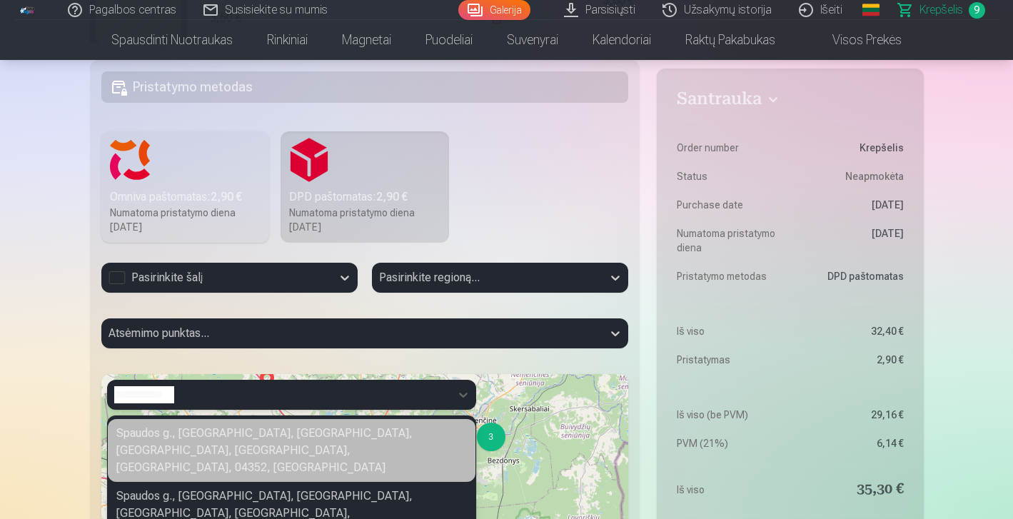
type input "**********"
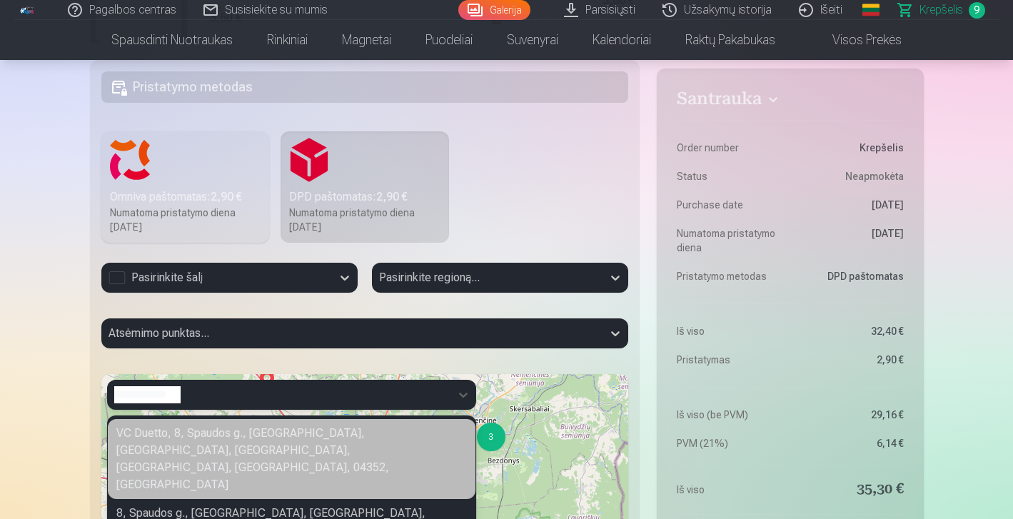
click at [302, 445] on div "VC Duetto, 8, Spaudos g., [GEOGRAPHIC_DATA], [GEOGRAPHIC_DATA], [GEOGRAPHIC_DAT…" at bounding box center [292, 459] width 368 height 80
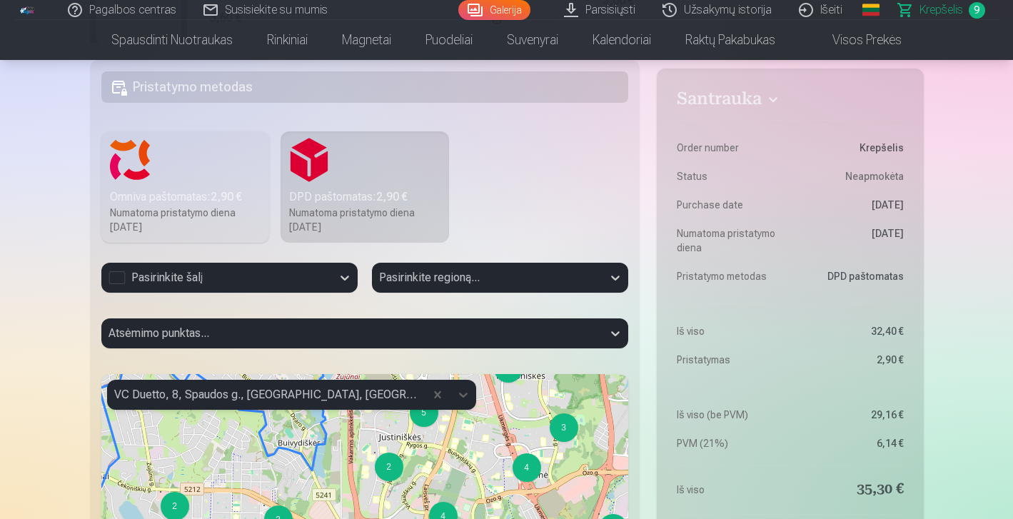
click at [617, 336] on div "Atsėmimo punktas..." at bounding box center [365, 338] width 528 height 41
click at [118, 278] on div "Pasirinkite šalį" at bounding box center [217, 277] width 216 height 17
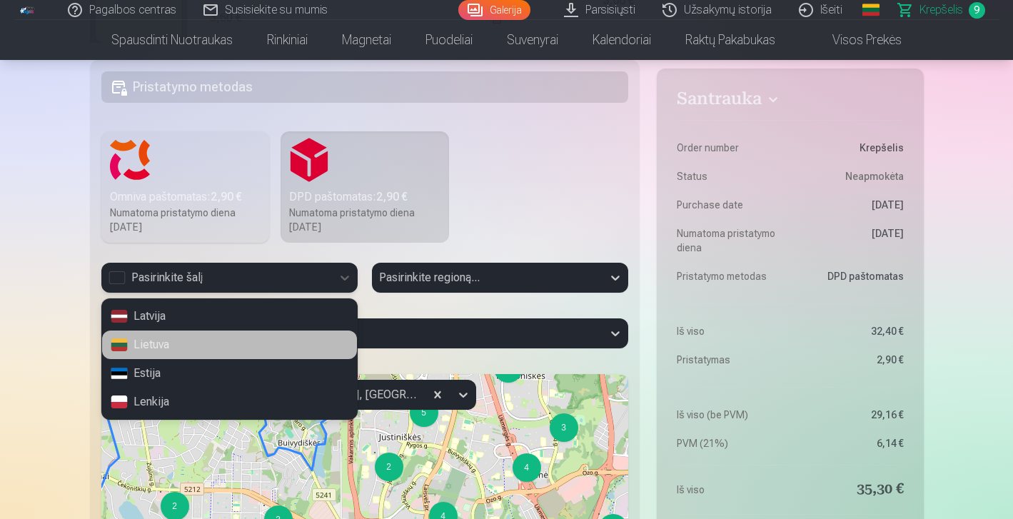
click at [148, 341] on div "Lietuva" at bounding box center [229, 345] width 255 height 29
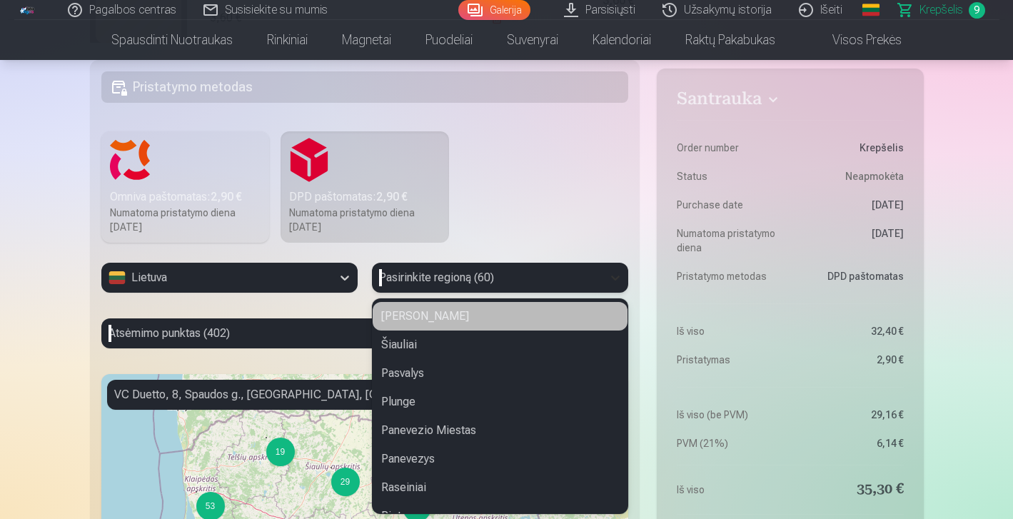
click at [613, 275] on icon at bounding box center [615, 278] width 14 height 14
type input "**"
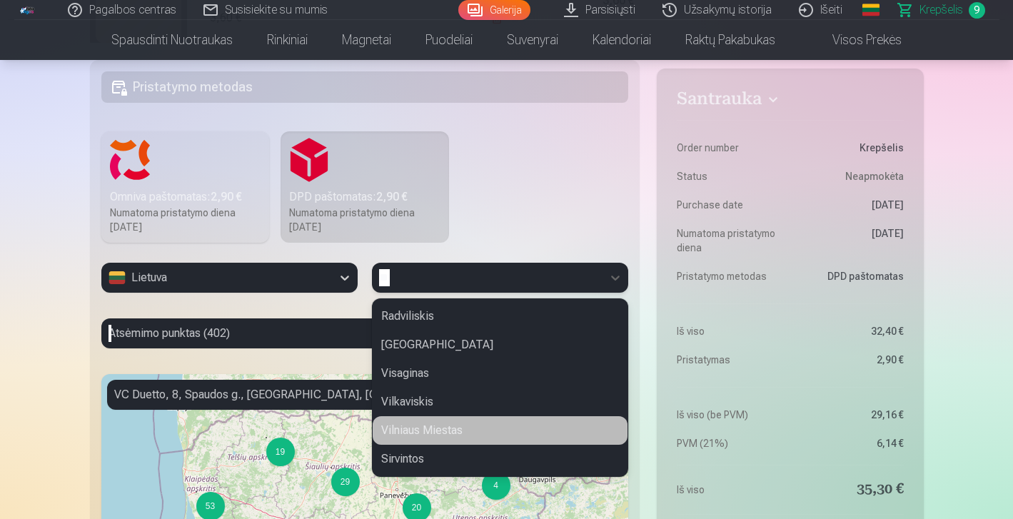
click at [459, 429] on div "Vilniaus Miestas" at bounding box center [500, 430] width 255 height 29
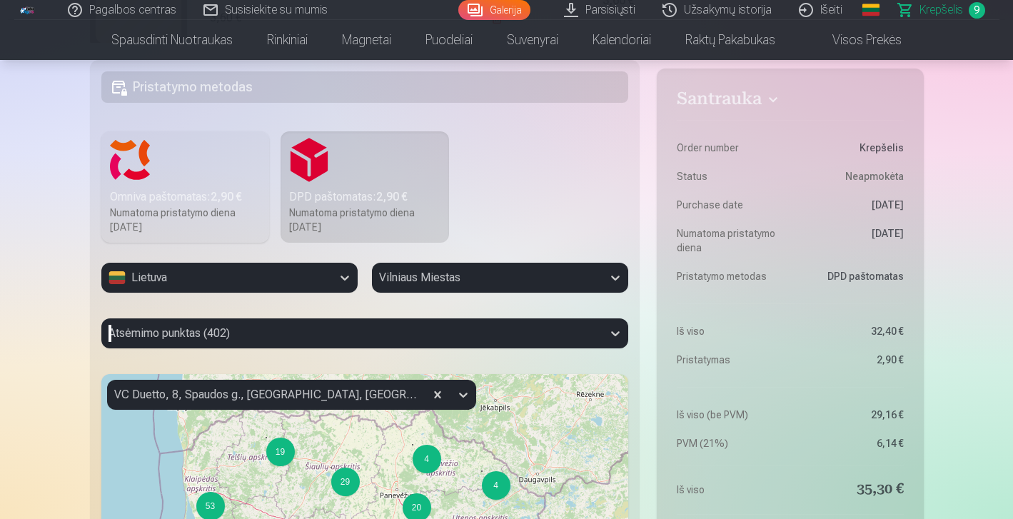
click at [644, 354] on div "Santrauka Order number Krepšelis Status Neapmokėta Purchase date [DATE] Numatom…" at bounding box center [507, 400] width 834 height 1234
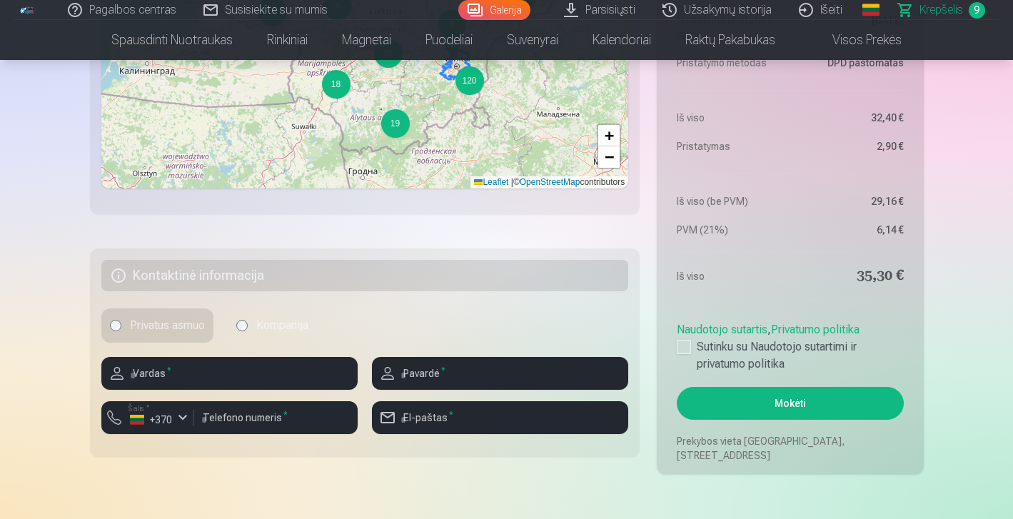
scroll to position [980, 0]
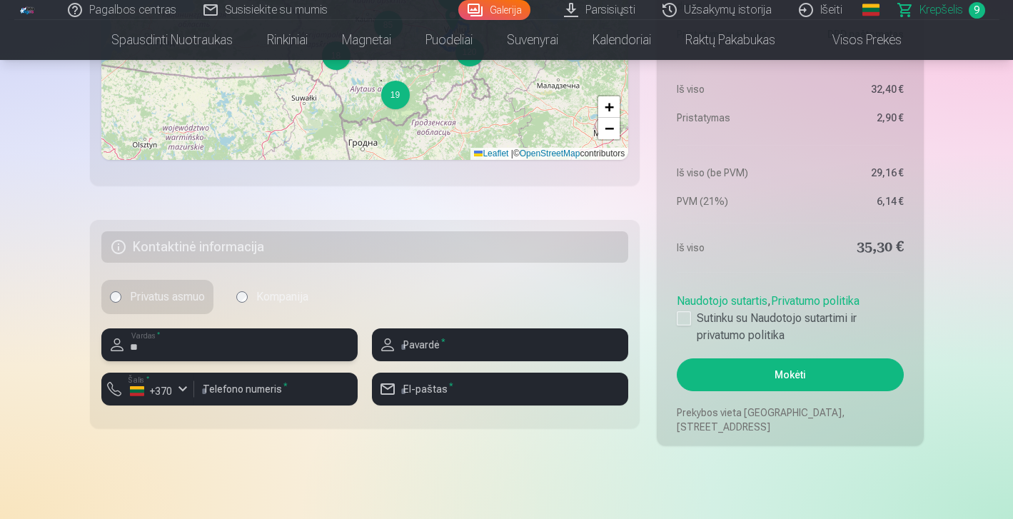
type input "*"
type input "****"
type input "**********"
type input "*********"
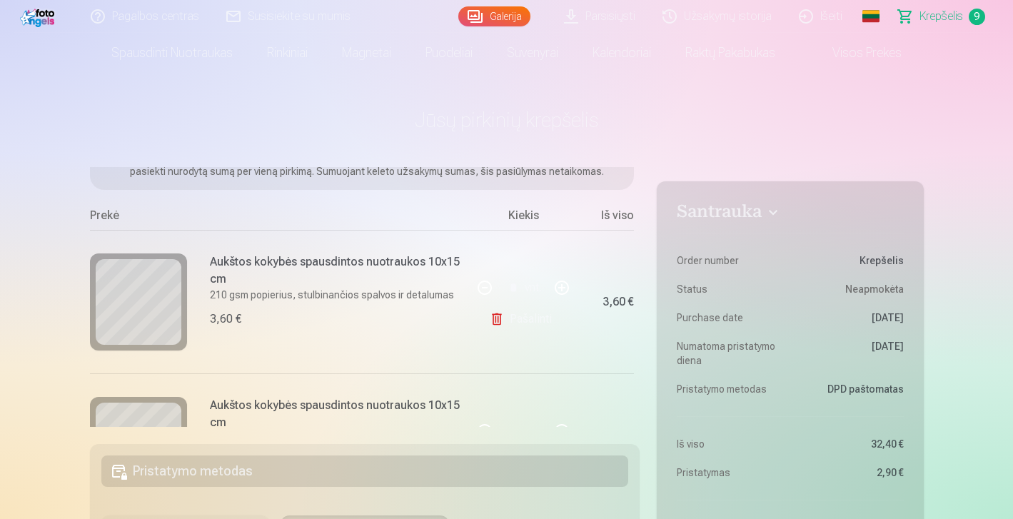
scroll to position [0, 0]
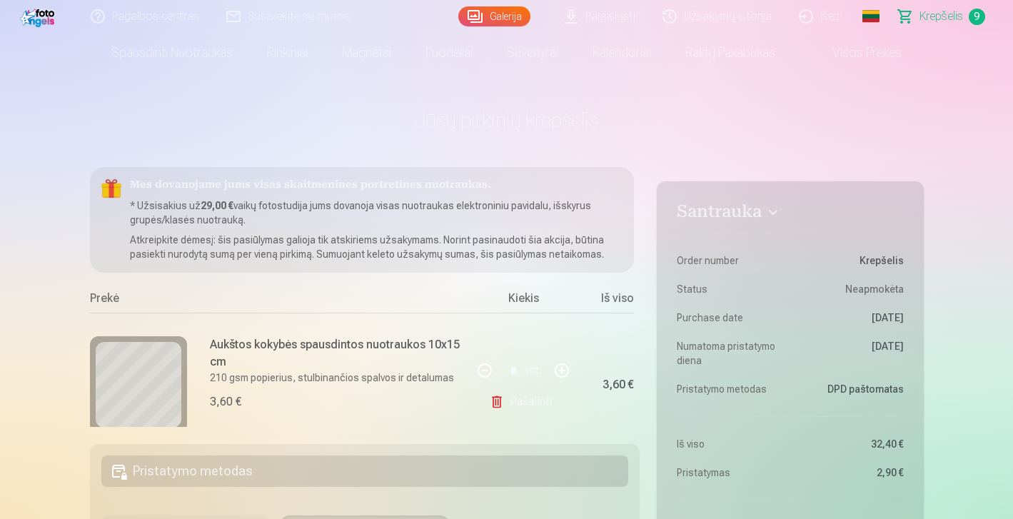
type input "**********"
click at [481, 222] on p "* Užsisakius už 29,00 € vaikų fotostudija jums dovanoja visas nuotraukas elektr…" at bounding box center [376, 212] width 493 height 29
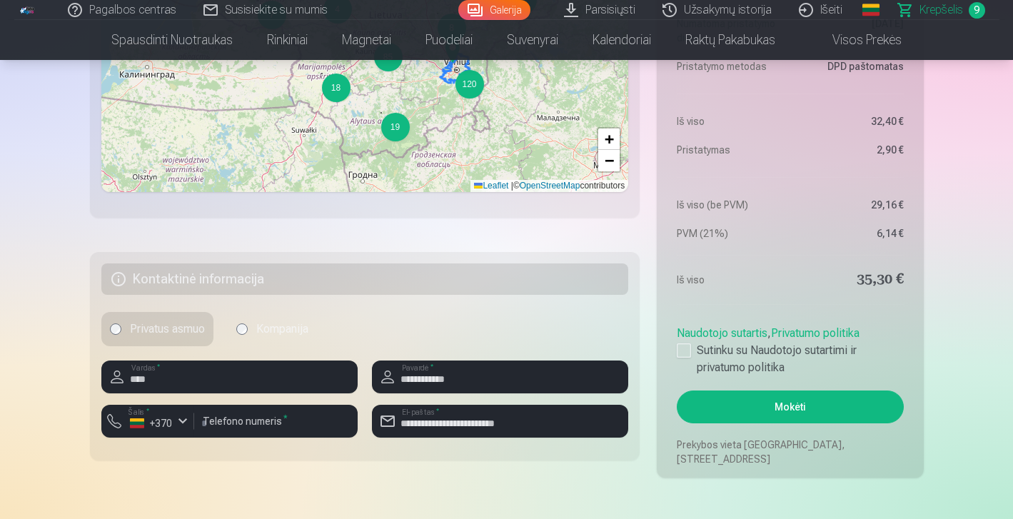
scroll to position [980, 0]
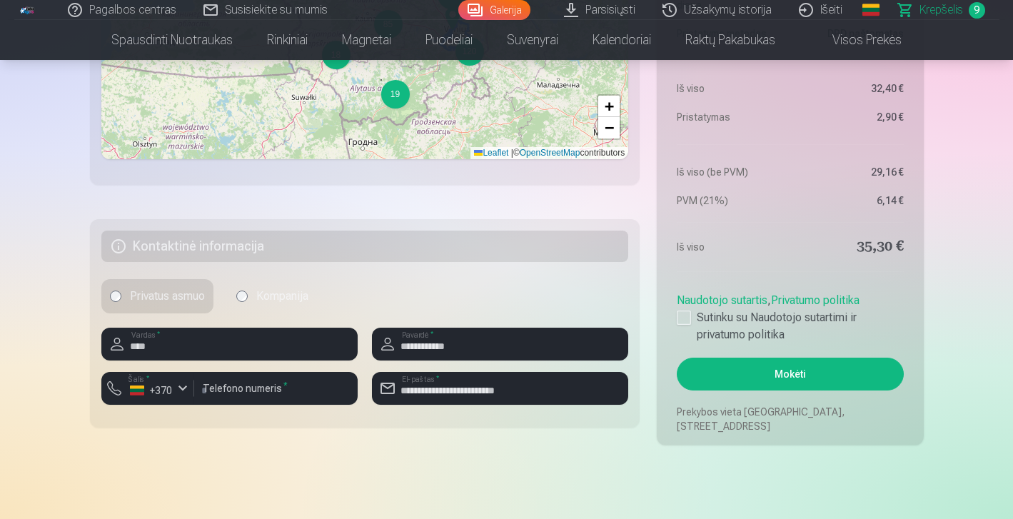
click at [777, 379] on button "Mokėti" at bounding box center [790, 374] width 226 height 33
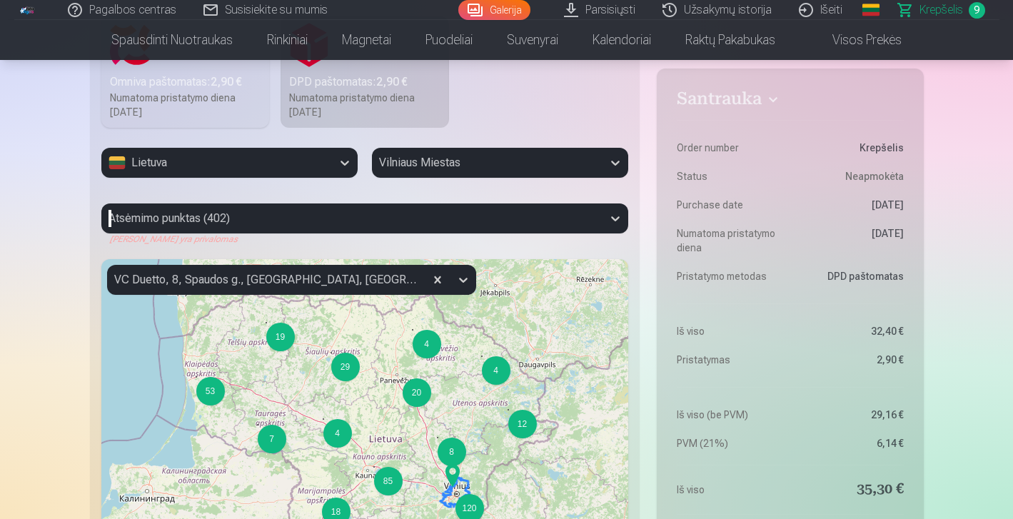
scroll to position [466, 0]
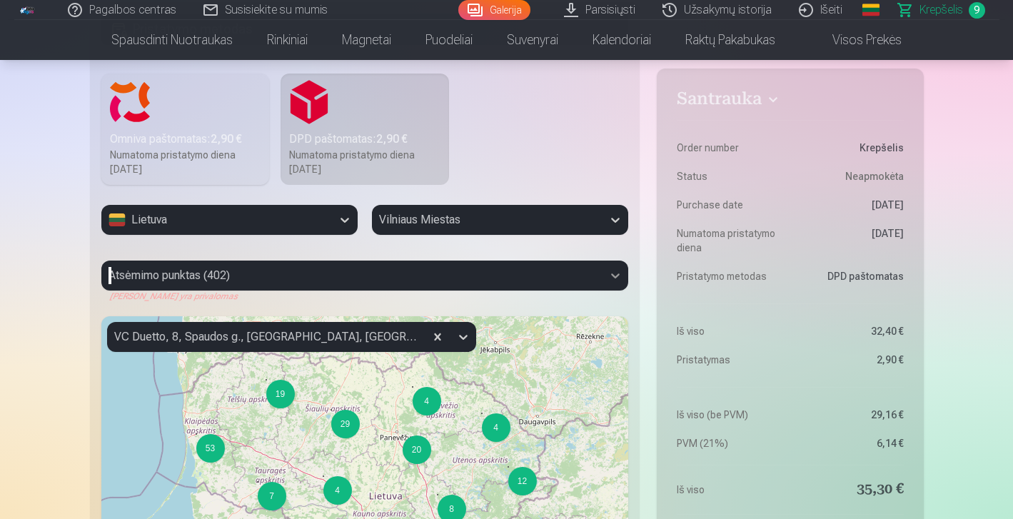
click at [611, 278] on icon at bounding box center [615, 275] width 14 height 14
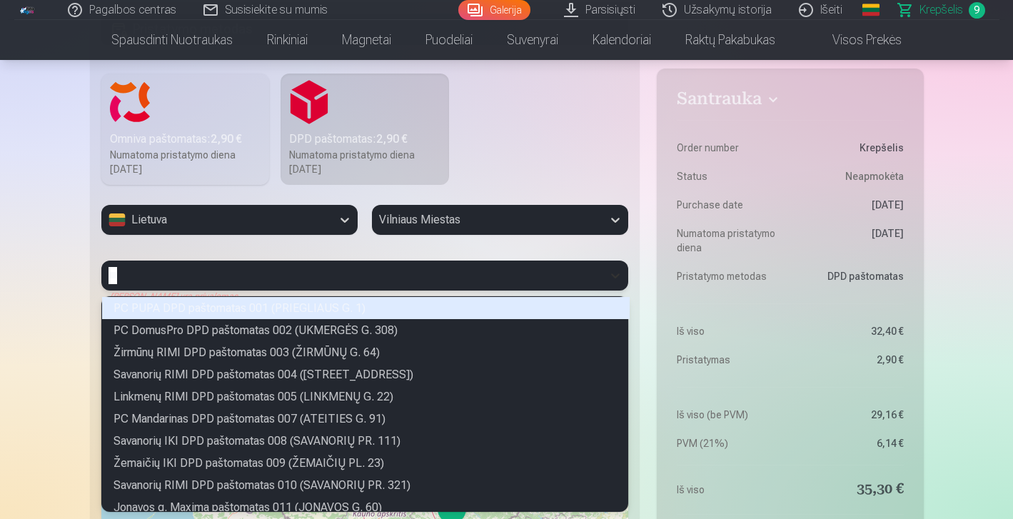
scroll to position [85, 522]
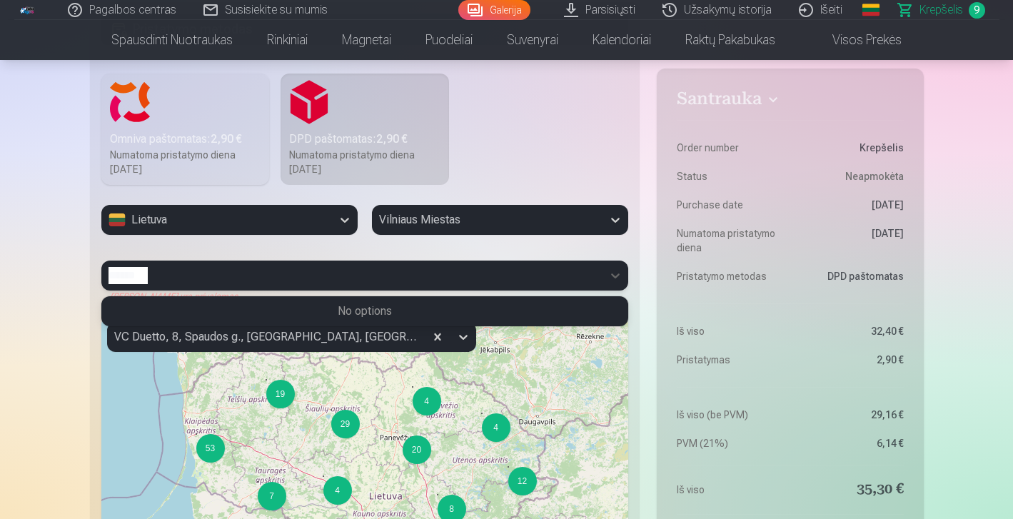
type input "******"
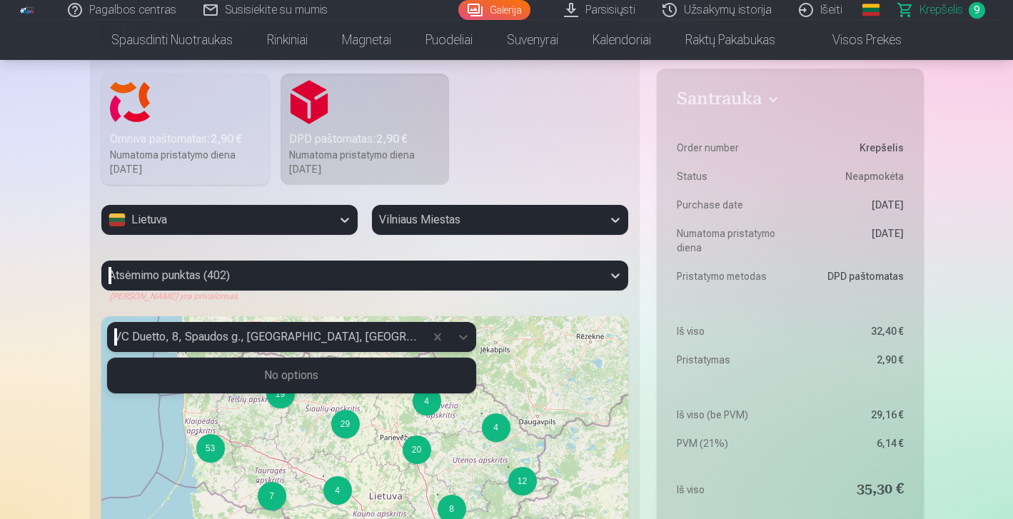
click at [353, 338] on div "VC Duetto, 8, Spaudos g., [GEOGRAPHIC_DATA], [GEOGRAPHIC_DATA], [GEOGRAPHIC_DAT…" at bounding box center [265, 336] width 303 height 17
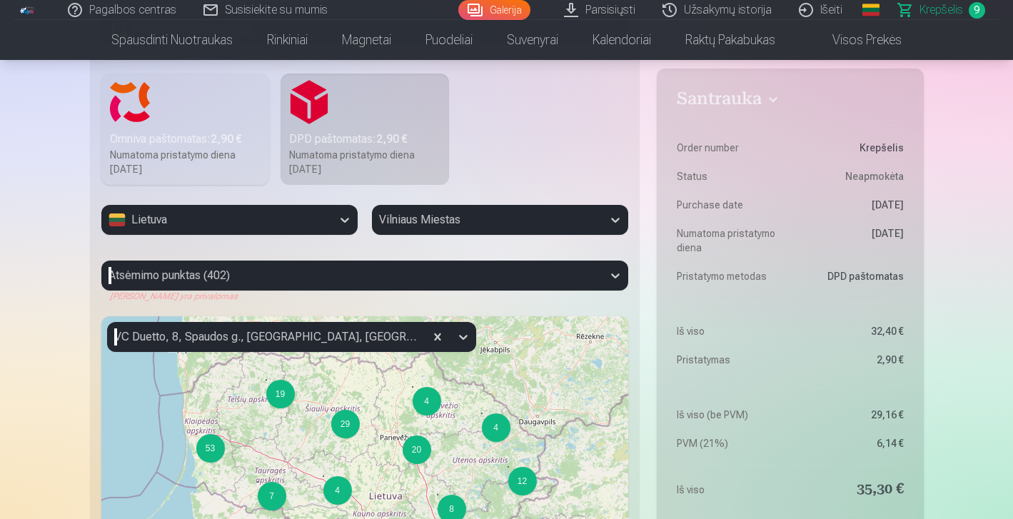
click at [646, 352] on div "Santrauka Order number Krepšelis Status Neapmokėta Purchase date [DATE] Numatom…" at bounding box center [507, 347] width 834 height 1245
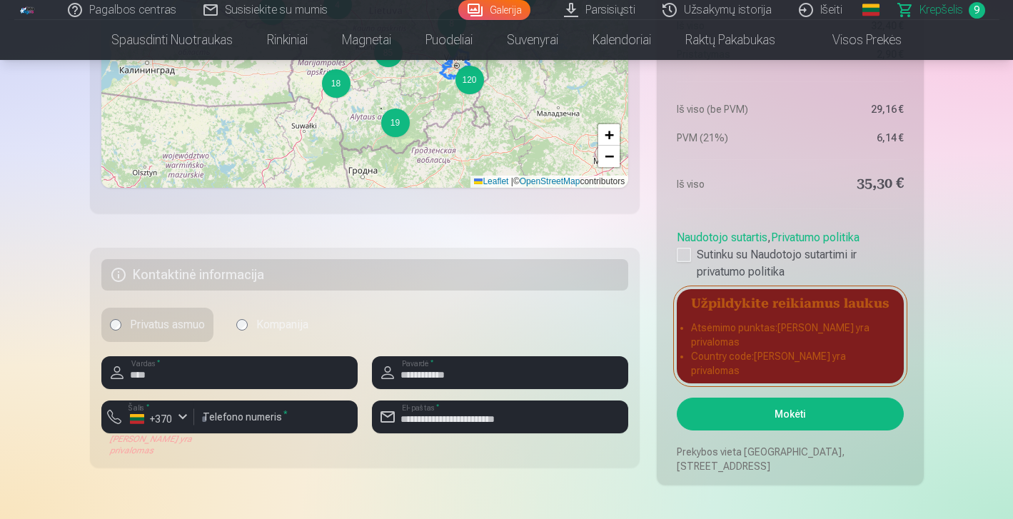
scroll to position [1009, 0]
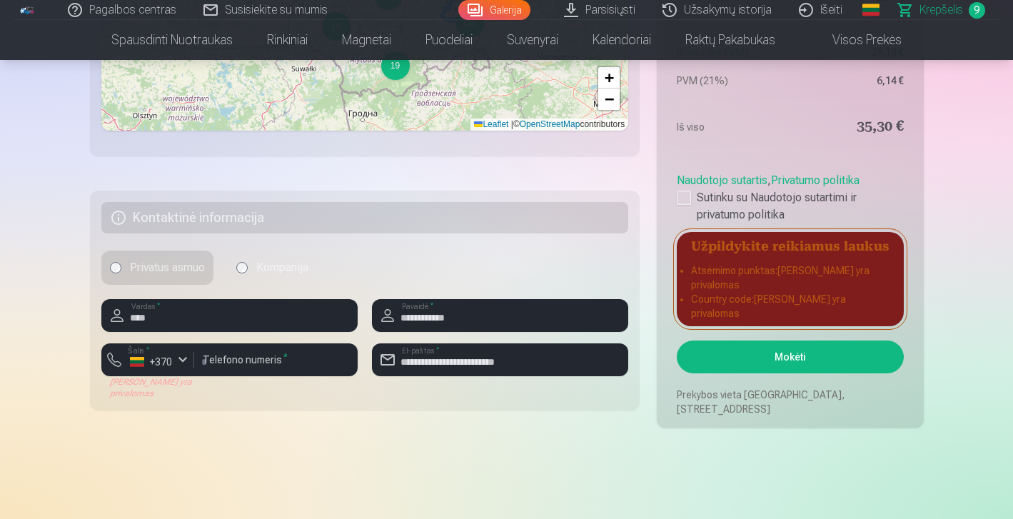
click at [762, 351] on button "Mokėti" at bounding box center [790, 357] width 226 height 33
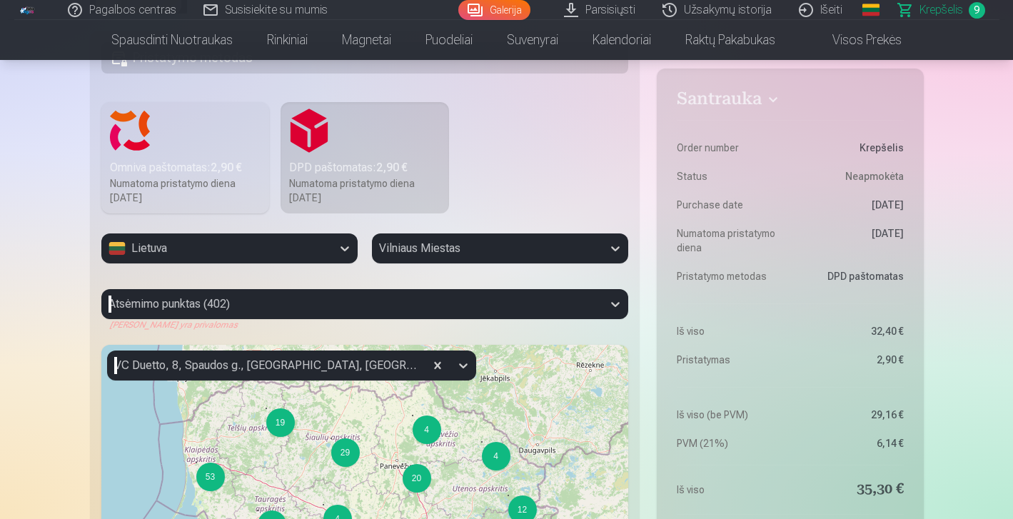
scroll to position [409, 0]
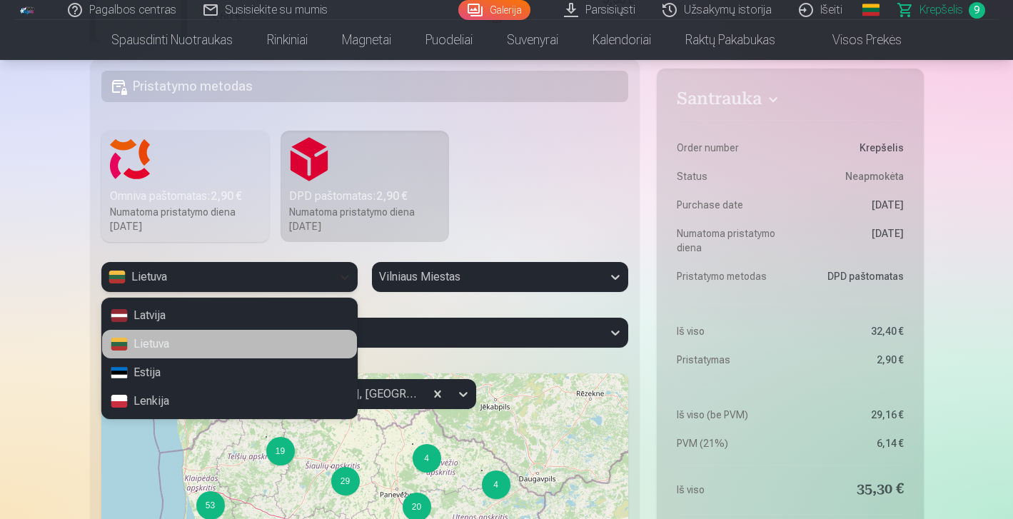
click at [348, 277] on icon at bounding box center [345, 277] width 14 height 14
click at [260, 353] on div "Lietuva" at bounding box center [229, 344] width 255 height 29
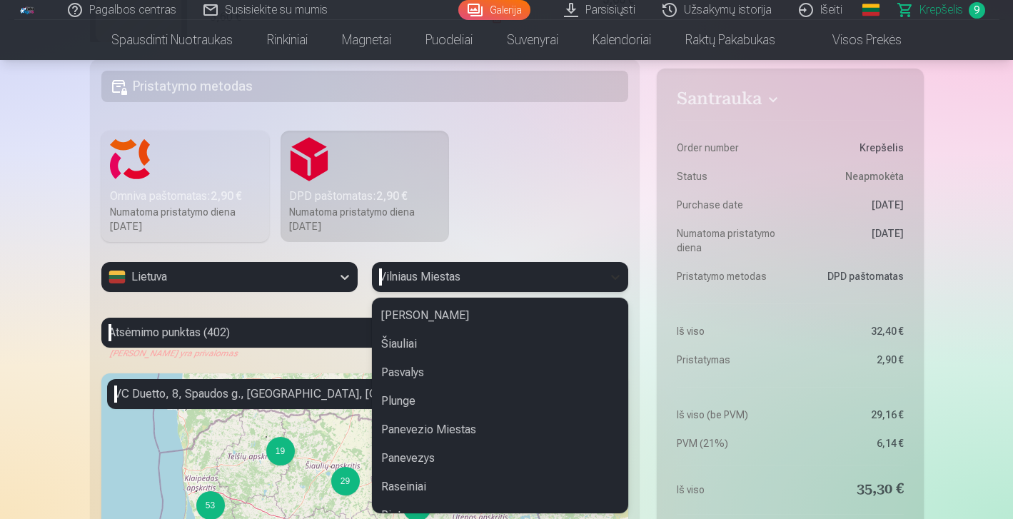
click at [613, 275] on icon at bounding box center [615, 277] width 9 height 5
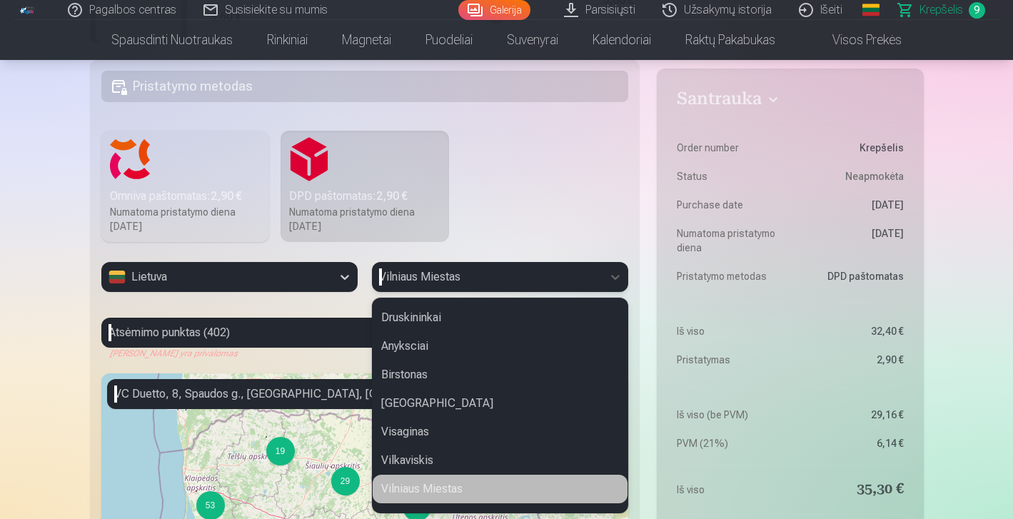
click at [423, 490] on div "Vilniaus Miestas" at bounding box center [500, 489] width 255 height 29
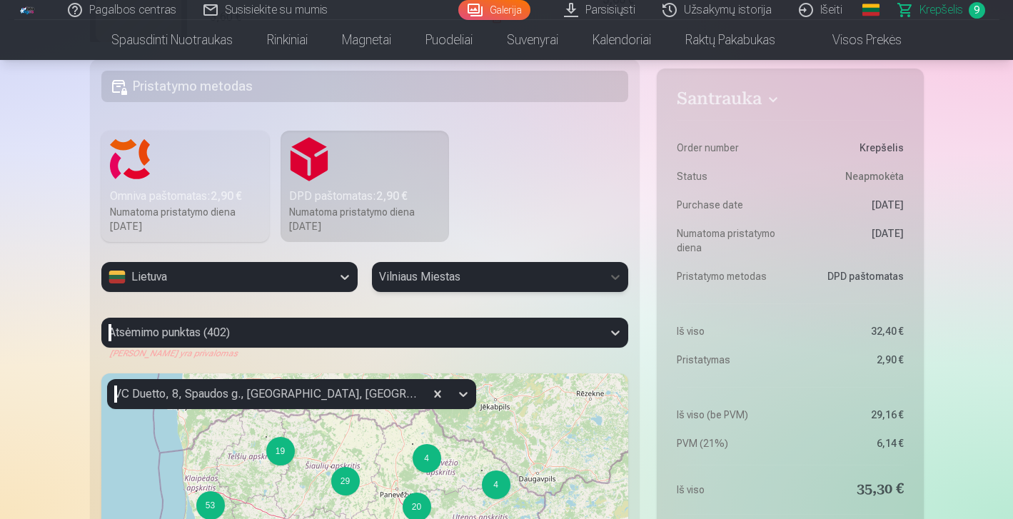
click at [323, 346] on div "Atsėmimo punktas (402)" at bounding box center [365, 333] width 528 height 30
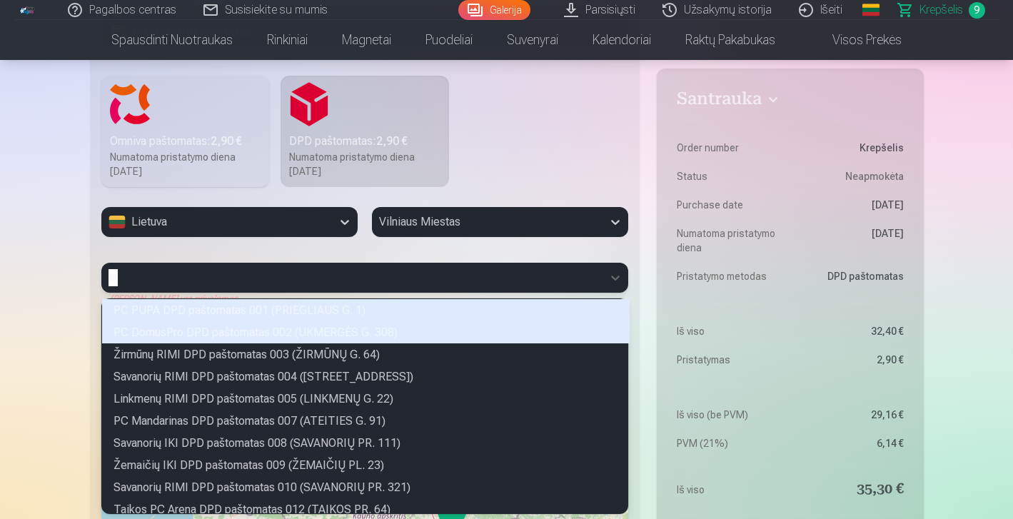
scroll to position [196, 522]
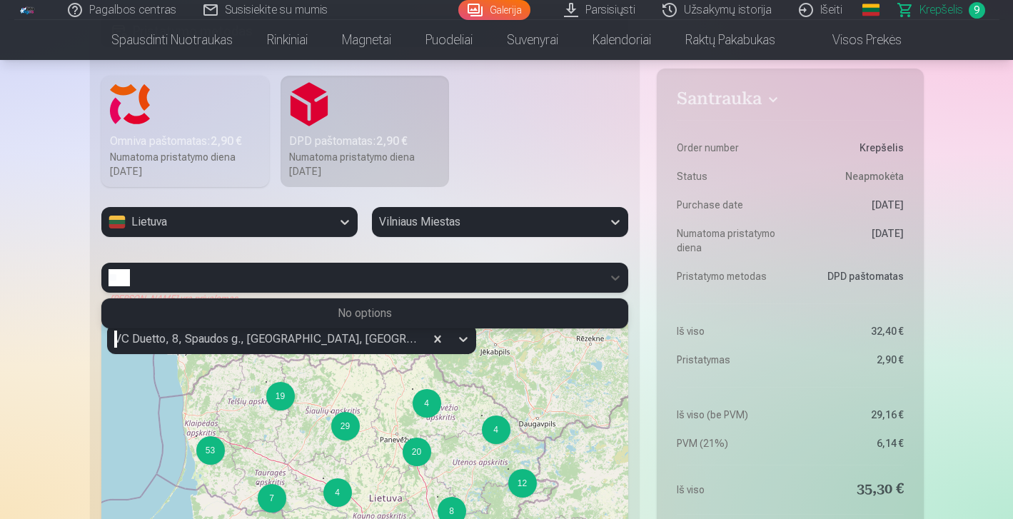
type input "*"
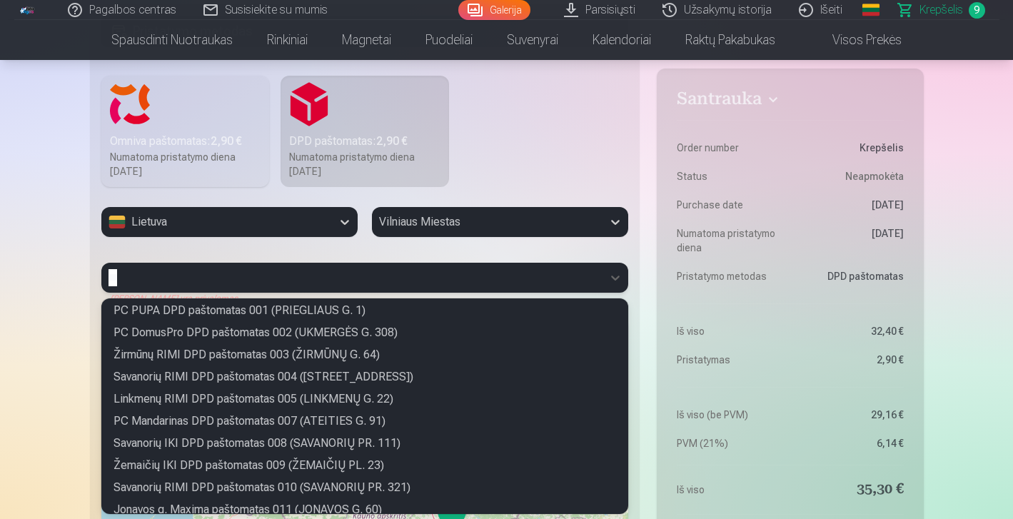
scroll to position [85, 522]
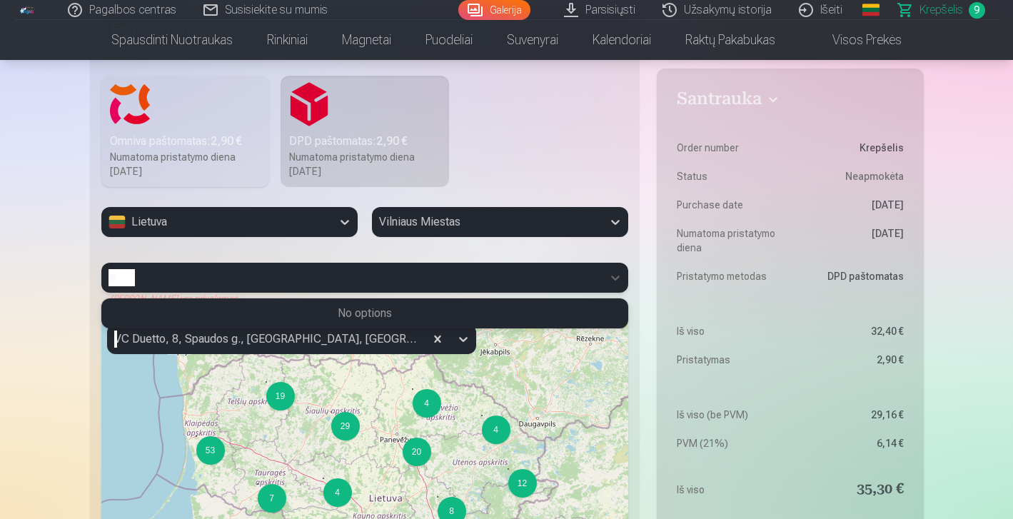
type input "*"
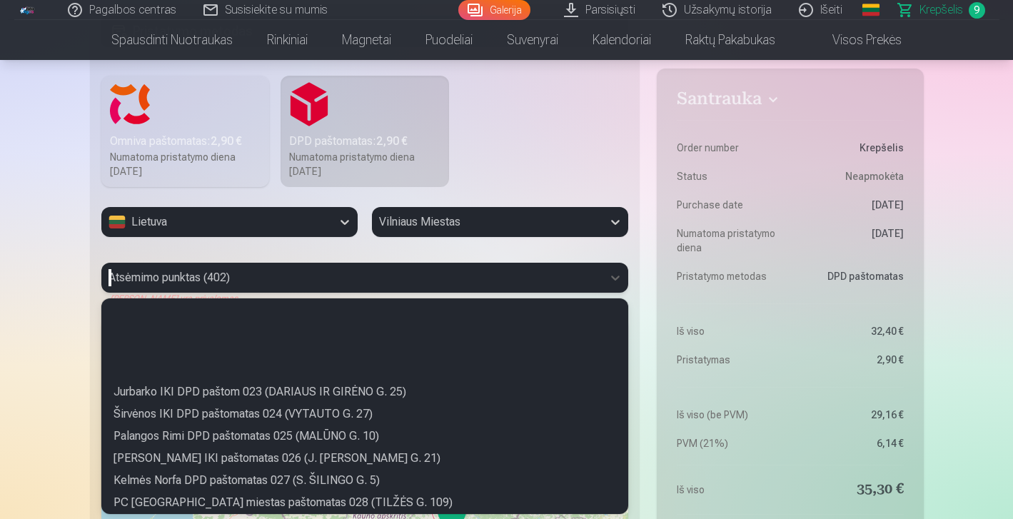
scroll to position [472, 0]
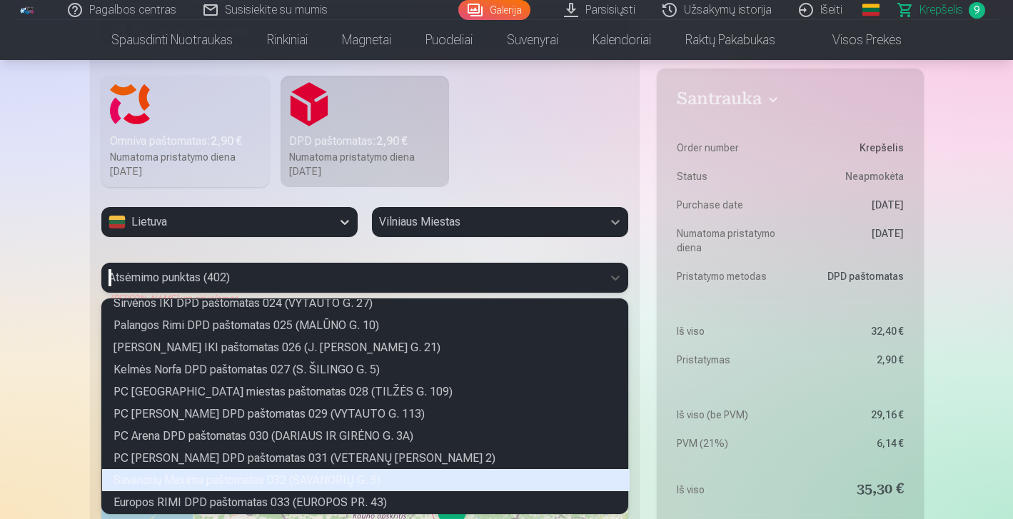
click at [620, 223] on icon at bounding box center [615, 222] width 14 height 14
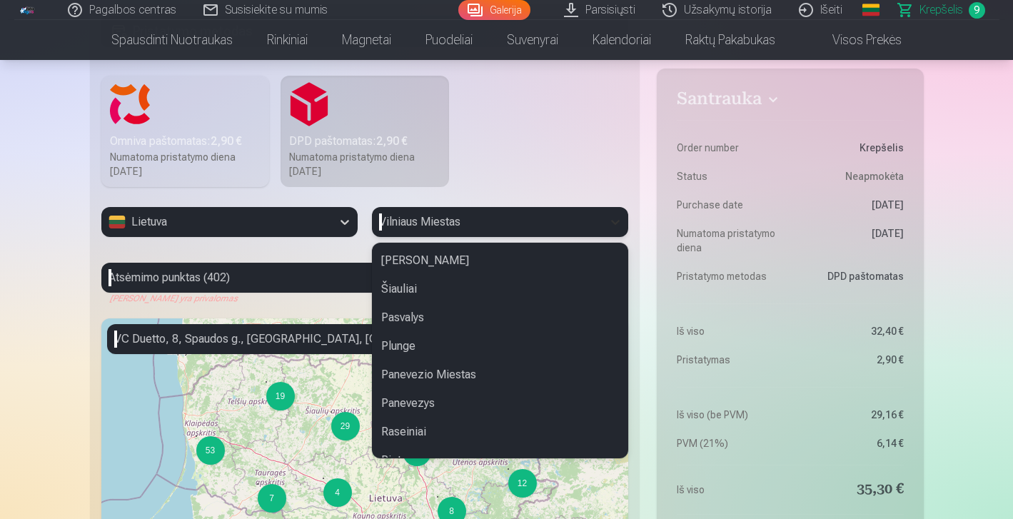
scroll to position [1083, 0]
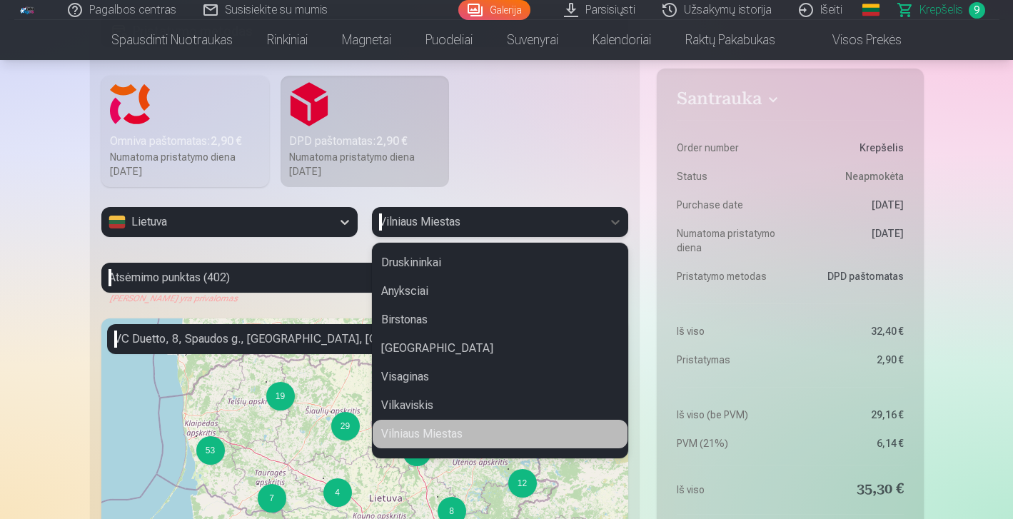
click at [447, 434] on div "Vilniaus Miestas" at bounding box center [500, 434] width 255 height 29
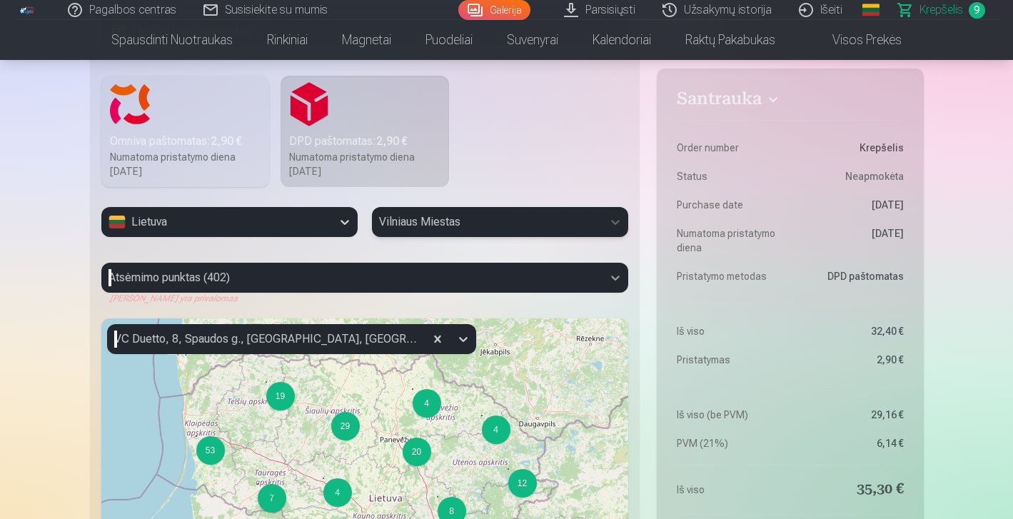
click at [613, 281] on icon at bounding box center [615, 278] width 14 height 14
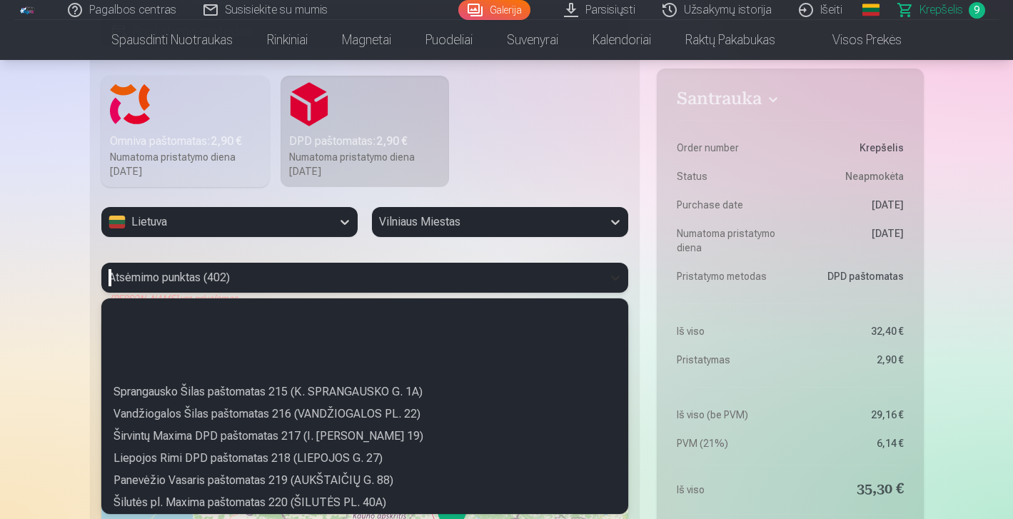
scroll to position [0, 0]
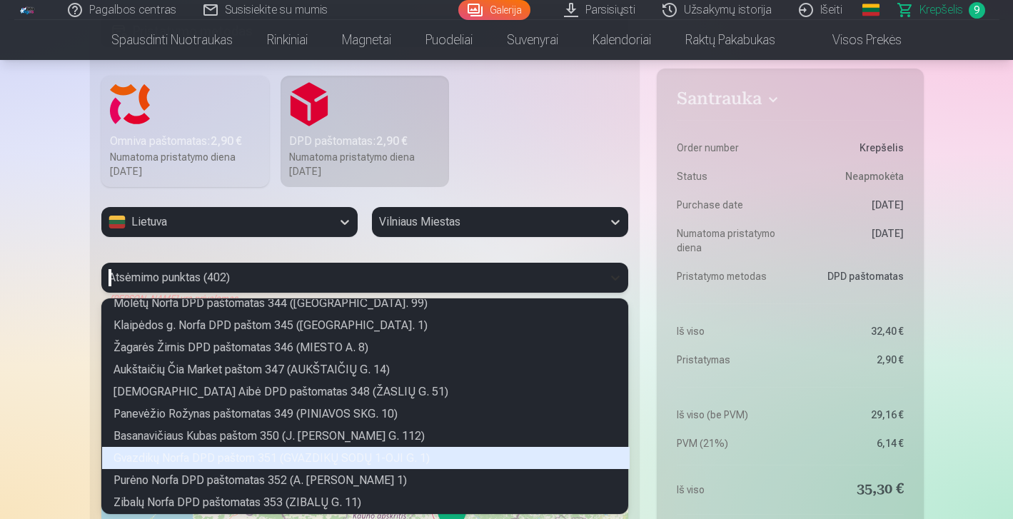
type input "*"
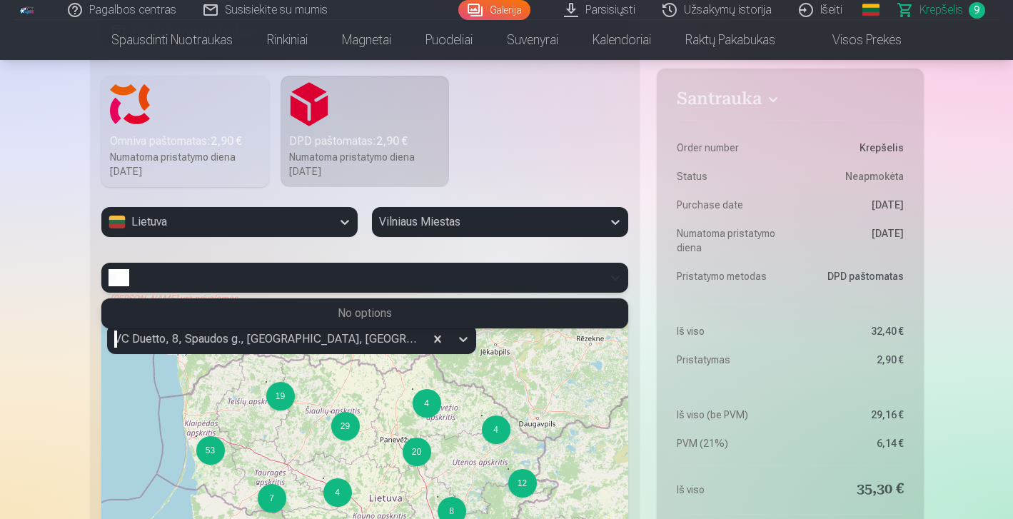
type input "*"
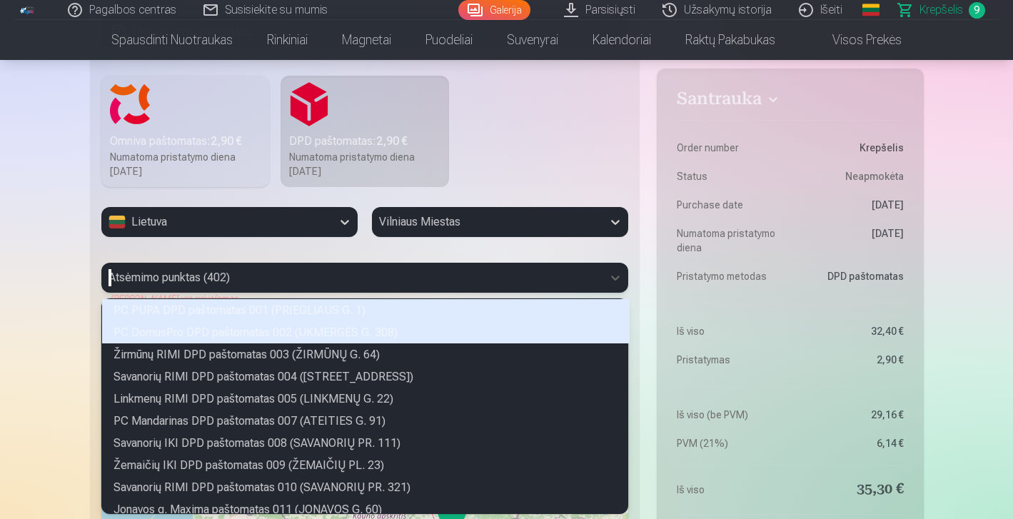
click at [278, 318] on div "PC PUPA DPD paštomatas 001 (PRIEGLIAUS G. 1)" at bounding box center [366, 310] width 528 height 22
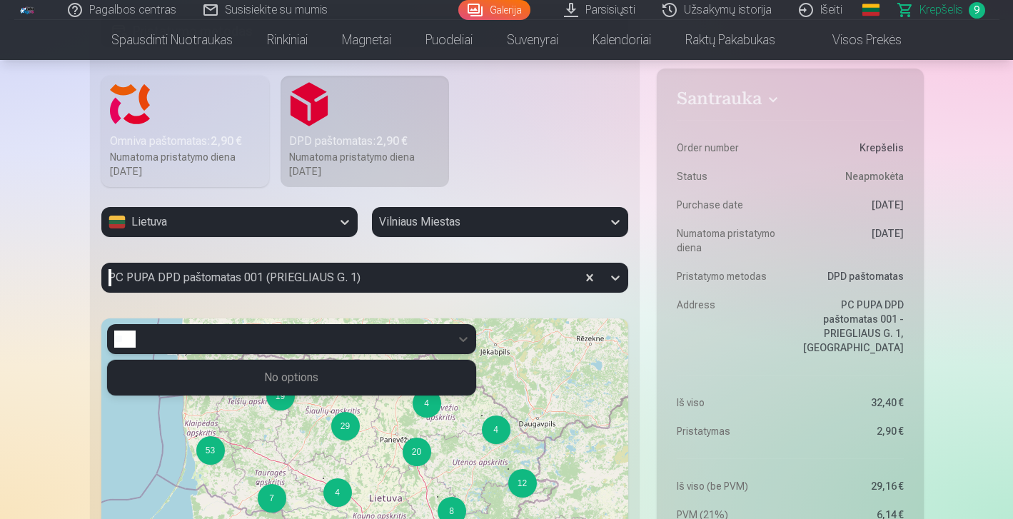
type input "*"
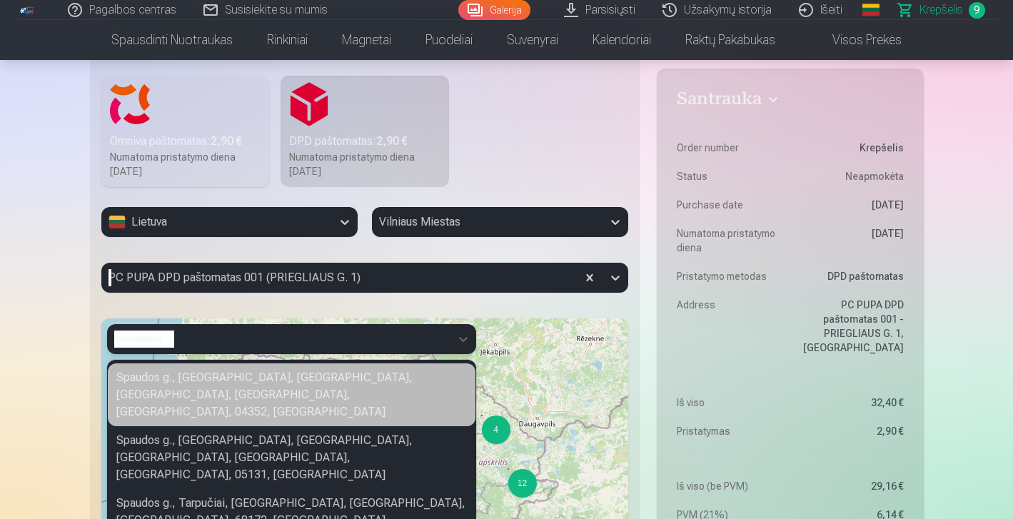
type input "**********"
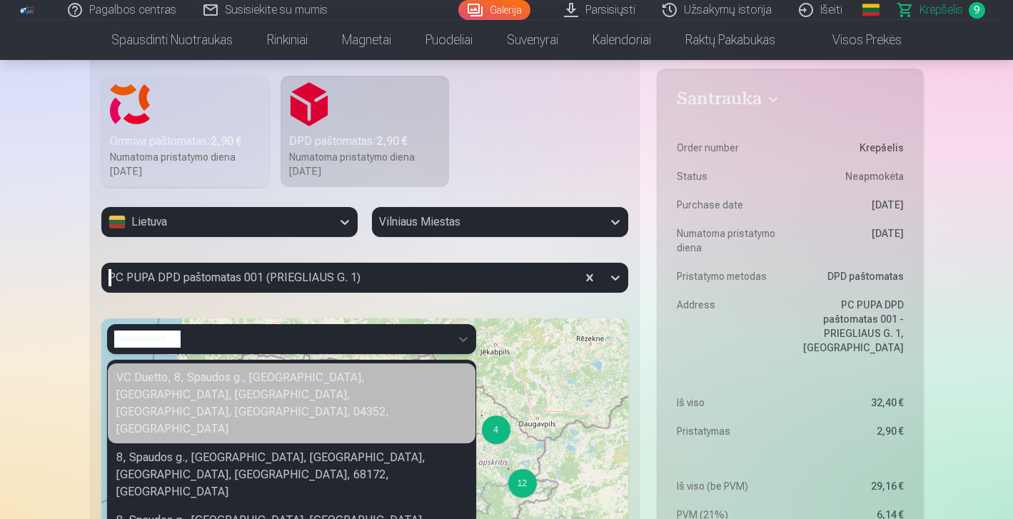
click at [384, 393] on div "VC Duetto, 8, Spaudos g., [GEOGRAPHIC_DATA], [GEOGRAPHIC_DATA], [GEOGRAPHIC_DAT…" at bounding box center [292, 403] width 368 height 80
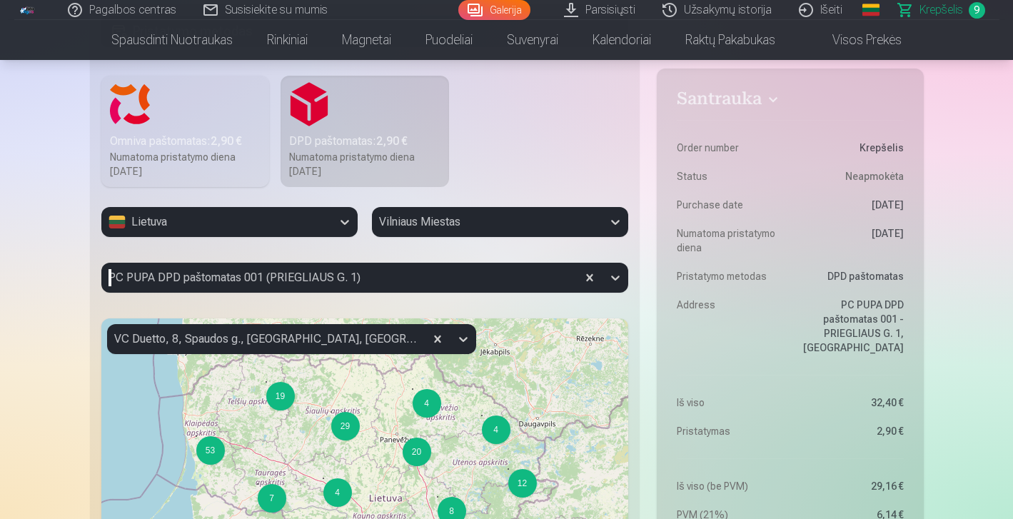
click at [548, 378] on div "7 19 53 4 12 4 18 8 20 4 29 19 85 120 + − Leaflet | © OpenStreetMap contributors" at bounding box center [365, 496] width 528 height 357
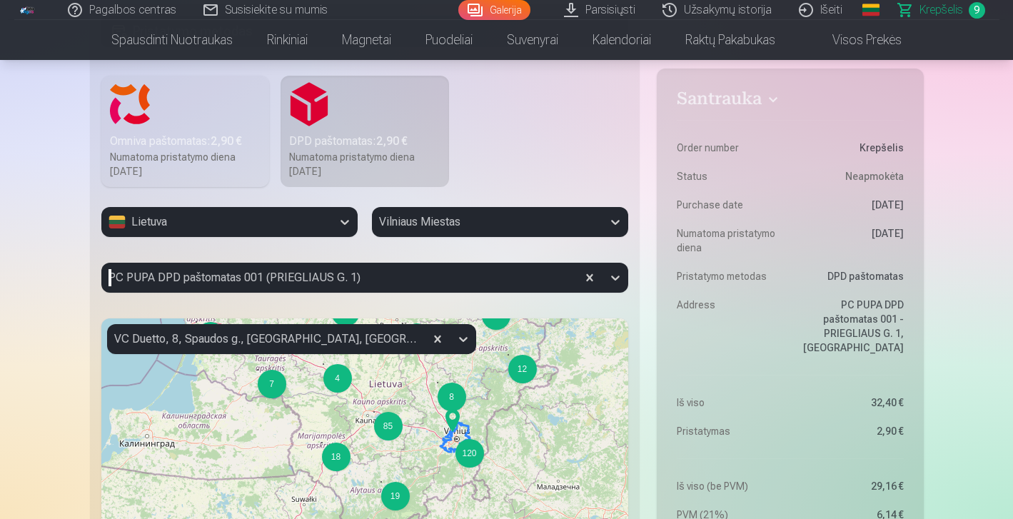
click at [462, 436] on img at bounding box center [452, 420] width 23 height 34
click at [648, 313] on div "Santrauka Order number Krepšelis Status Neapmokėta Purchase date [DATE] Numatom…" at bounding box center [507, 349] width 834 height 1245
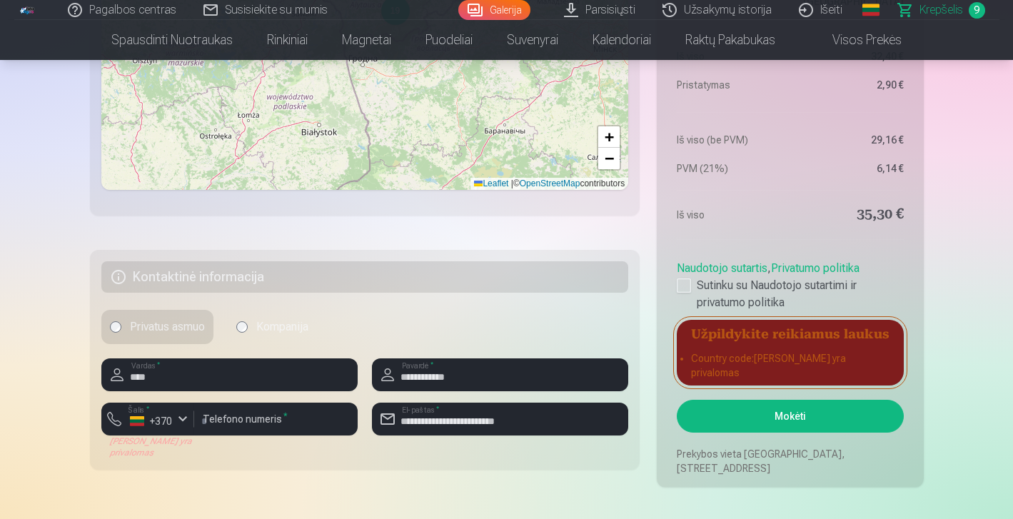
scroll to position [978, 0]
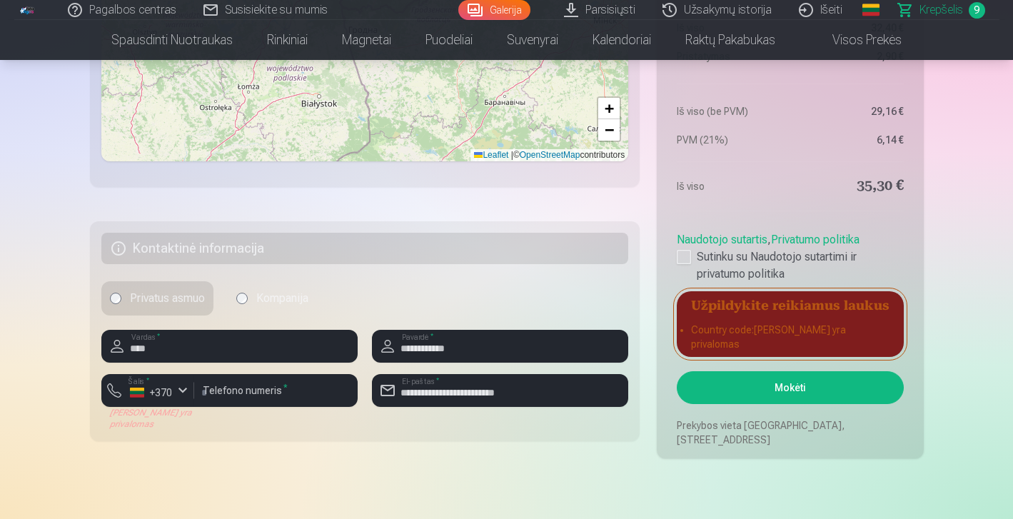
click at [773, 385] on button "Mokėti" at bounding box center [790, 387] width 226 height 33
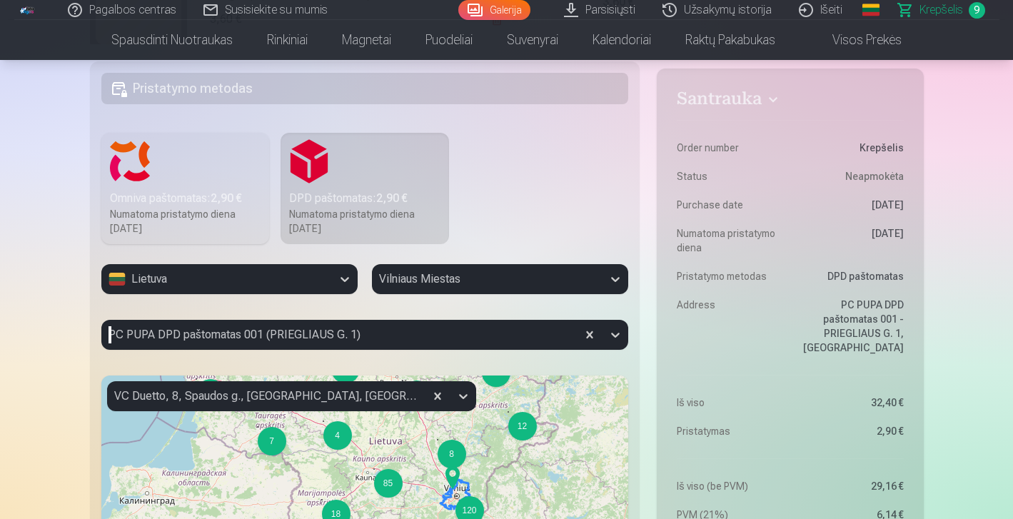
scroll to position [378, 0]
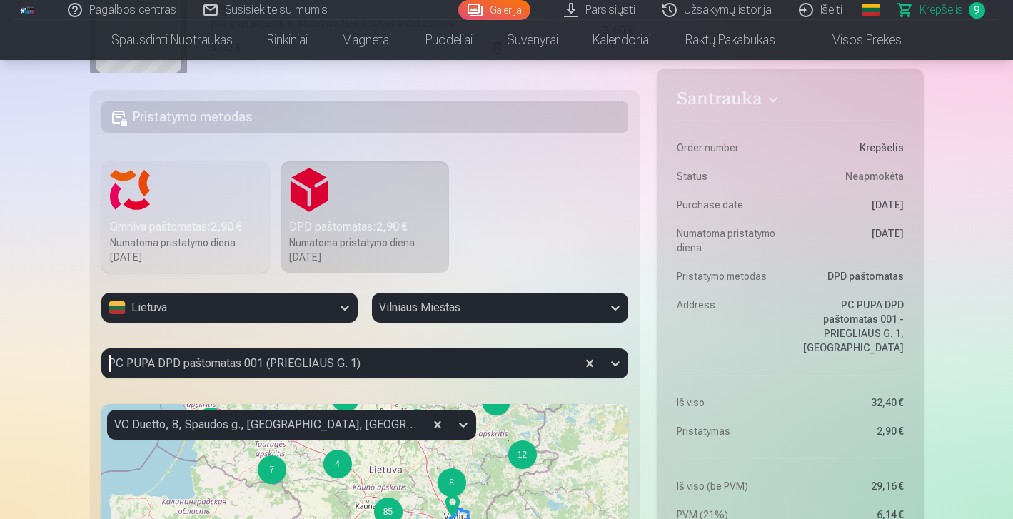
click at [651, 248] on div "Santrauka Order number Krepšelis Status Neapmokėta Purchase date [DATE] Numatom…" at bounding box center [507, 435] width 834 height 1245
click at [344, 308] on icon at bounding box center [345, 308] width 9 height 5
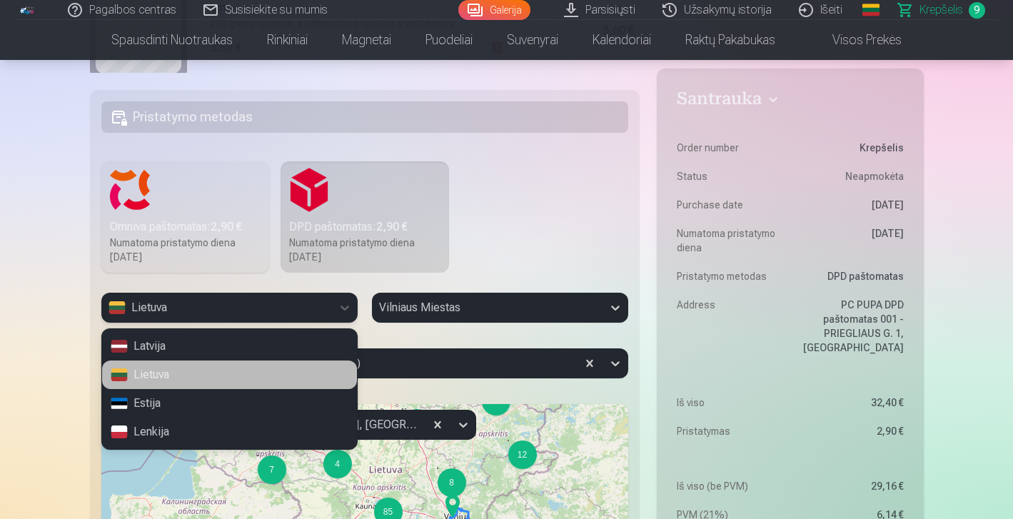
click at [179, 373] on div "Lietuva" at bounding box center [229, 375] width 255 height 29
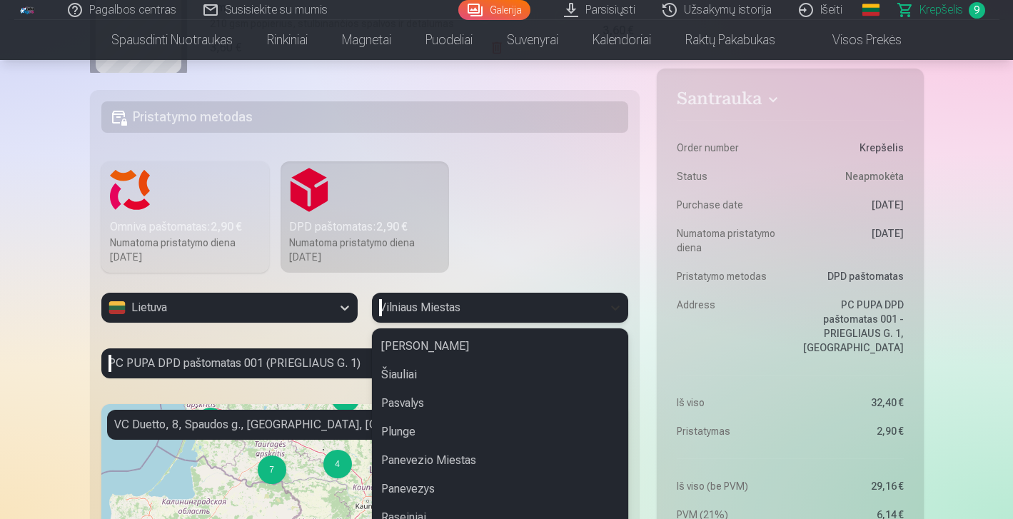
scroll to position [408, 0]
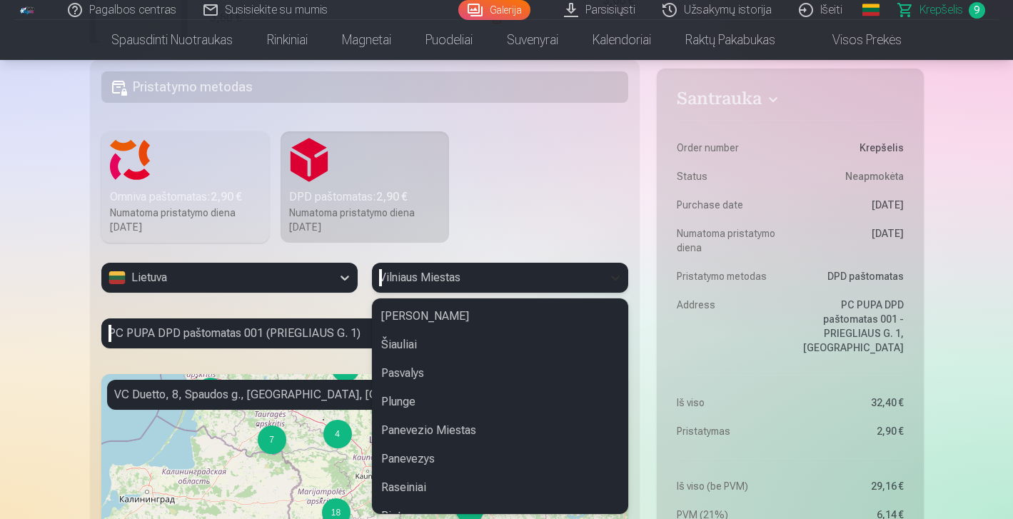
click at [614, 293] on div "[PERSON_NAME], 39 of 60. 60 results available. Use Up and Down to choose option…" at bounding box center [500, 278] width 256 height 30
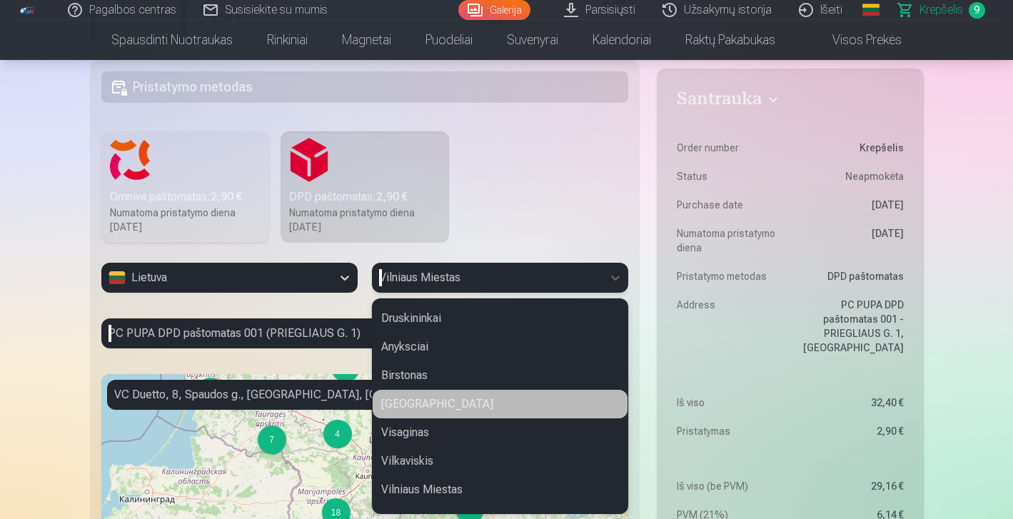
click at [398, 400] on div "[GEOGRAPHIC_DATA]" at bounding box center [500, 404] width 255 height 29
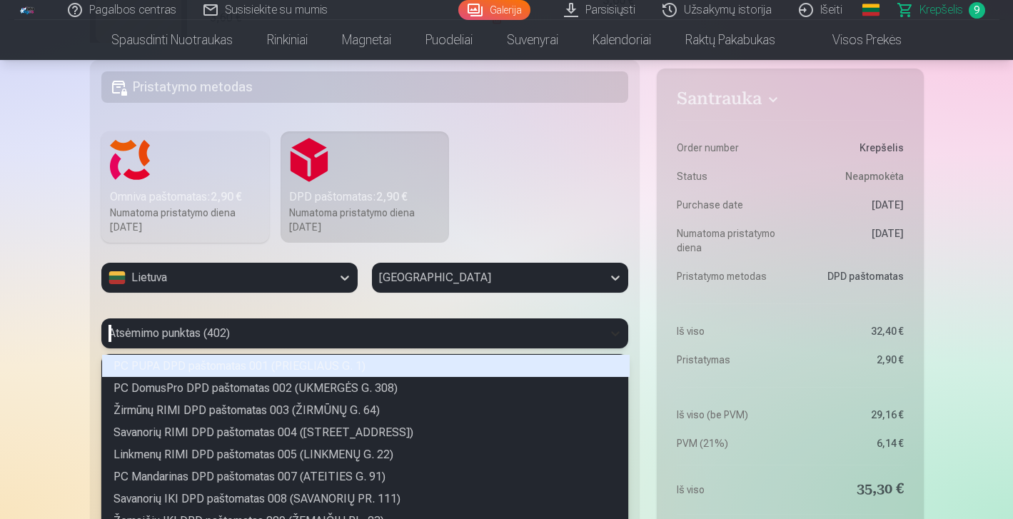
click at [607, 338] on div "PC PUPA DPD paštomatas 001 (PRIEGLIAUS G. 1), 1 of 402. 402 results available. …" at bounding box center [365, 333] width 528 height 30
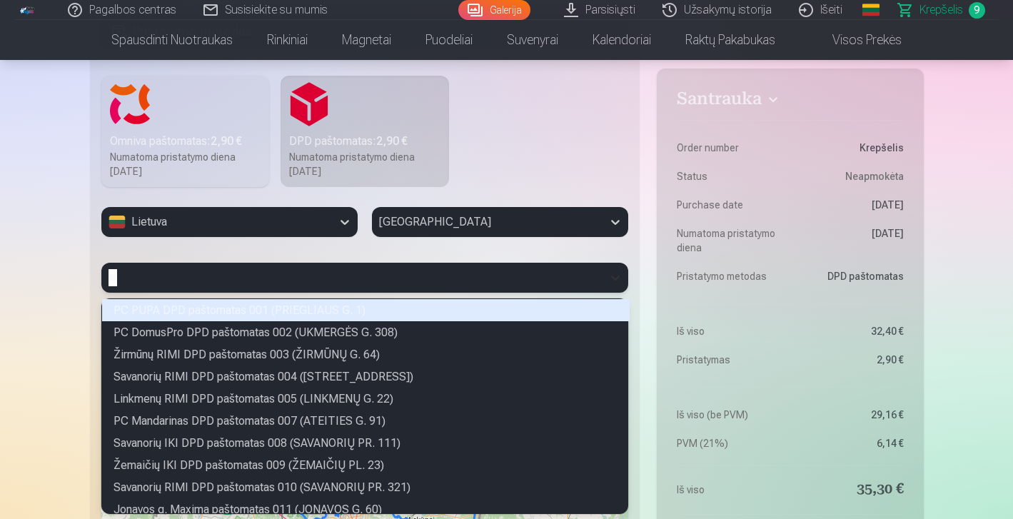
scroll to position [85, 522]
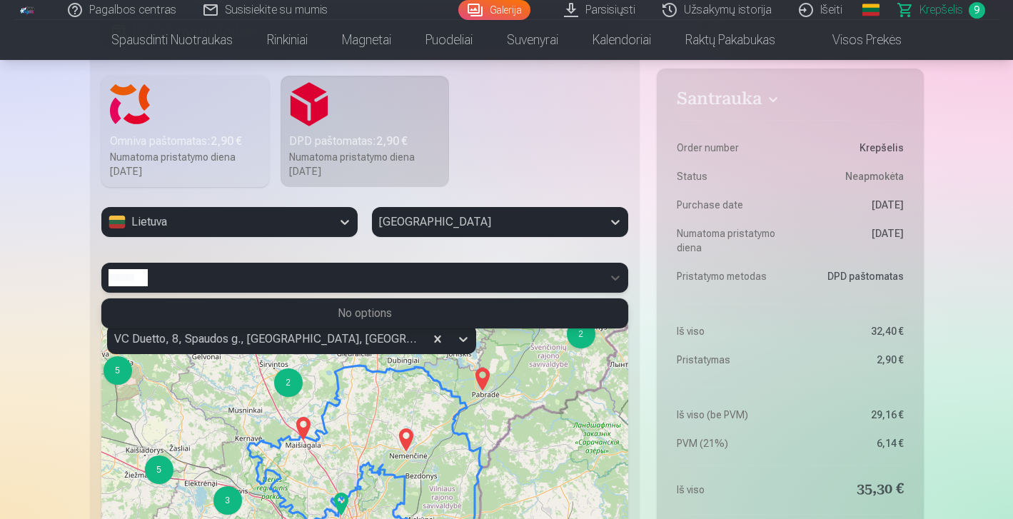
type input "******"
click at [370, 347] on div at bounding box center [265, 339] width 303 height 20
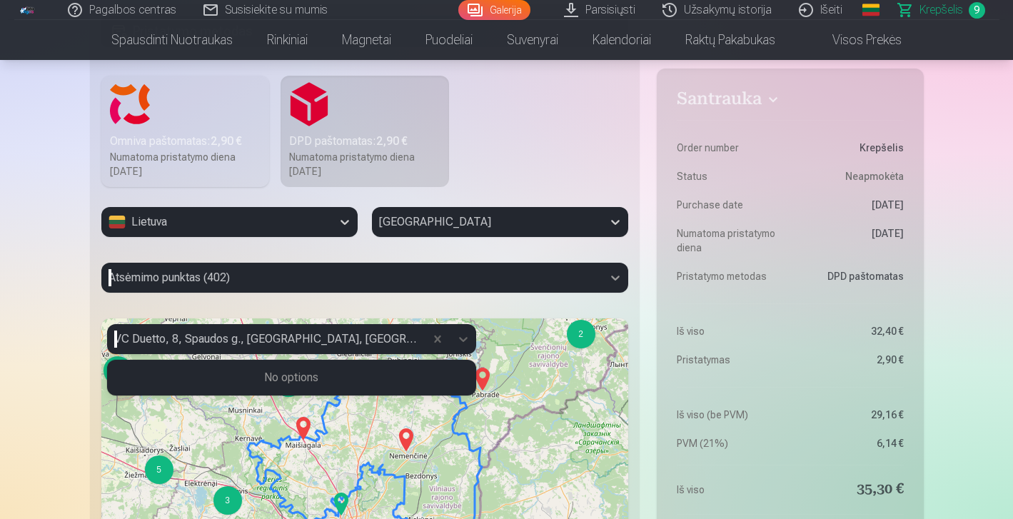
click at [608, 278] on icon at bounding box center [615, 278] width 14 height 14
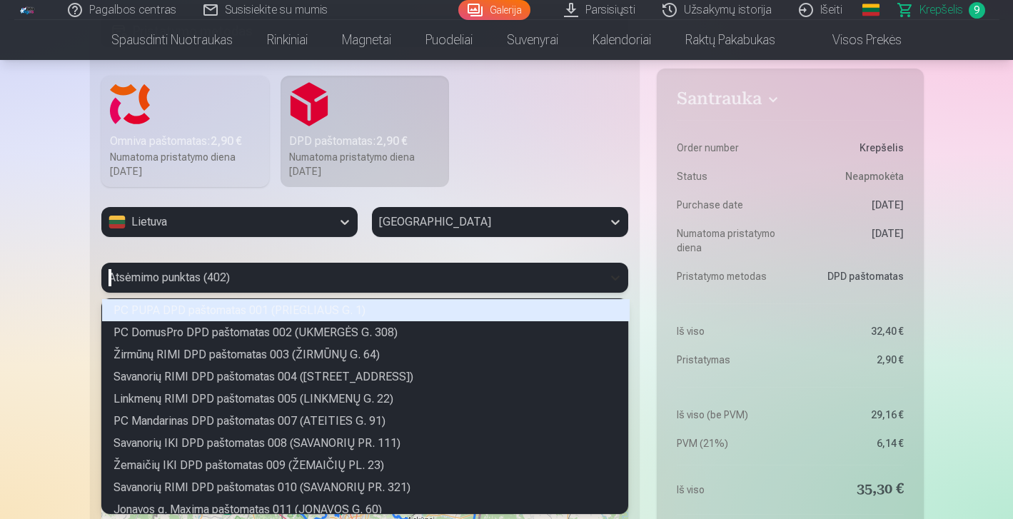
scroll to position [211, 522]
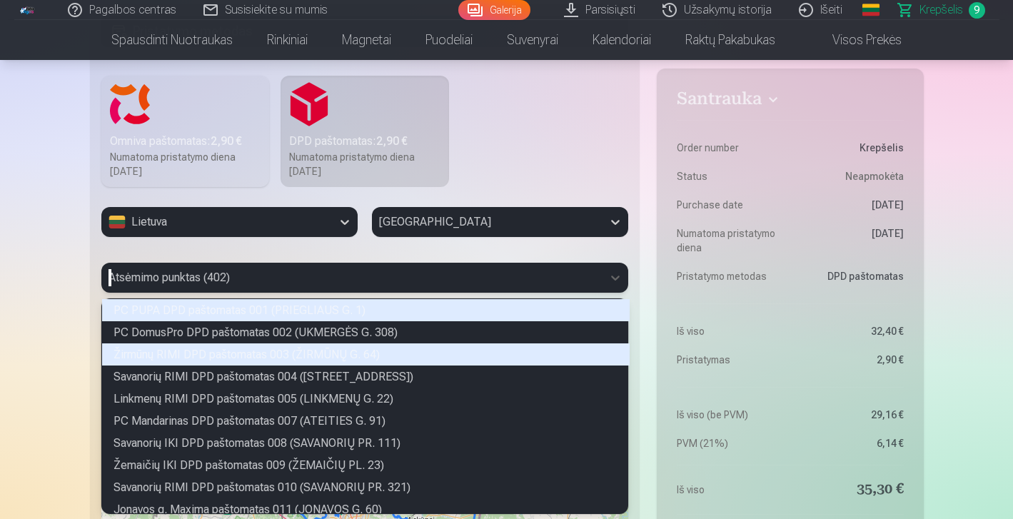
click at [319, 315] on div "PC PUPA DPD paštomatas 001 (PRIEGLIAUS G. 1)" at bounding box center [366, 310] width 528 height 22
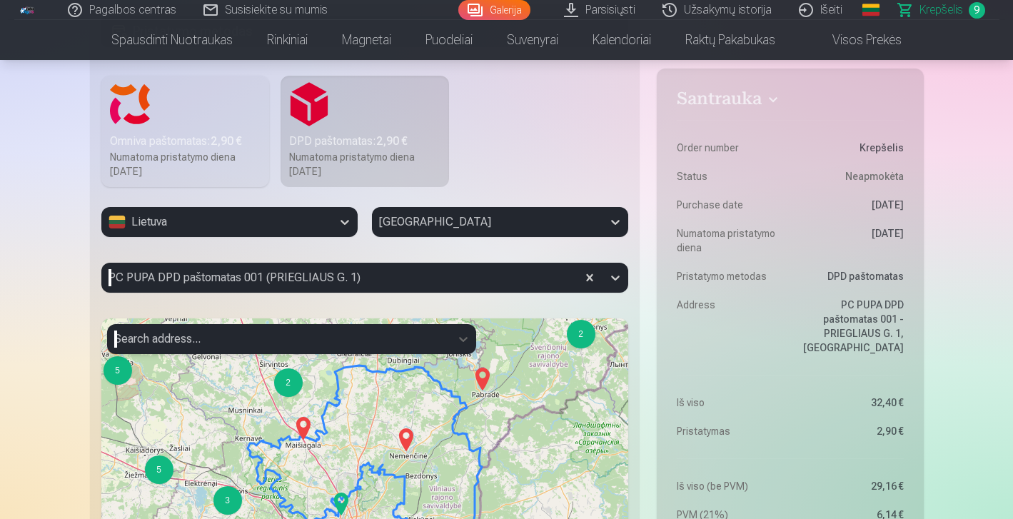
click at [645, 374] on div "Santrauka Order number Krepšelis Status Neapmokėta Purchase date [DATE] Numatom…" at bounding box center [507, 349] width 834 height 1245
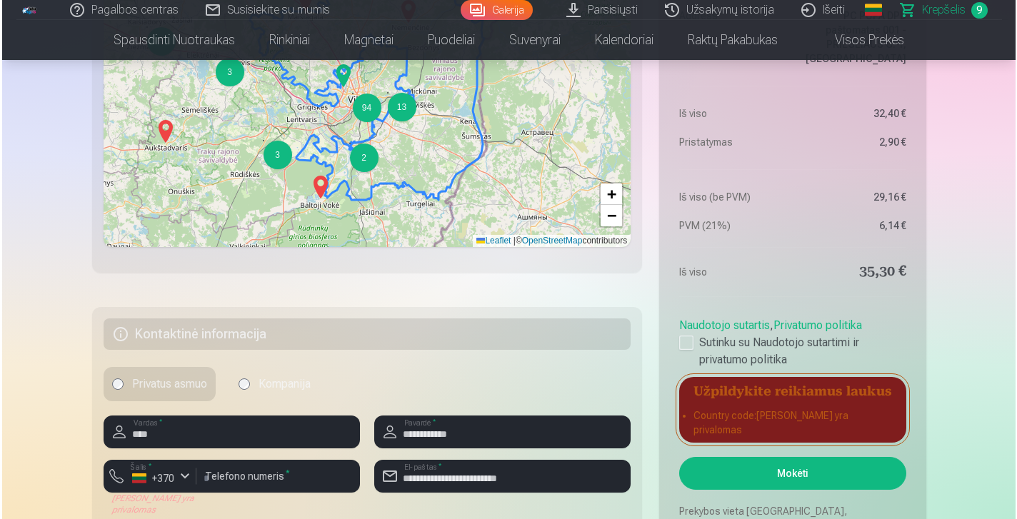
scroll to position [978, 0]
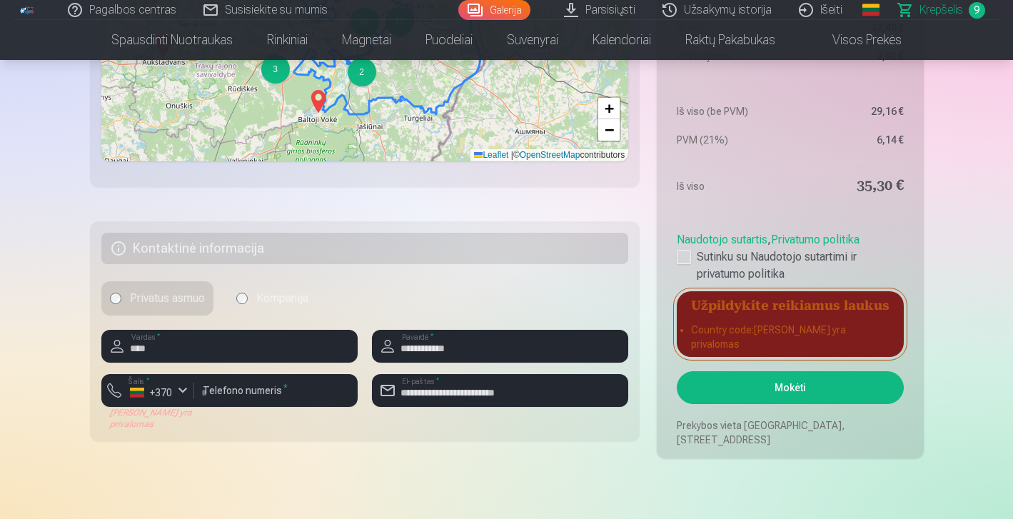
click at [792, 386] on button "Mokėti" at bounding box center [790, 387] width 226 height 33
click at [792, 338] on li "Country code : [PERSON_NAME] yra privalomas" at bounding box center [790, 337] width 198 height 29
click at [757, 340] on li "Country code : [PERSON_NAME] yra privalomas" at bounding box center [790, 337] width 198 height 29
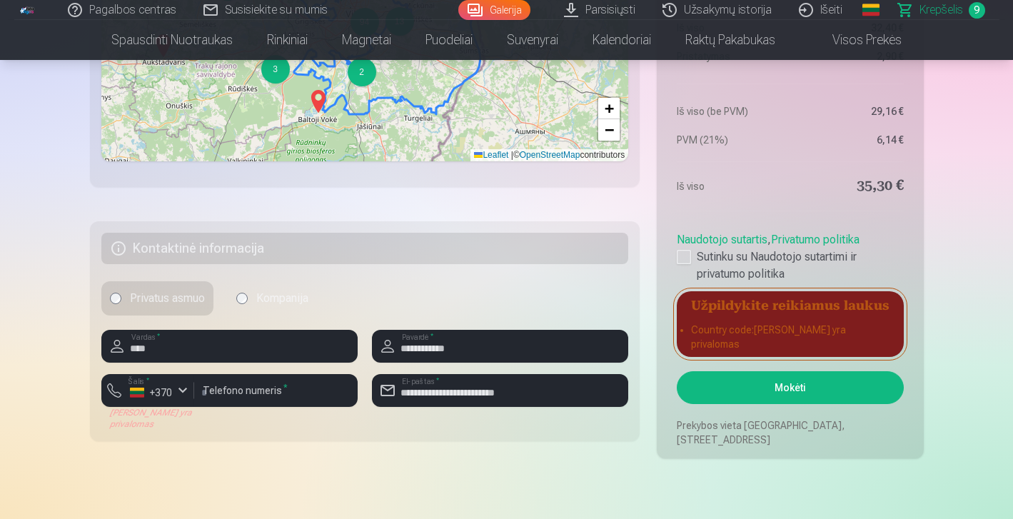
click at [712, 336] on li "Country code : [PERSON_NAME] yra privalomas" at bounding box center [790, 337] width 198 height 29
click at [186, 392] on div "button" at bounding box center [182, 390] width 17 height 17
click at [187, 422] on li "+370 Lietuva" at bounding box center [178, 424] width 130 height 29
click at [803, 393] on button "Mokėti" at bounding box center [790, 387] width 226 height 33
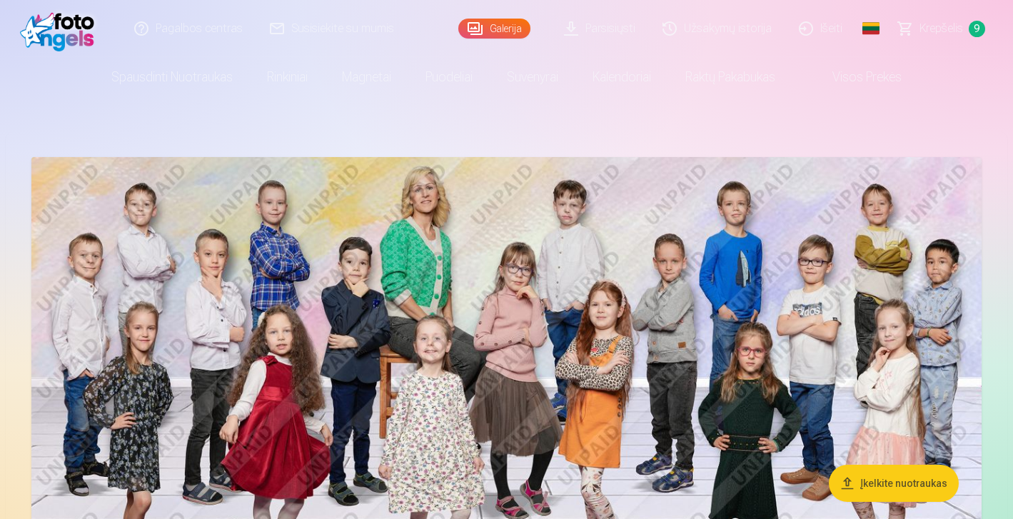
click at [941, 22] on span "Krepšelis" at bounding box center [942, 28] width 44 height 17
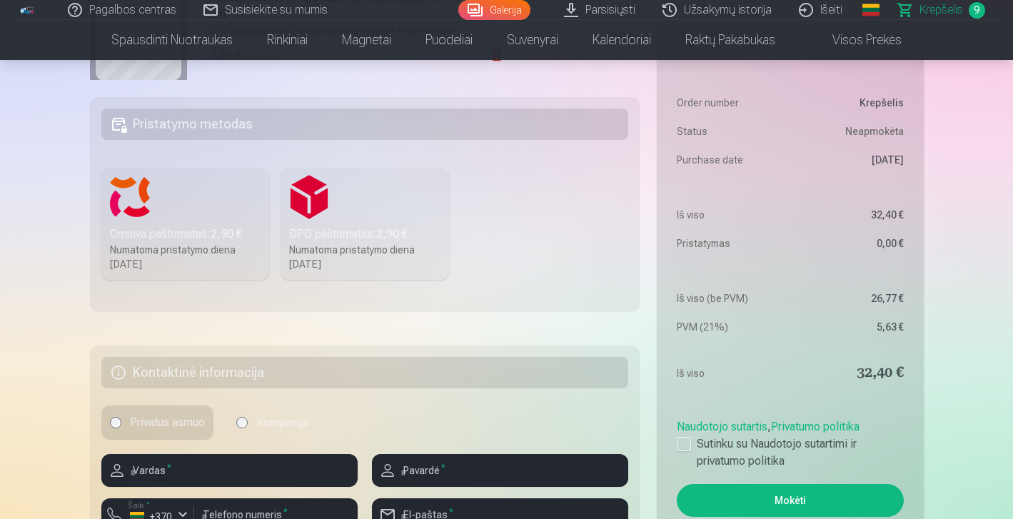
scroll to position [400, 0]
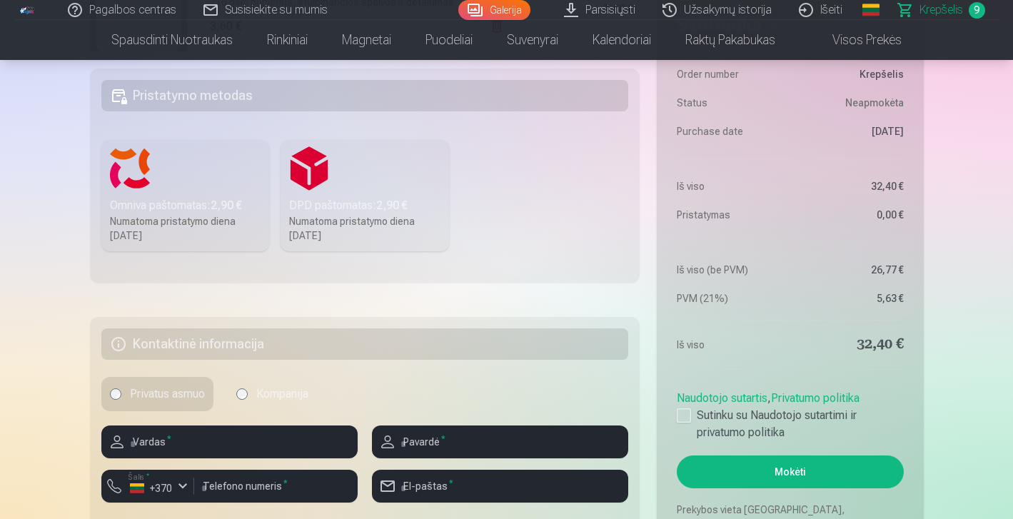
click at [326, 169] on label "DPD paštomatas : 2,90 € Numatoma pristatymo diena [DATE]" at bounding box center [365, 195] width 168 height 111
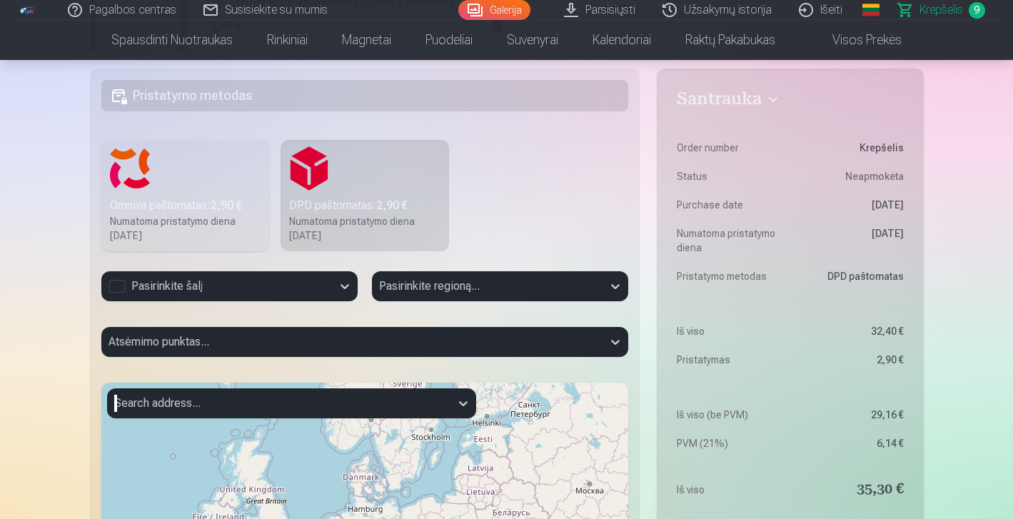
click at [207, 191] on label "Omniva paštomatas : 2,90 € Numatoma pristatymo diena 2025.09.27." at bounding box center [185, 195] width 168 height 111
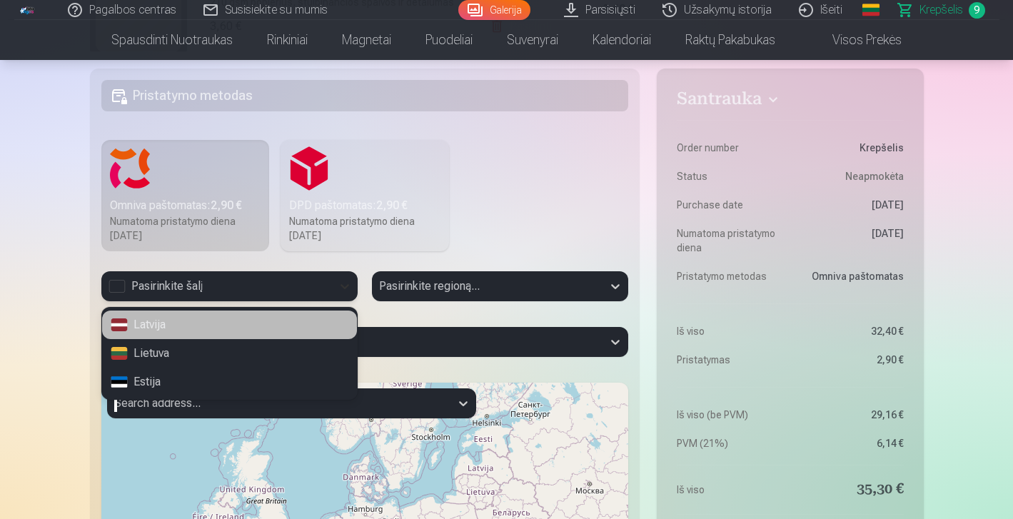
click at [333, 281] on div at bounding box center [345, 286] width 26 height 26
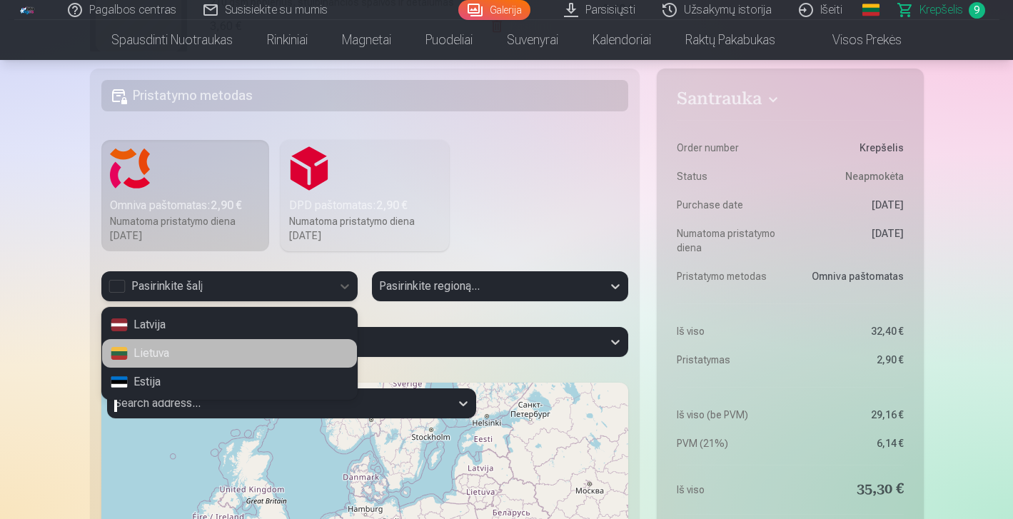
click at [199, 344] on div "Lietuva" at bounding box center [229, 353] width 255 height 29
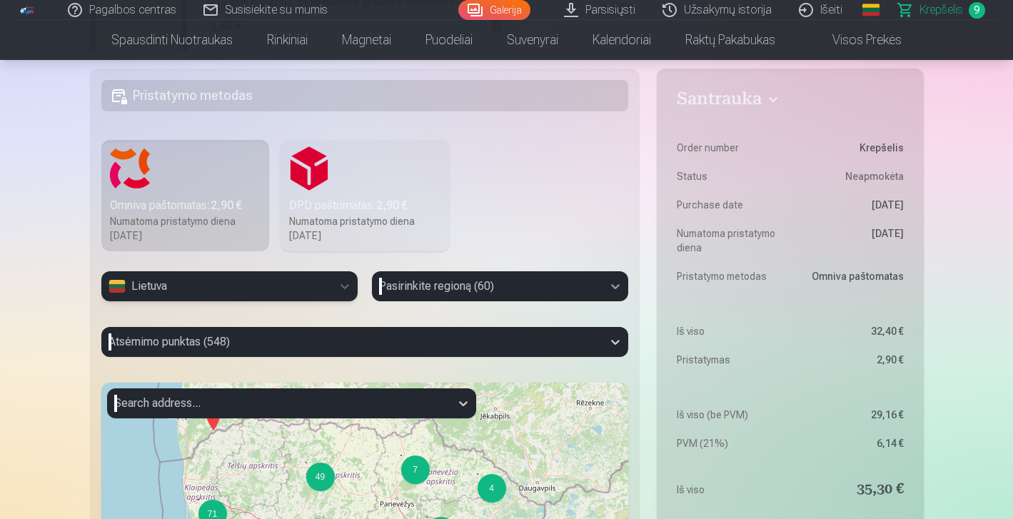
click at [613, 287] on div at bounding box center [616, 286] width 26 height 26
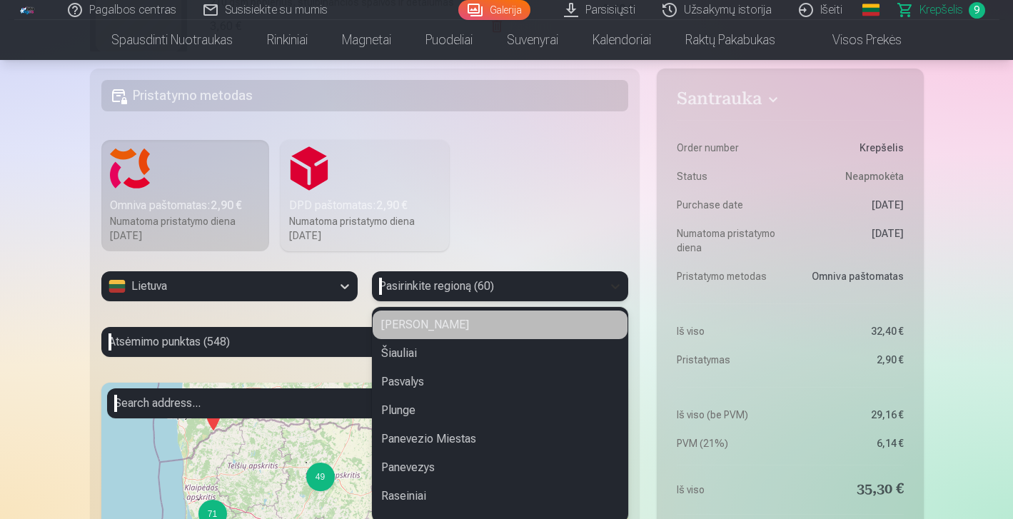
scroll to position [408, 0]
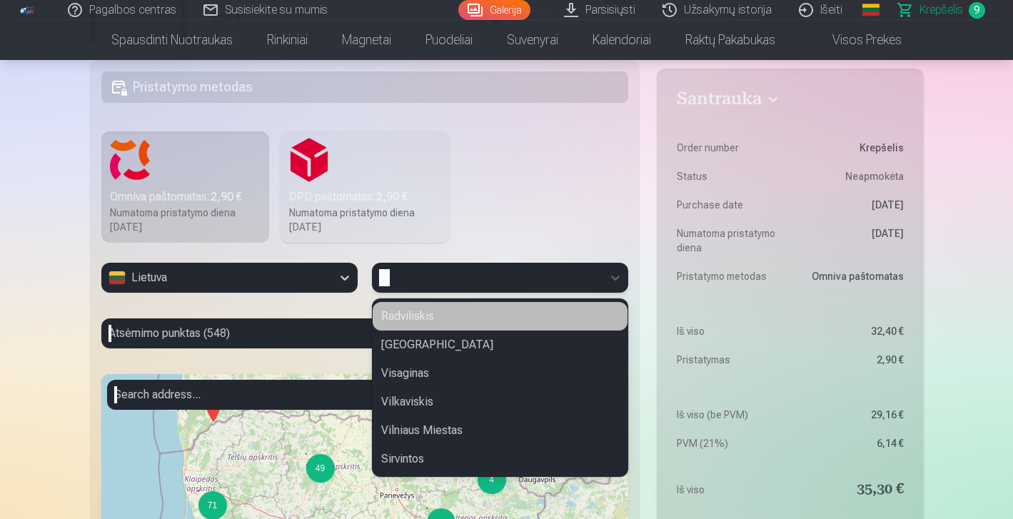
type input "***"
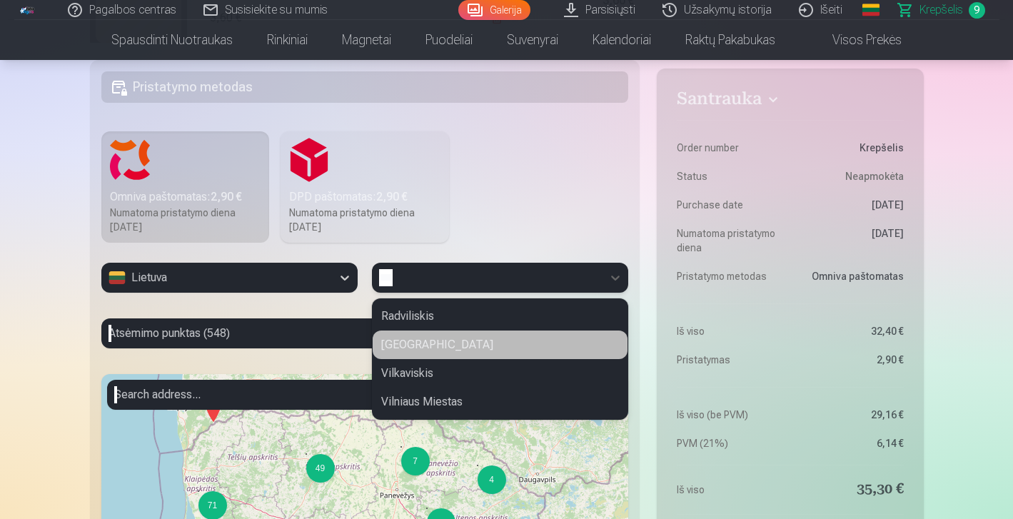
click at [426, 345] on div "[GEOGRAPHIC_DATA]" at bounding box center [500, 345] width 255 height 29
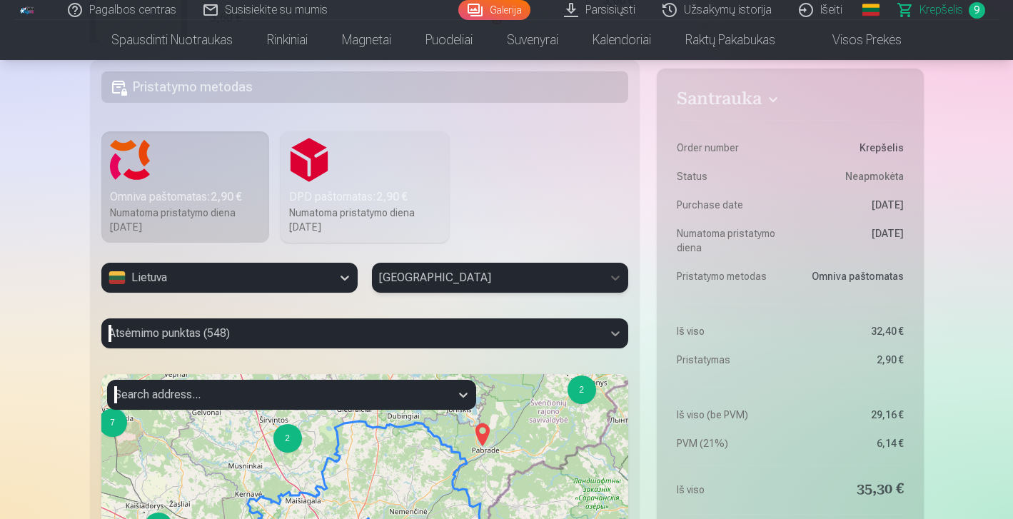
click at [621, 333] on div "Atsėmimo punktas (548)" at bounding box center [365, 333] width 528 height 30
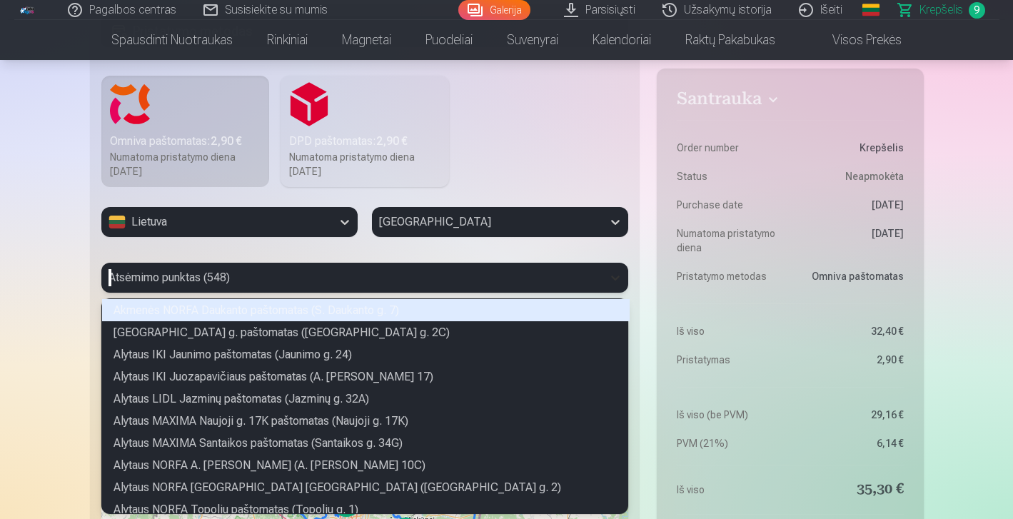
scroll to position [211, 522]
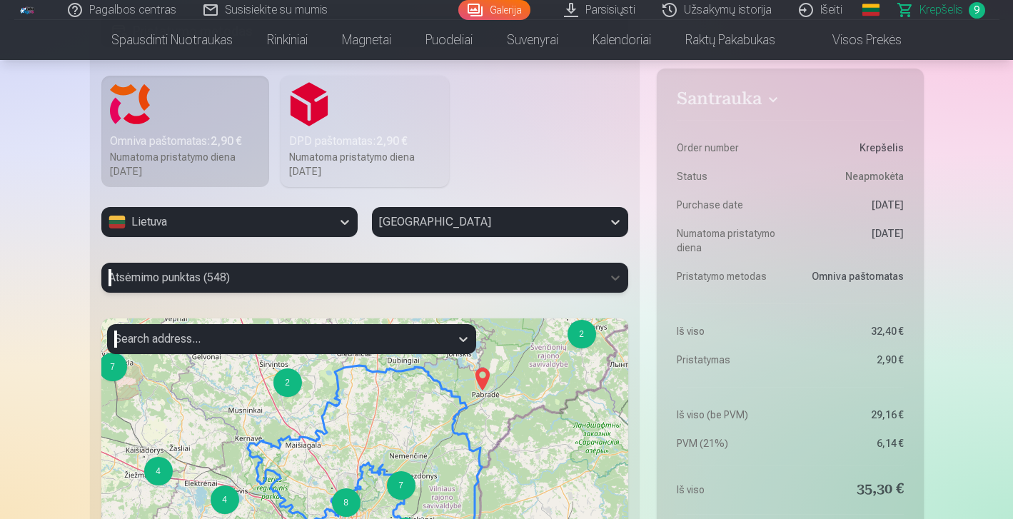
click at [286, 268] on div at bounding box center [353, 278] width 488 height 20
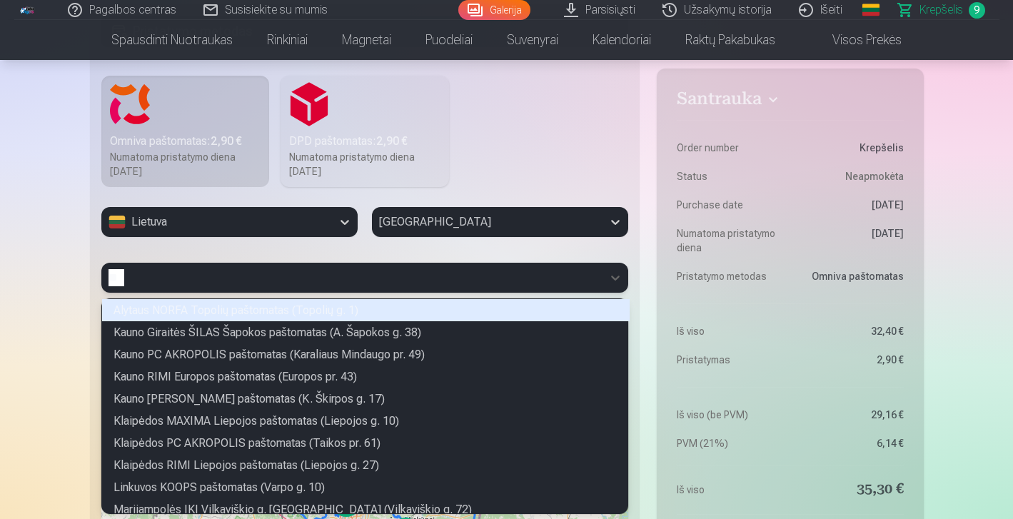
type input "*"
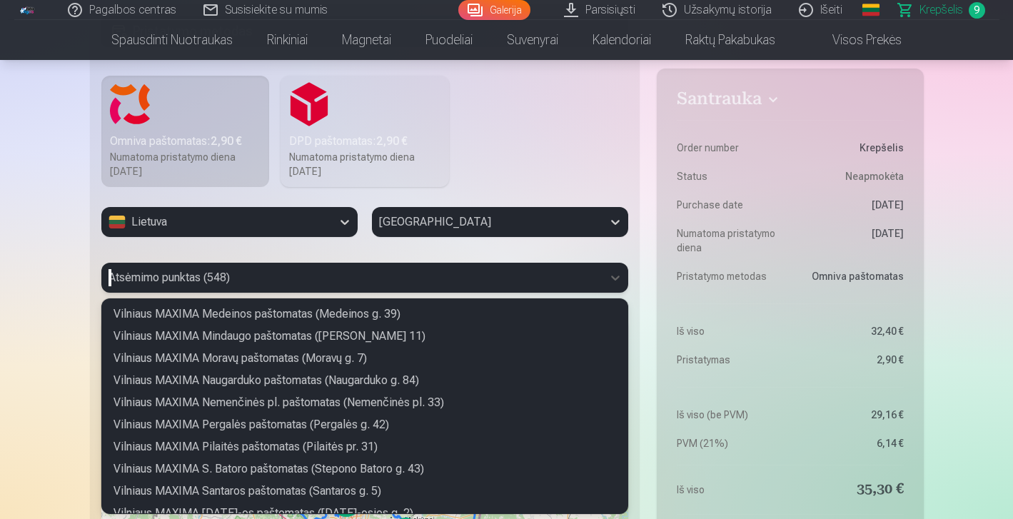
scroll to position [9335, 0]
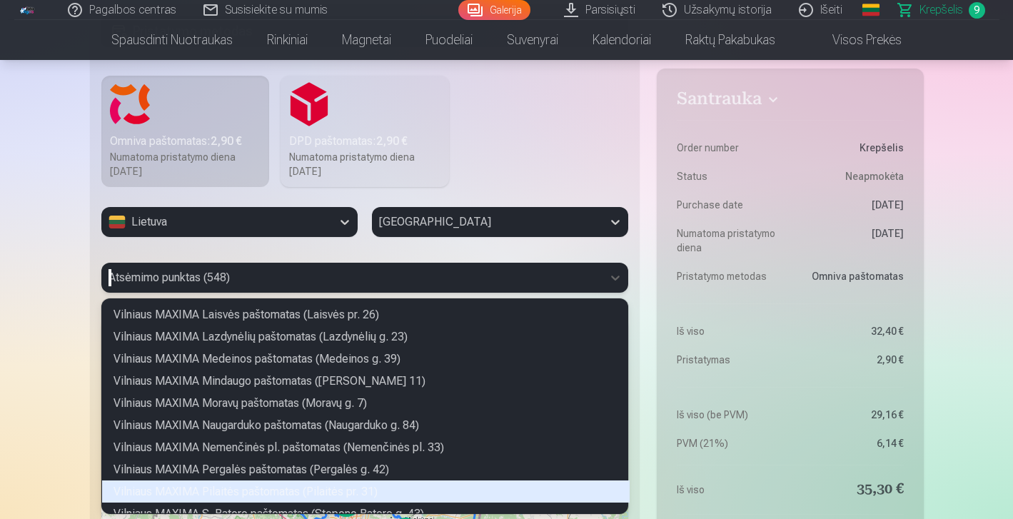
click at [321, 490] on div "Vilniaus MAXIMA Pilaitės paštomatas (Pilaitės pr. 31)" at bounding box center [366, 491] width 528 height 22
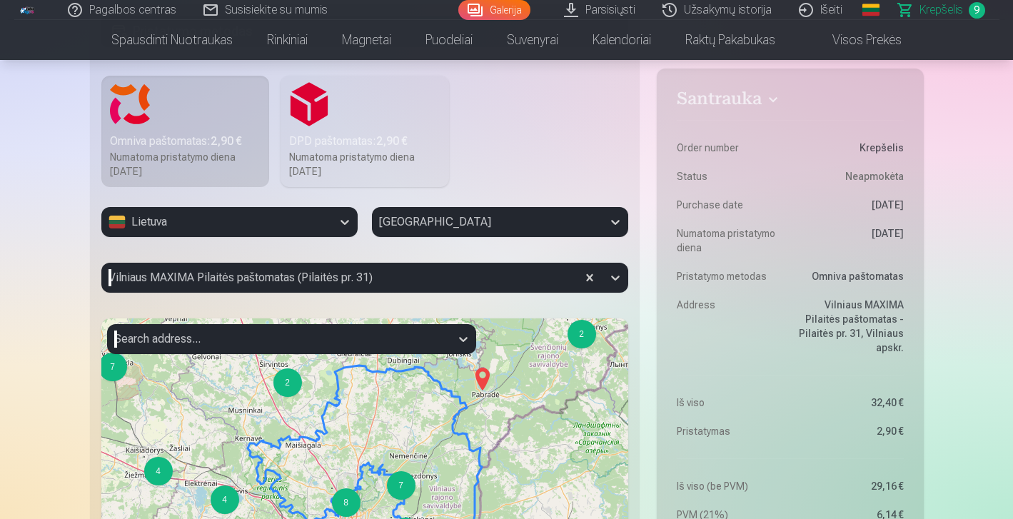
click at [650, 418] on div "Santrauka Order number Krepšelis Status Neapmokėta Purchase date 2025.09.10. Nu…" at bounding box center [507, 344] width 834 height 1234
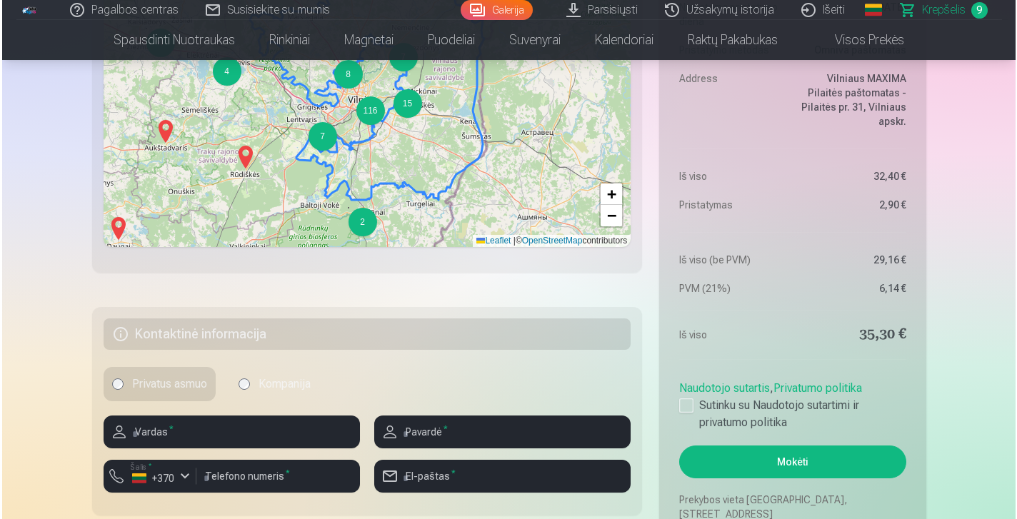
scroll to position [921, 0]
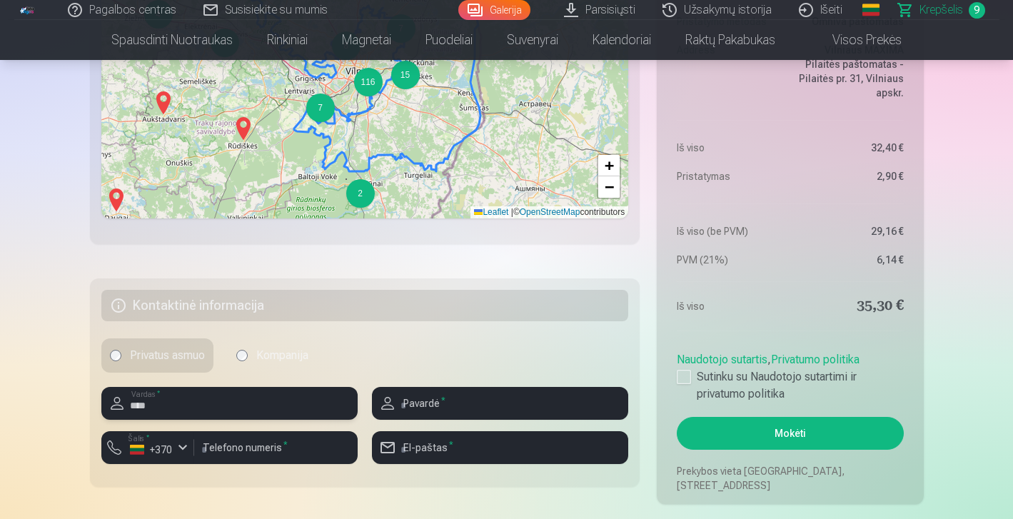
type input "****"
type input "**********"
type input "*********"
click at [182, 449] on div "button" at bounding box center [182, 447] width 17 height 17
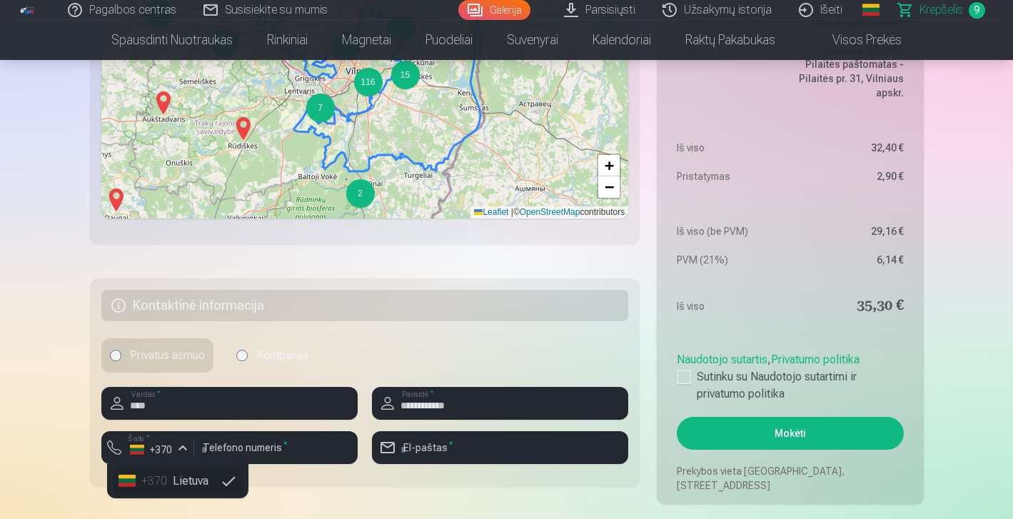
click at [186, 484] on li "+370 Lietuva" at bounding box center [178, 481] width 130 height 29
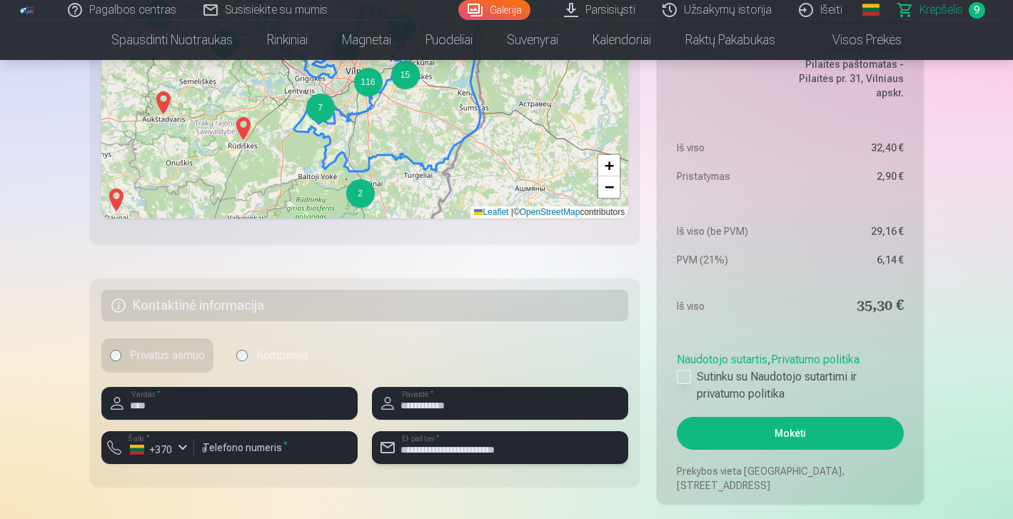
type input "**********"
click at [684, 376] on div at bounding box center [684, 377] width 14 height 14
click at [763, 425] on button "Mokėti" at bounding box center [790, 433] width 226 height 33
